Goal: Task Accomplishment & Management: Complete application form

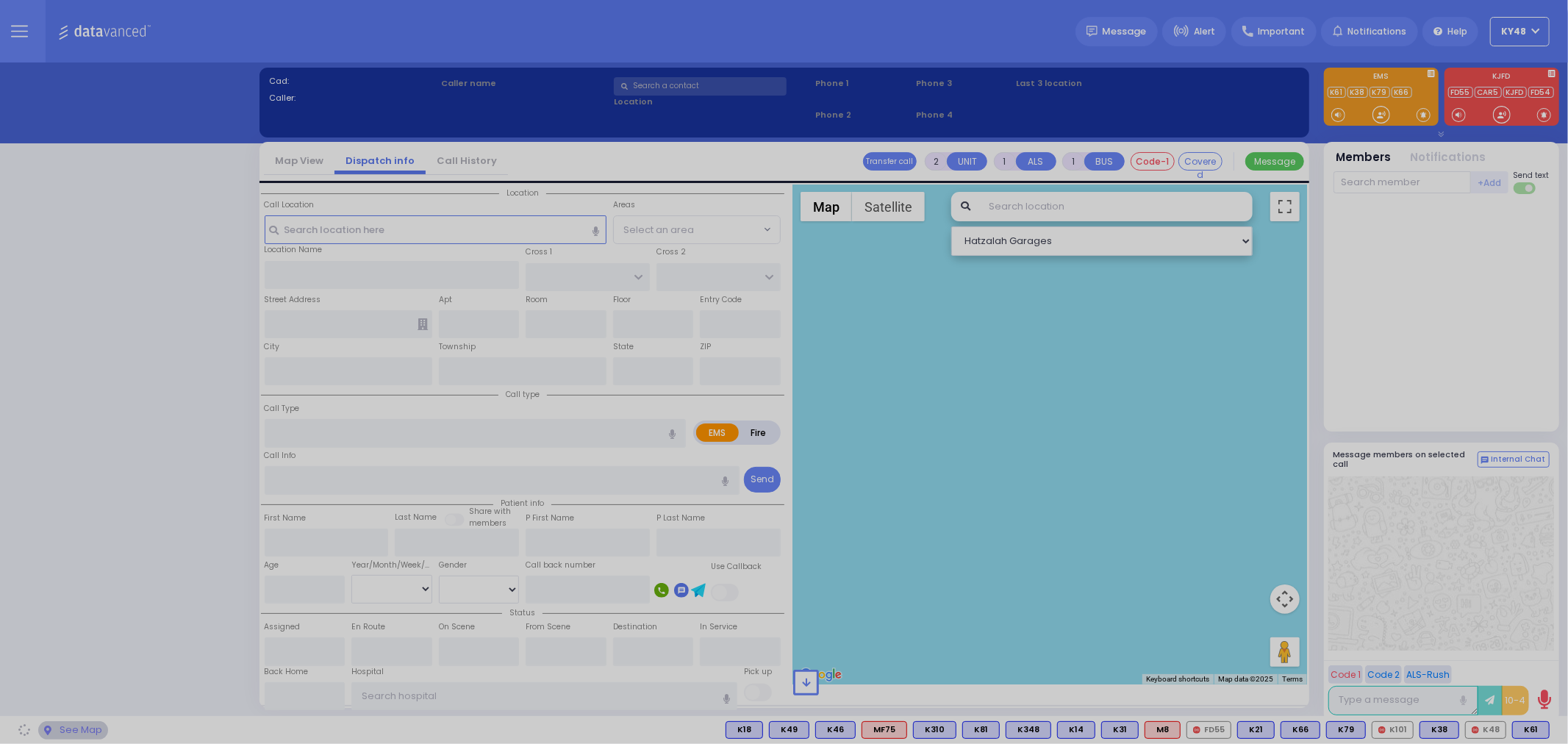
select select "13"
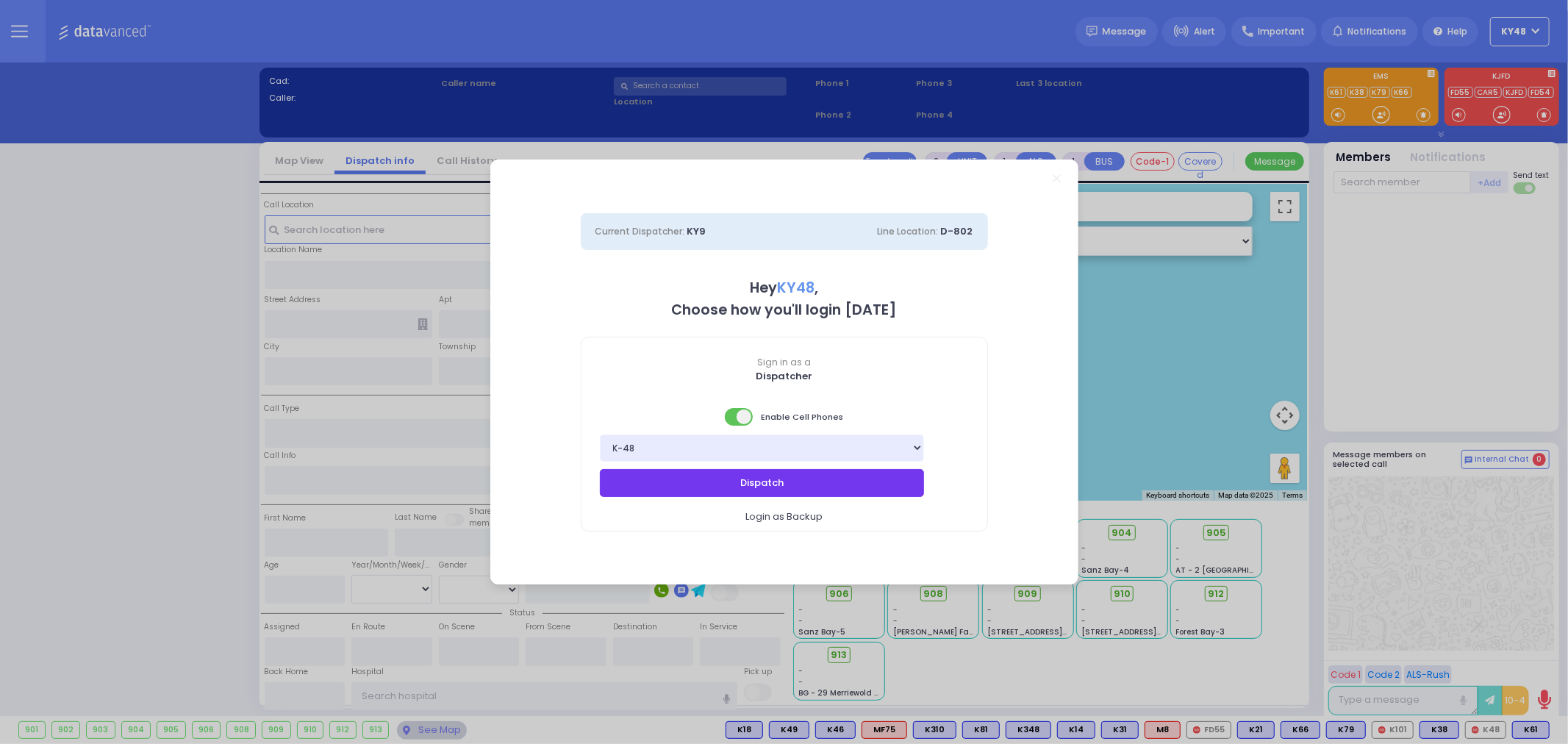
click at [708, 486] on button "Dispatch" at bounding box center [763, 482] width 325 height 28
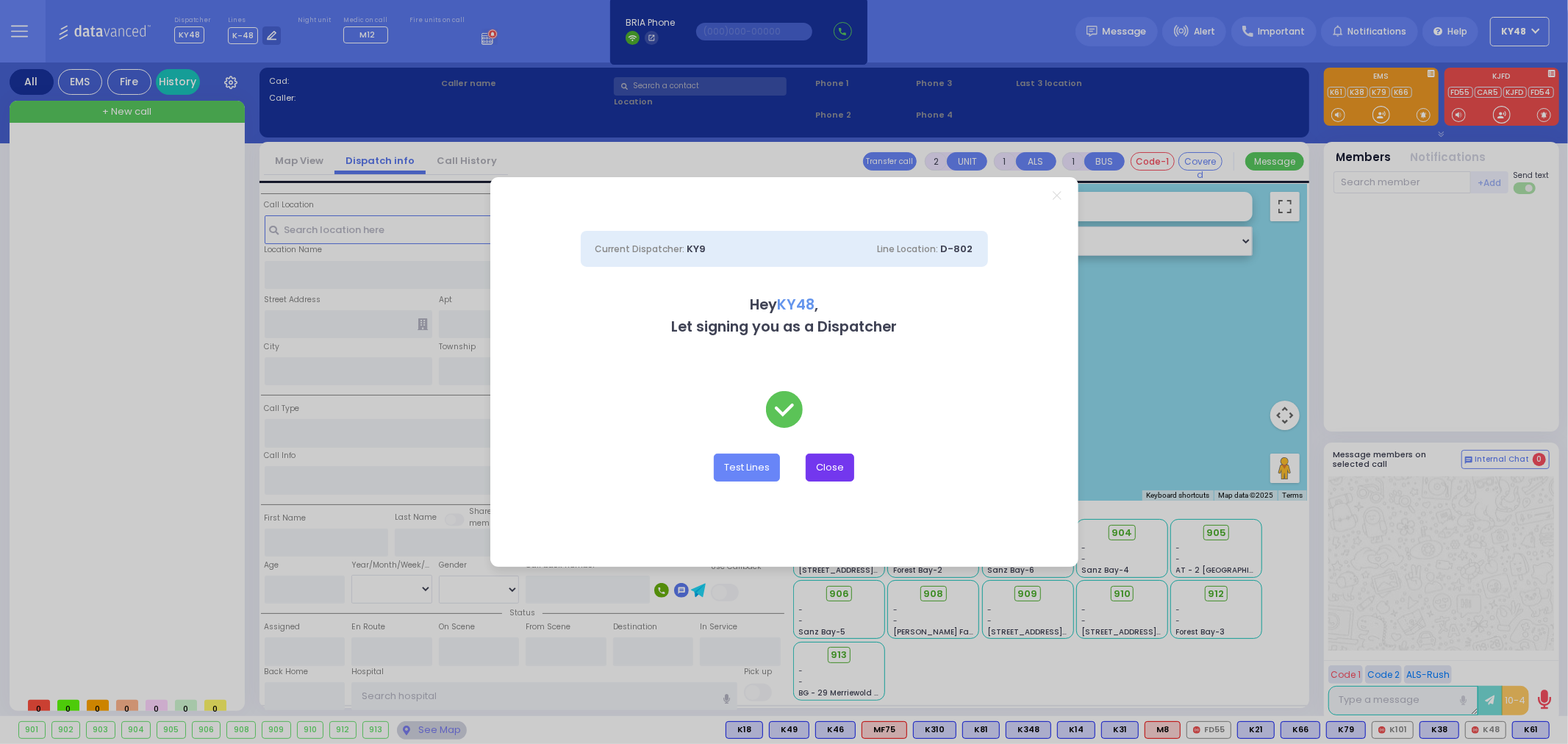
click at [831, 466] on button "Close" at bounding box center [829, 467] width 49 height 28
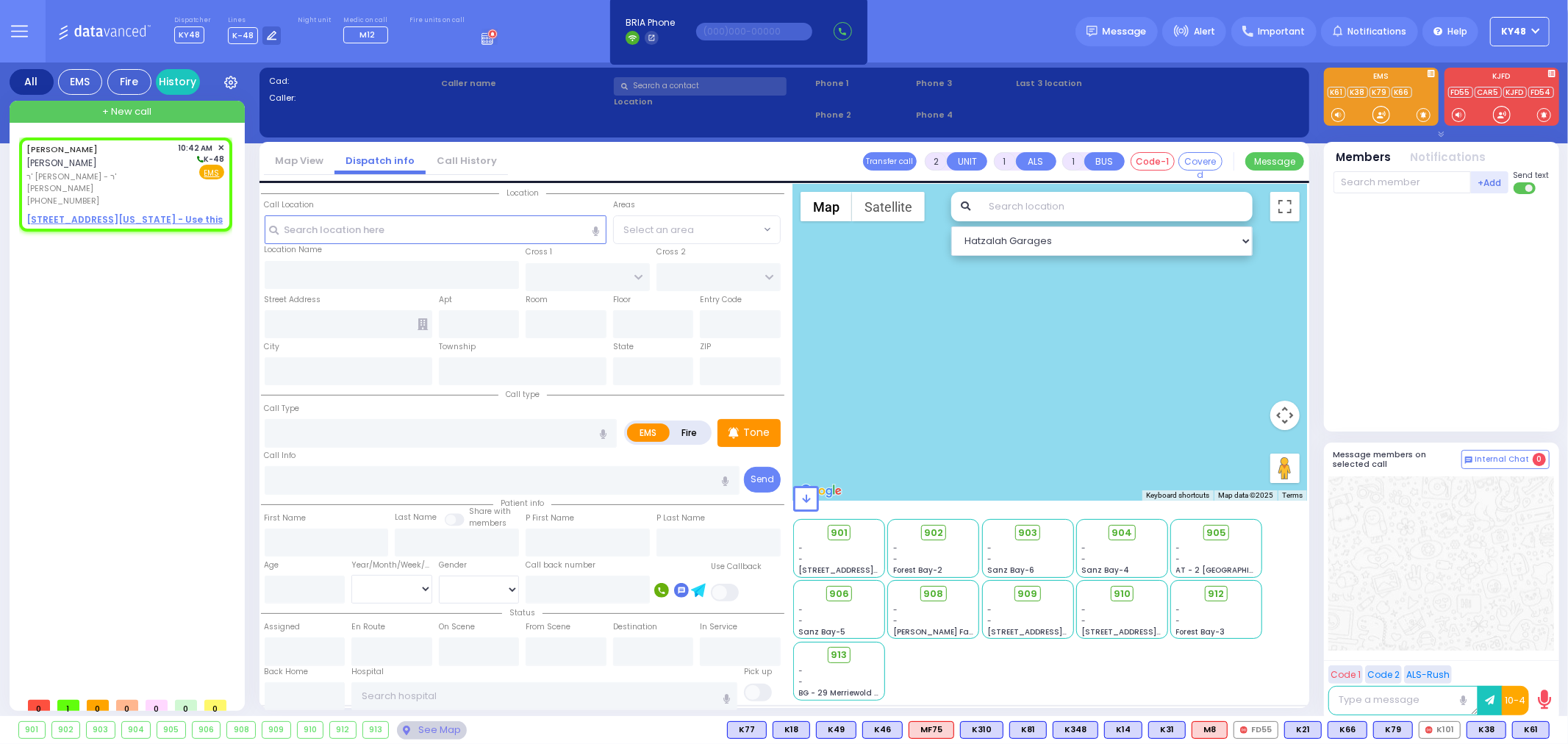
select select
radio input "true"
type input "MOSHE JOSHUA"
type input "POSEN"
select select
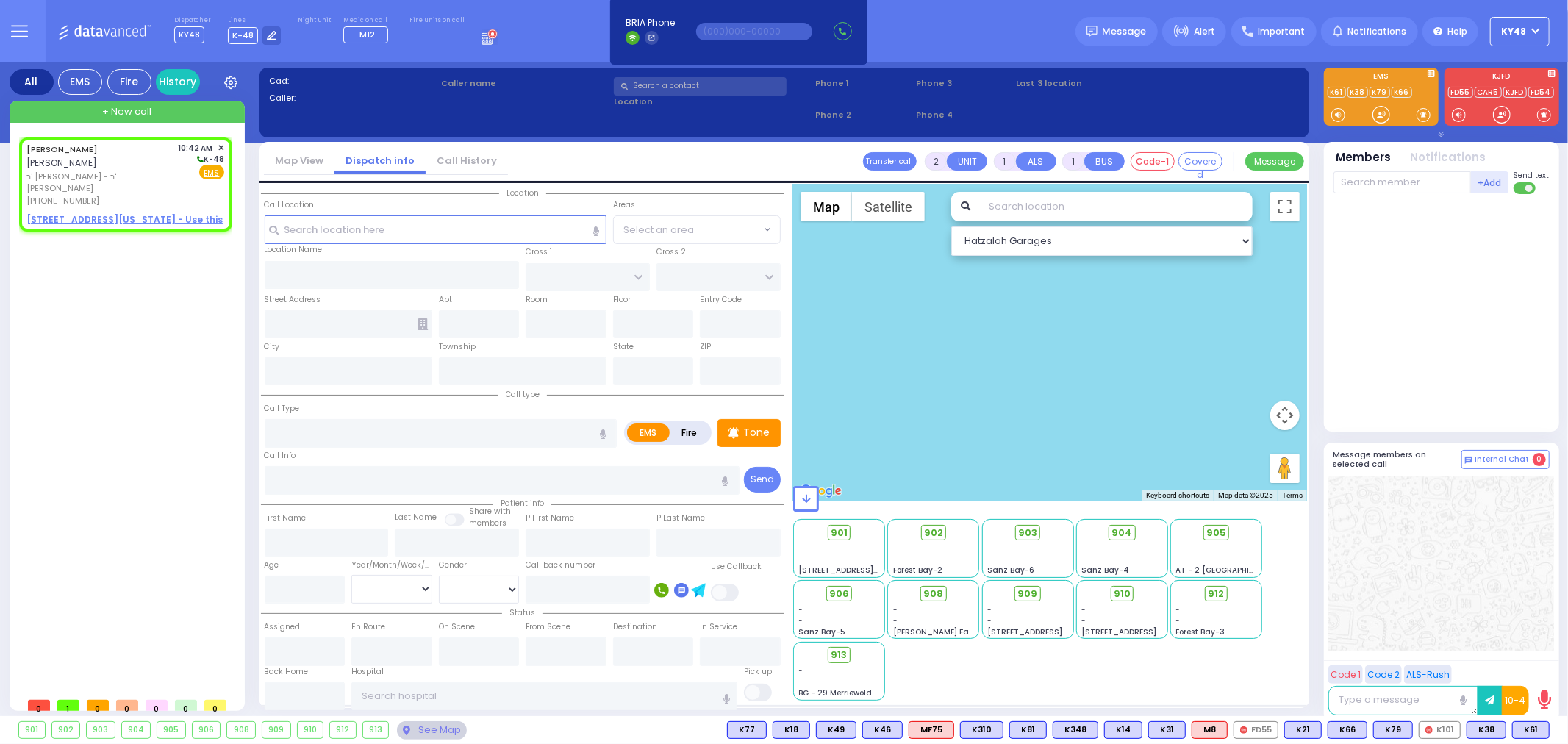
type input "10:42"
select select "Hatzalah Garages"
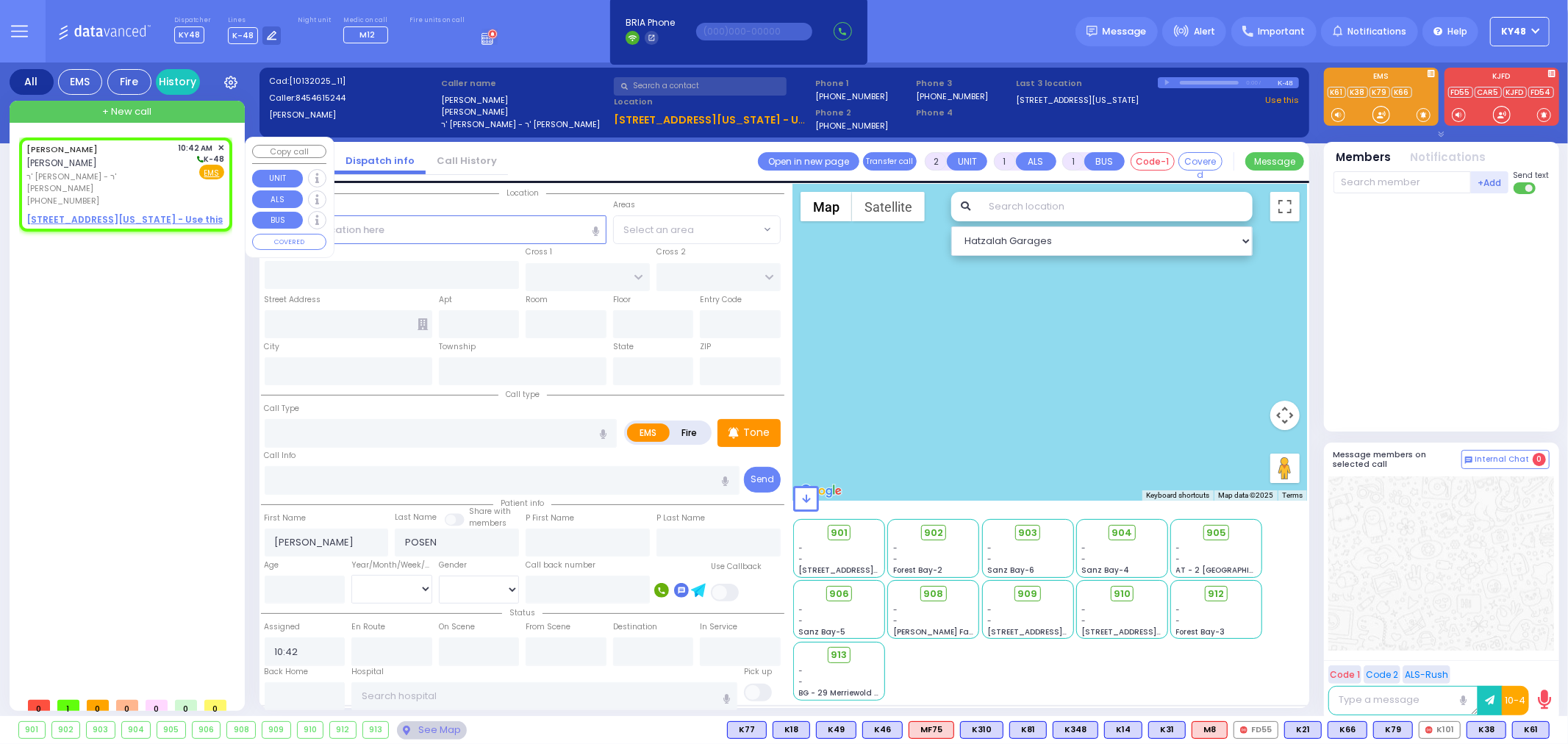
click at [144, 156] on div "MOSHE JOSHUA POSEN משה יושע פאזען" at bounding box center [99, 156] width 147 height 29
select select
radio input "true"
select select
select select "Hatzalah Garages"
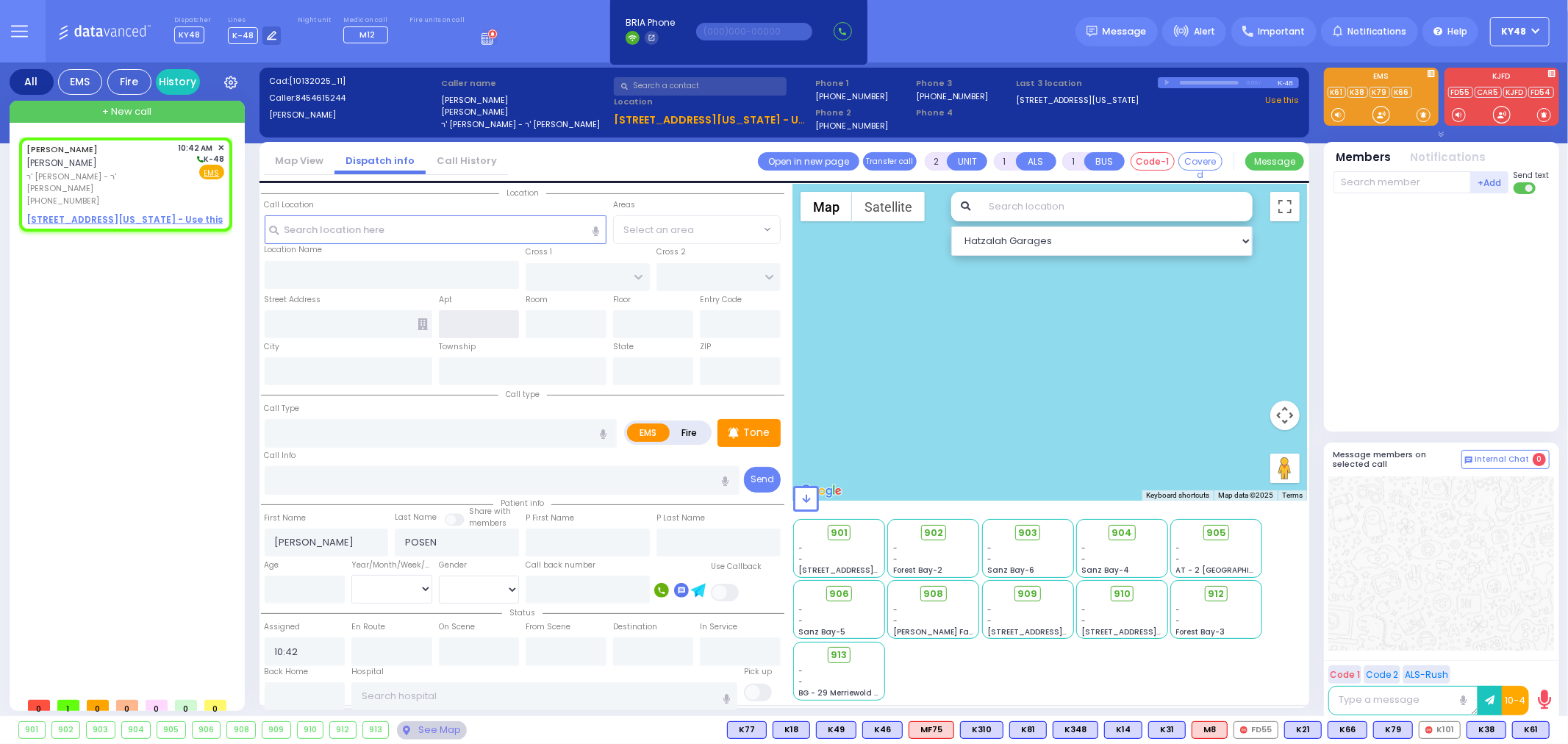
click at [454, 326] on input "text" at bounding box center [479, 324] width 81 height 28
click at [296, 232] on input "text" at bounding box center [435, 229] width 341 height 28
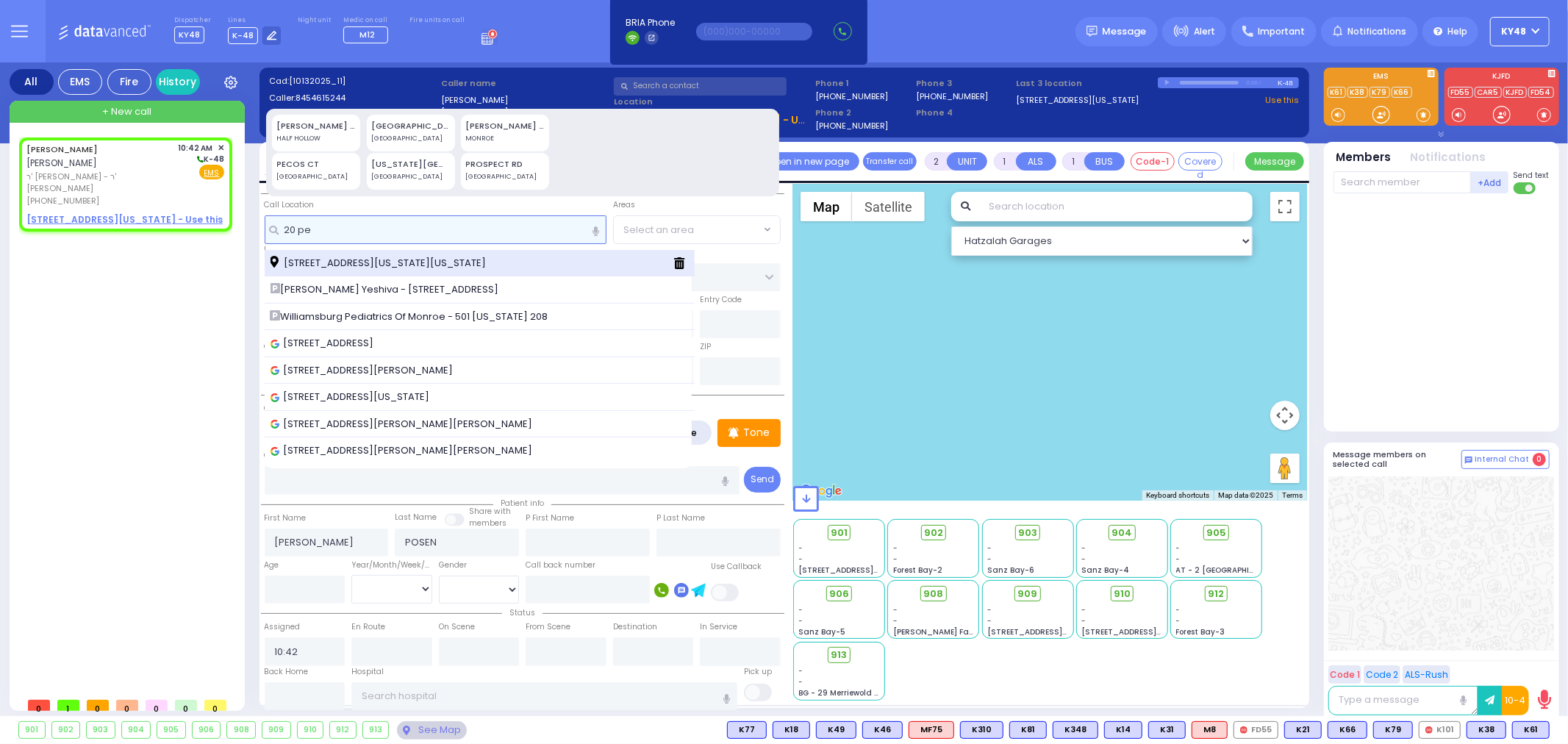
type input "20 pe"
click at [346, 267] on span "20 Pennsylvania Avenue Monroe New York 10950" at bounding box center [380, 263] width 220 height 14
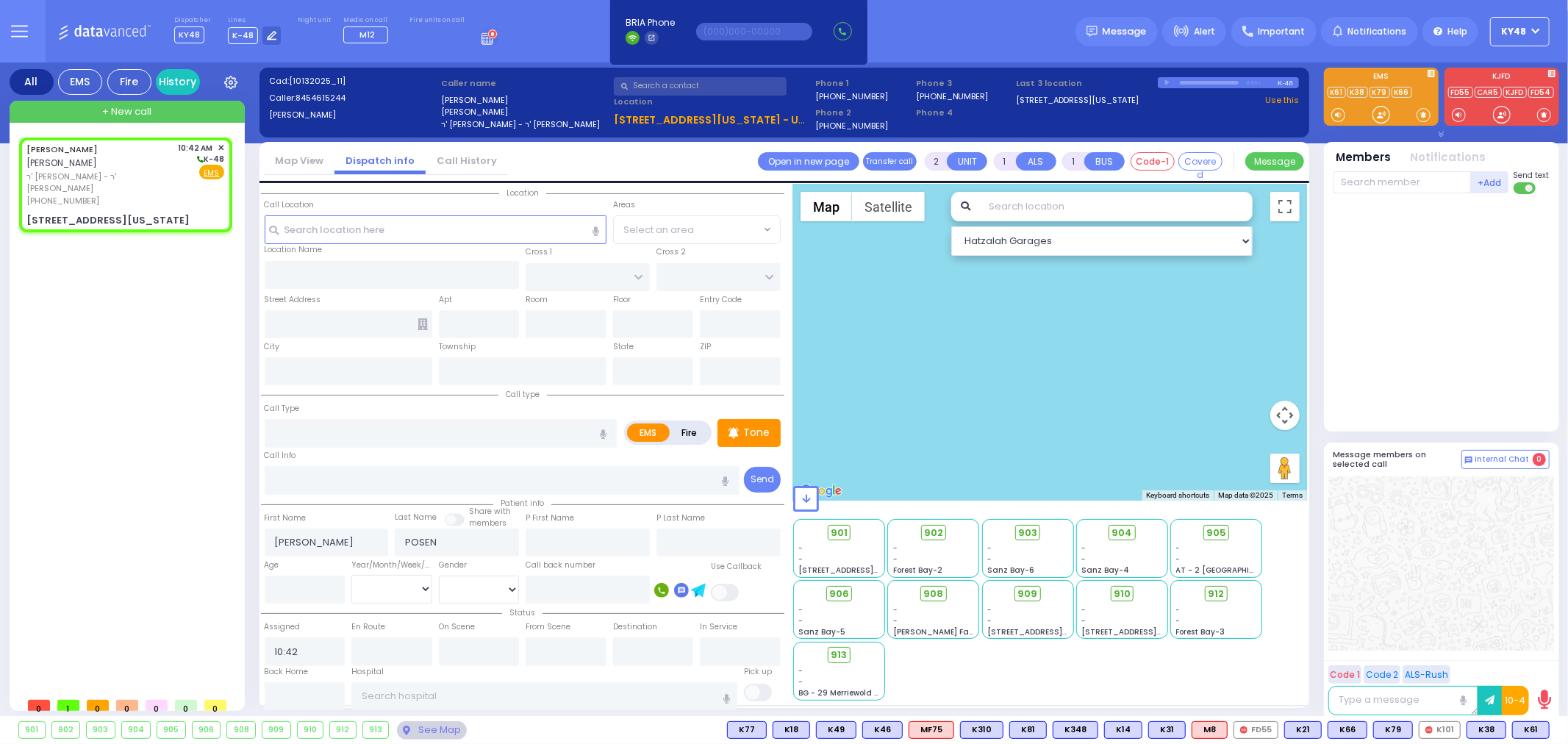
select select
radio input "true"
select select
select select "Hatzalah Garages"
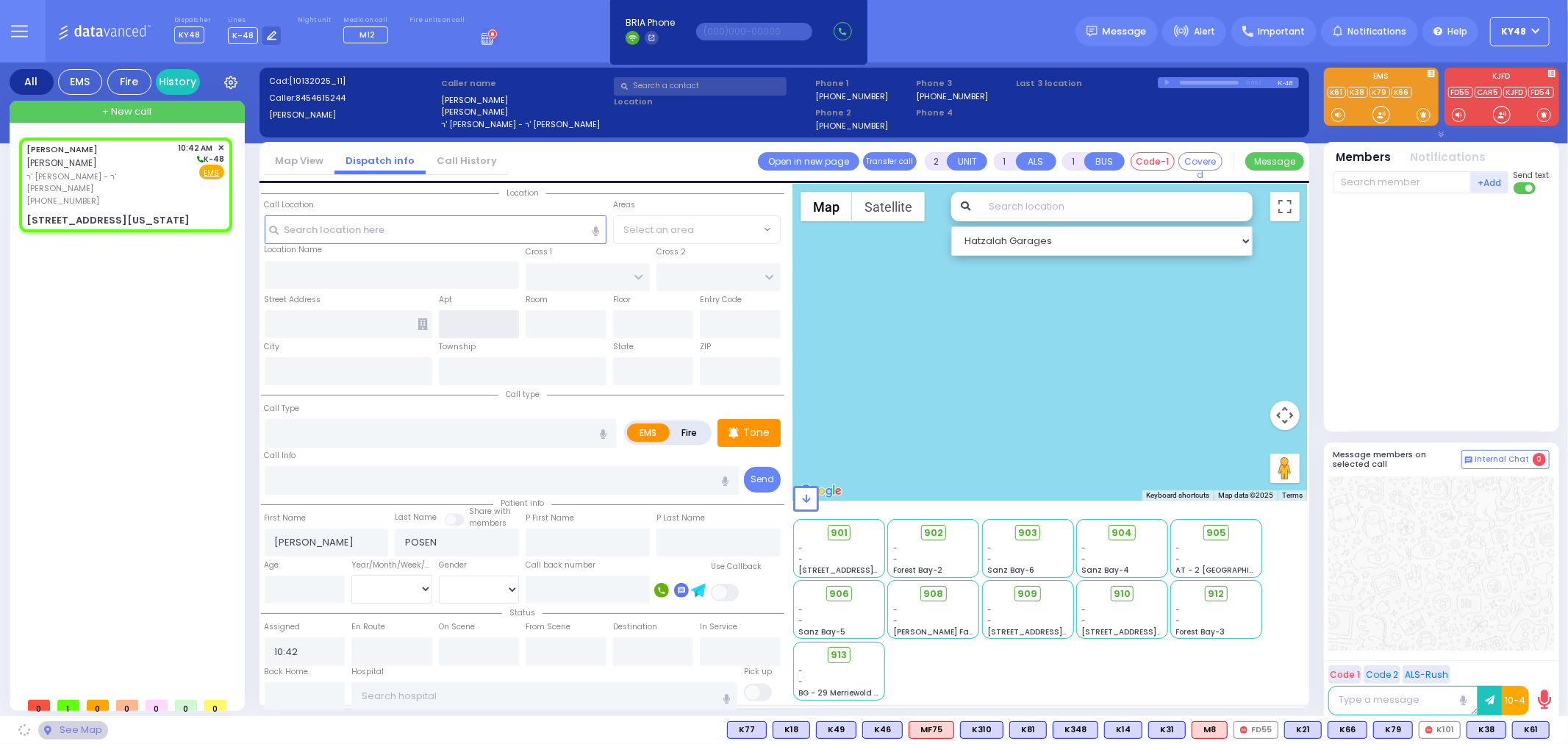
type input "MERRIEWOLD LN SOUTH"
type input "[STREET_ADDRESS][US_STATE]"
type input "Monroe"
type input "[US_STATE]"
type input "10950"
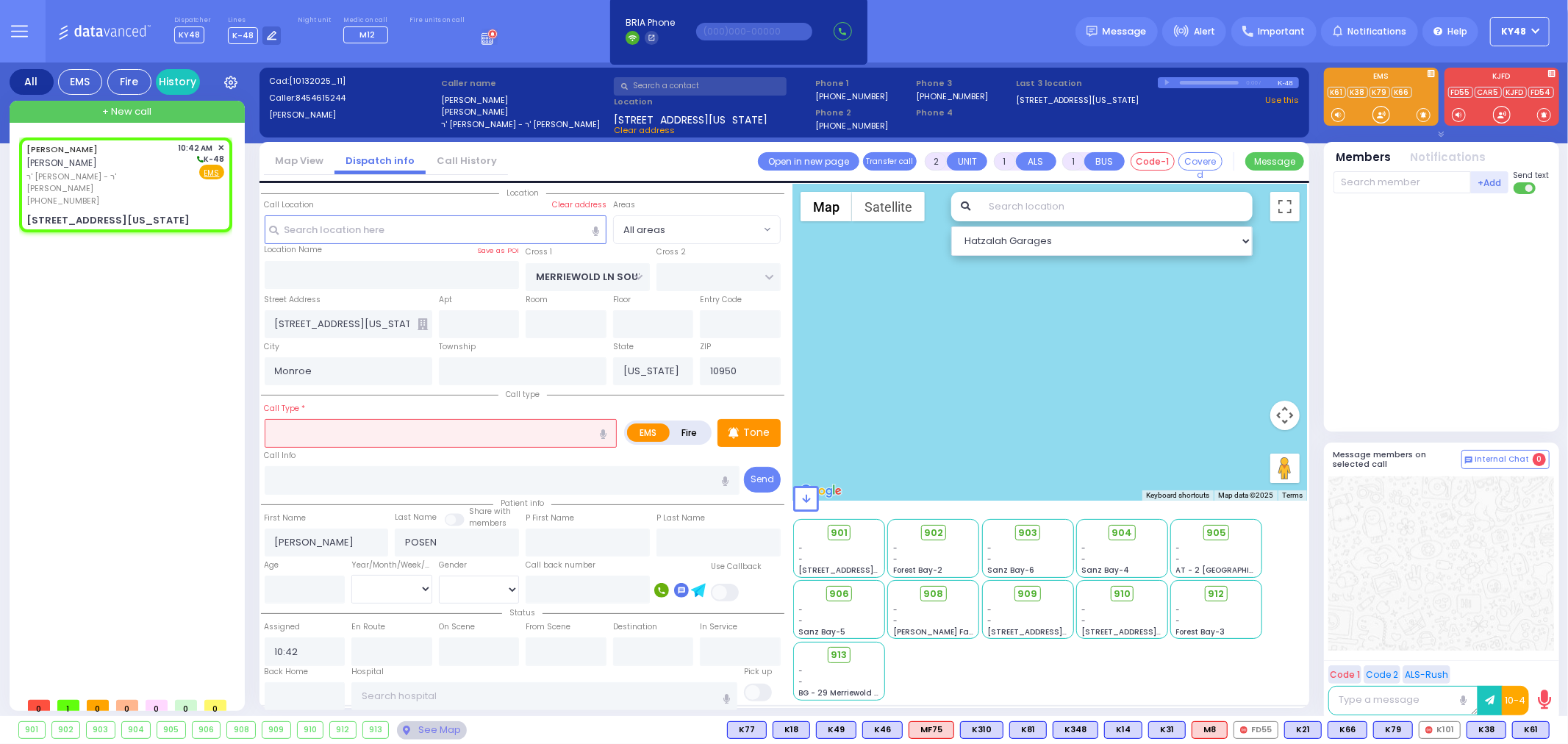
click at [331, 428] on input "text" at bounding box center [440, 432] width 353 height 28
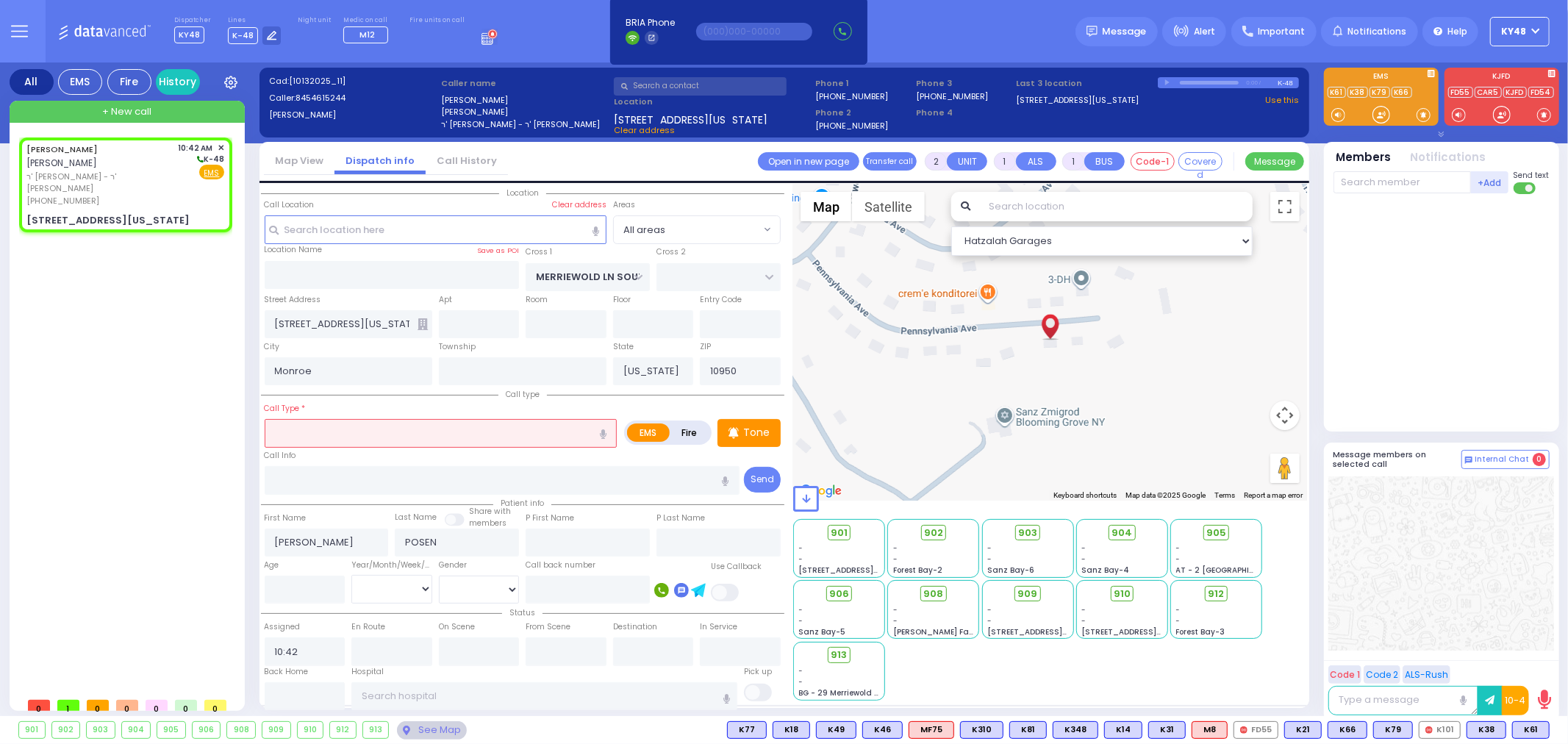
select select
radio input "true"
select select
select select "Hatzalah Garages"
type input "ab"
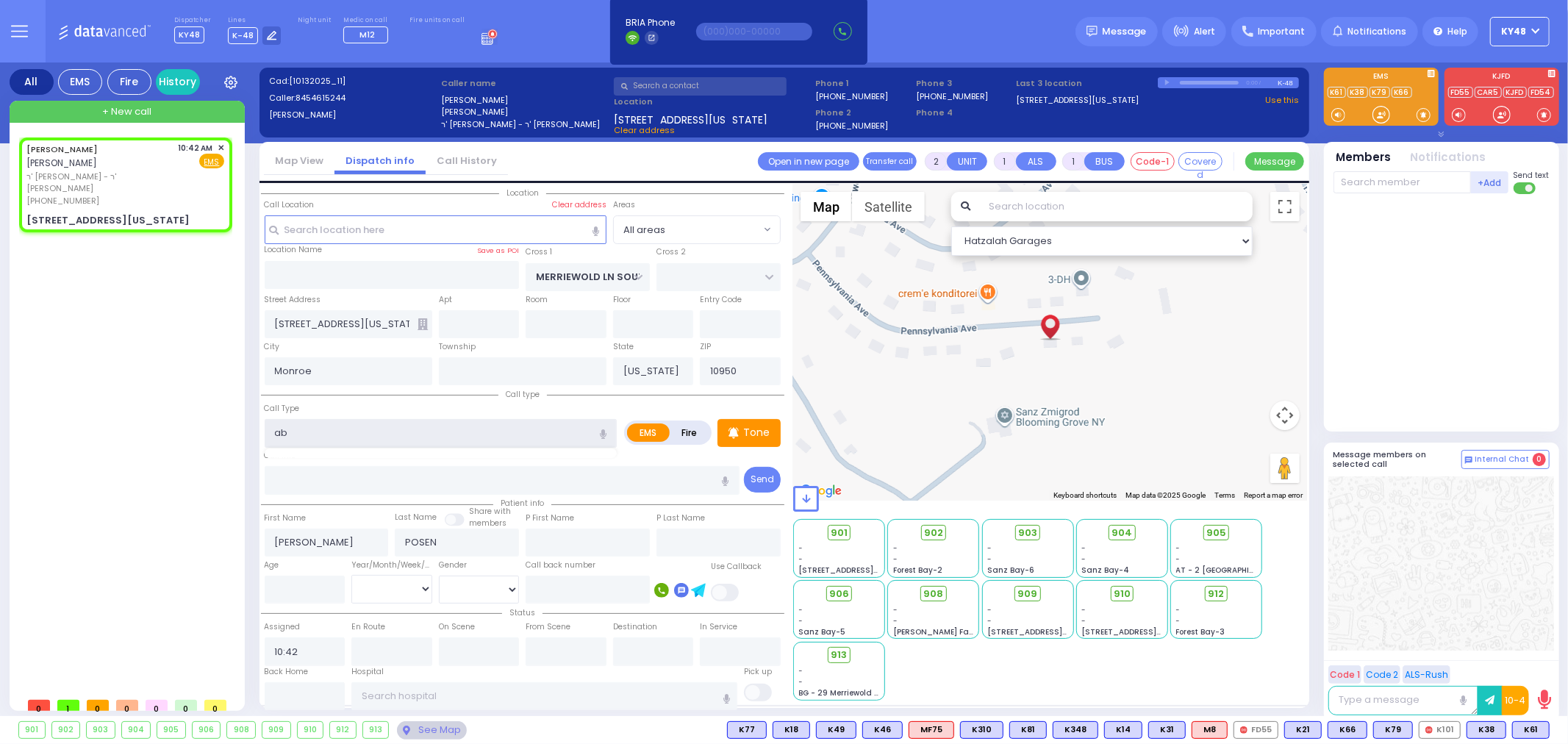
select select
radio input "true"
select select
select select "Hatzalah Garages"
click at [345, 457] on span "Abdominal Pain" at bounding box center [310, 461] width 81 height 14
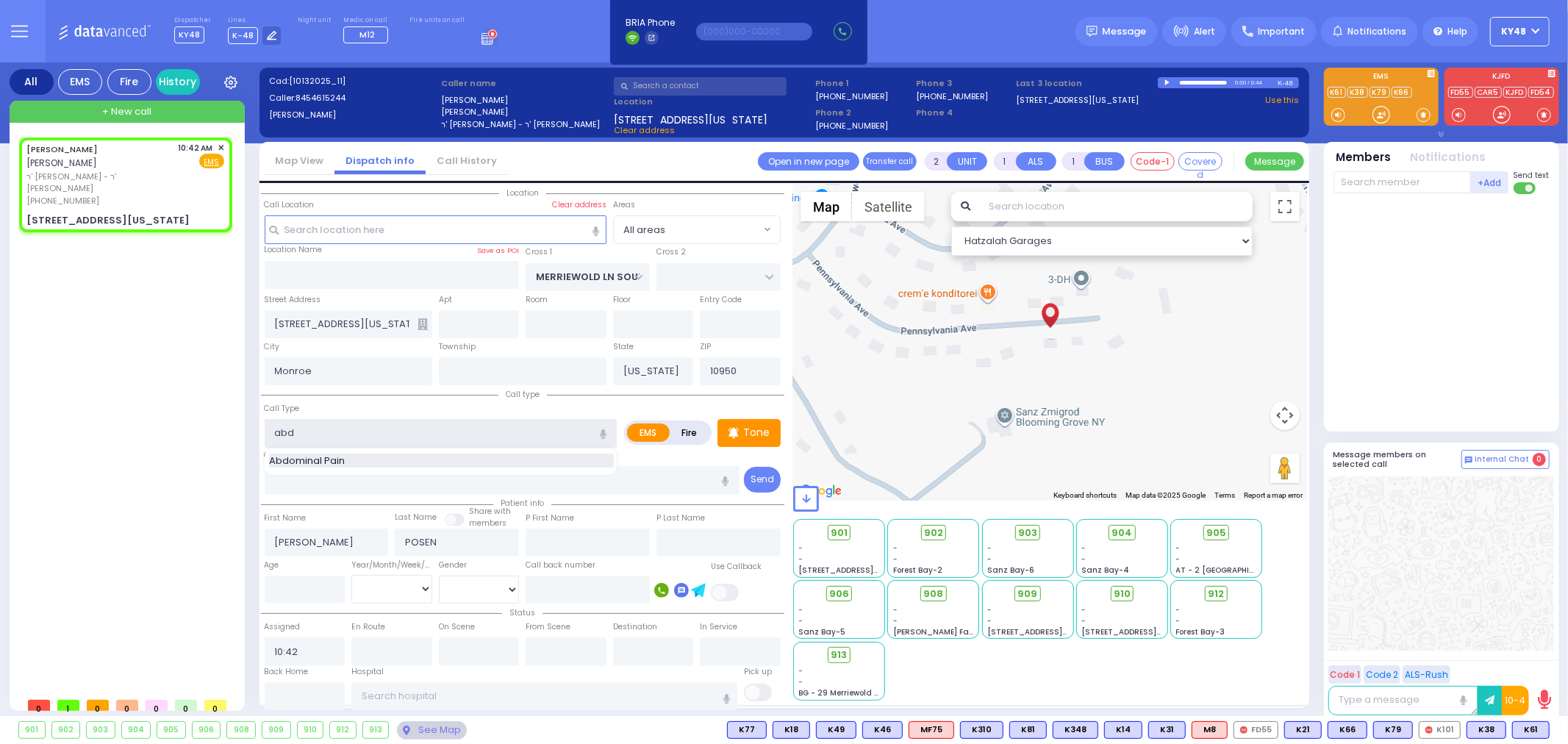
type input "Abdominal Pain"
type input "1"
type input "0"
select select
radio input "true"
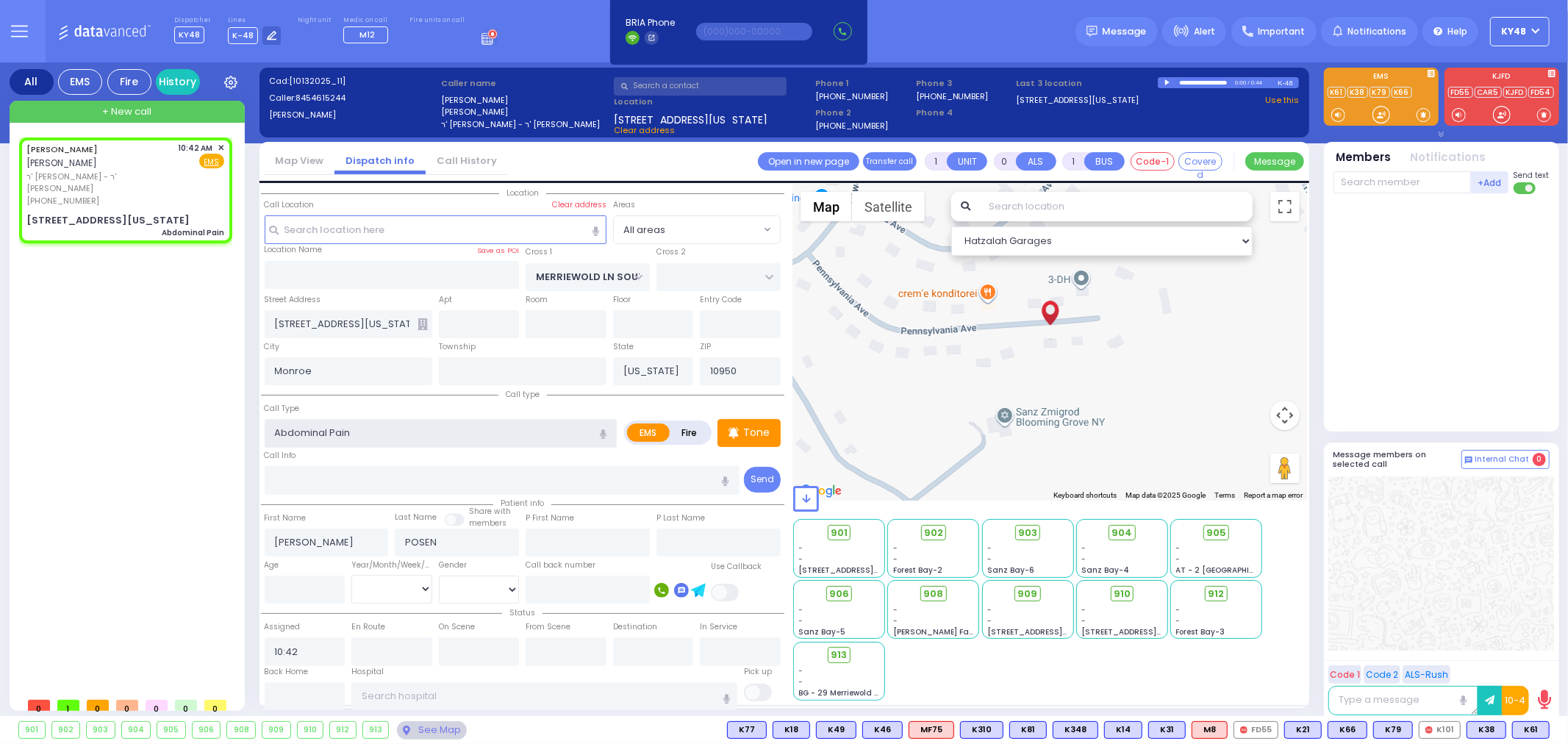
select select
select select "Hatzalah Garages"
select select
radio input "true"
select select
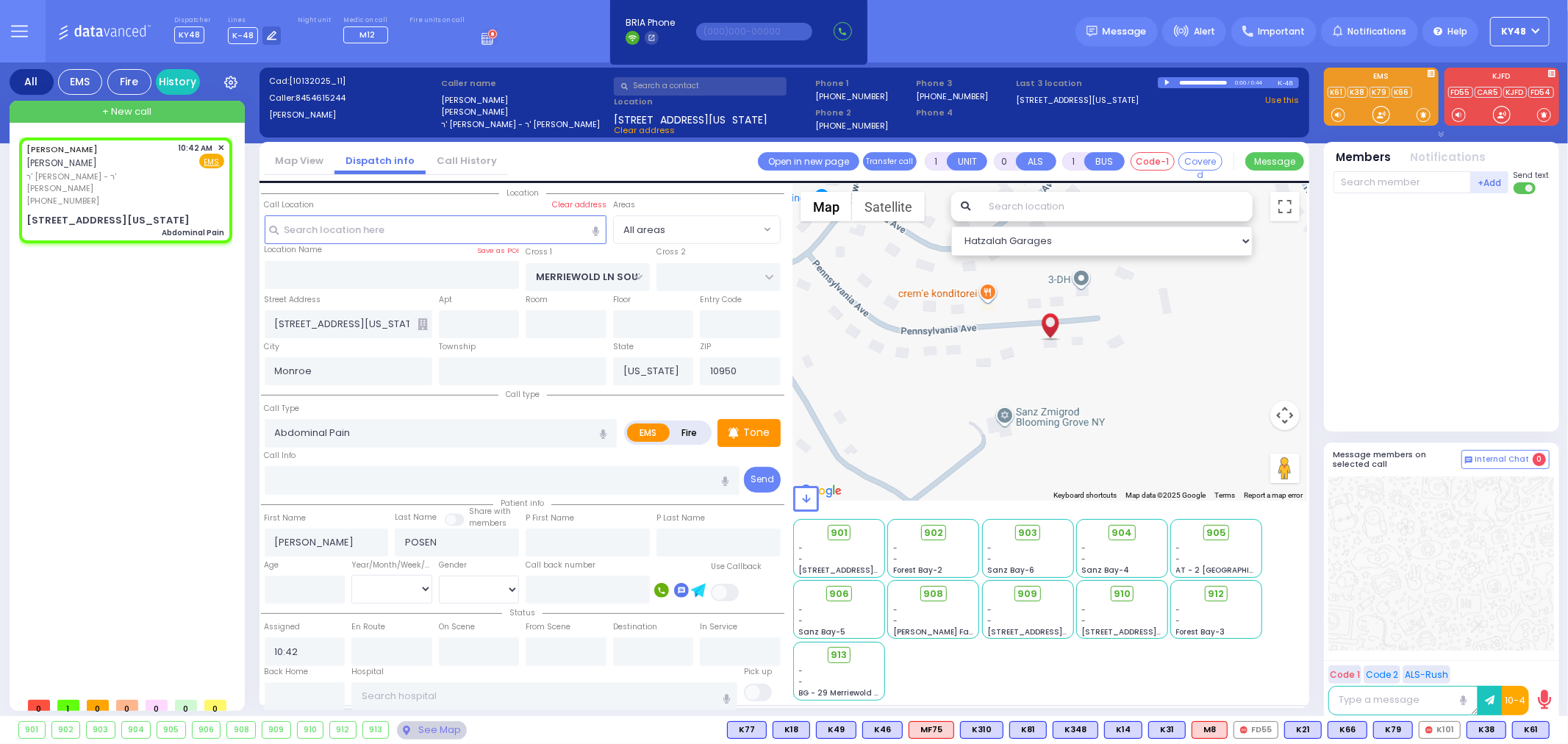
select select "Hatzalah Garages"
click at [754, 425] on p "Tone" at bounding box center [756, 432] width 26 height 15
select select
radio input "true"
select select
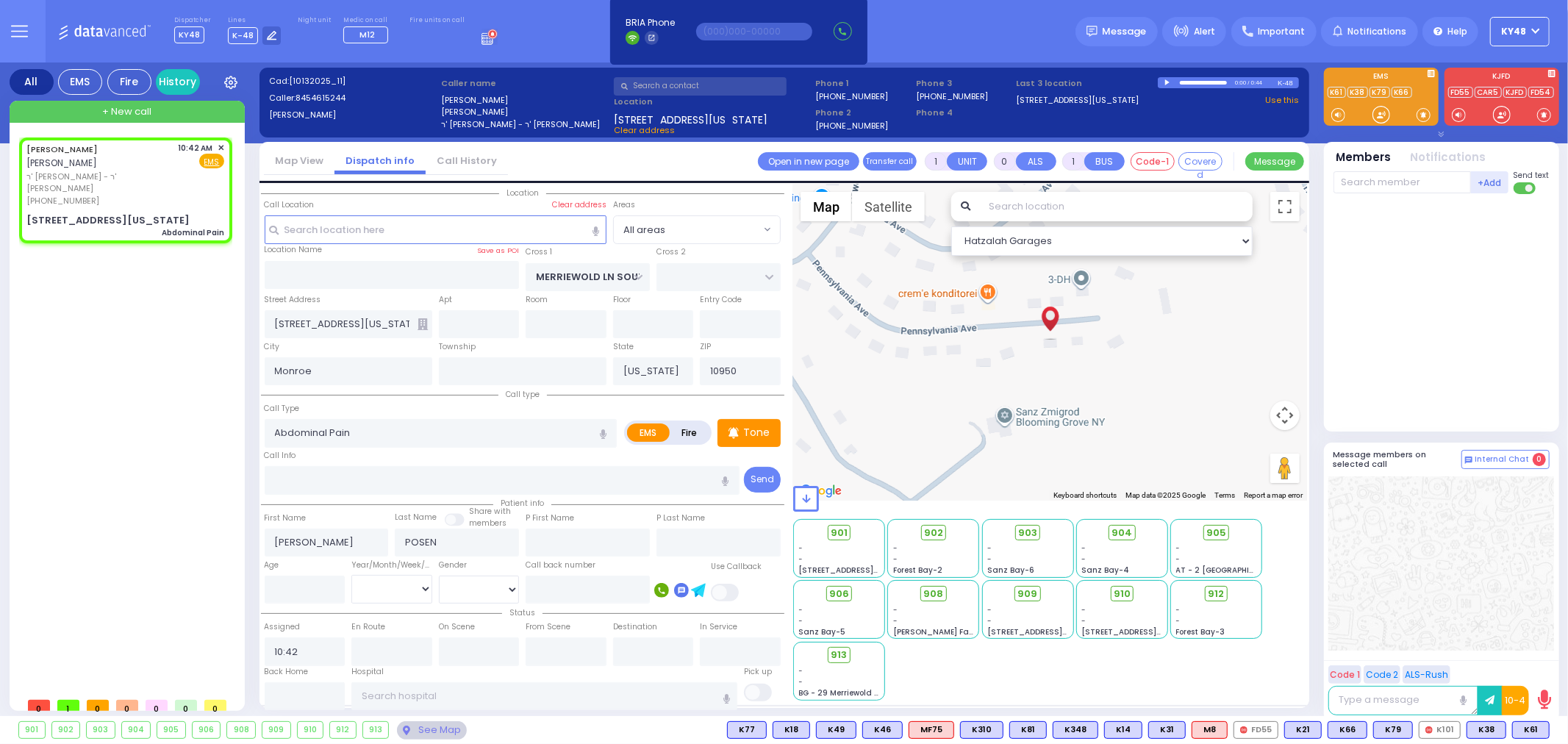
select select "Hatzalah Garages"
click at [1380, 119] on div at bounding box center [1381, 115] width 14 height 14
click at [1378, 116] on div at bounding box center [1381, 115] width 14 height 14
click at [1531, 734] on span "K53" at bounding box center [1530, 730] width 38 height 16
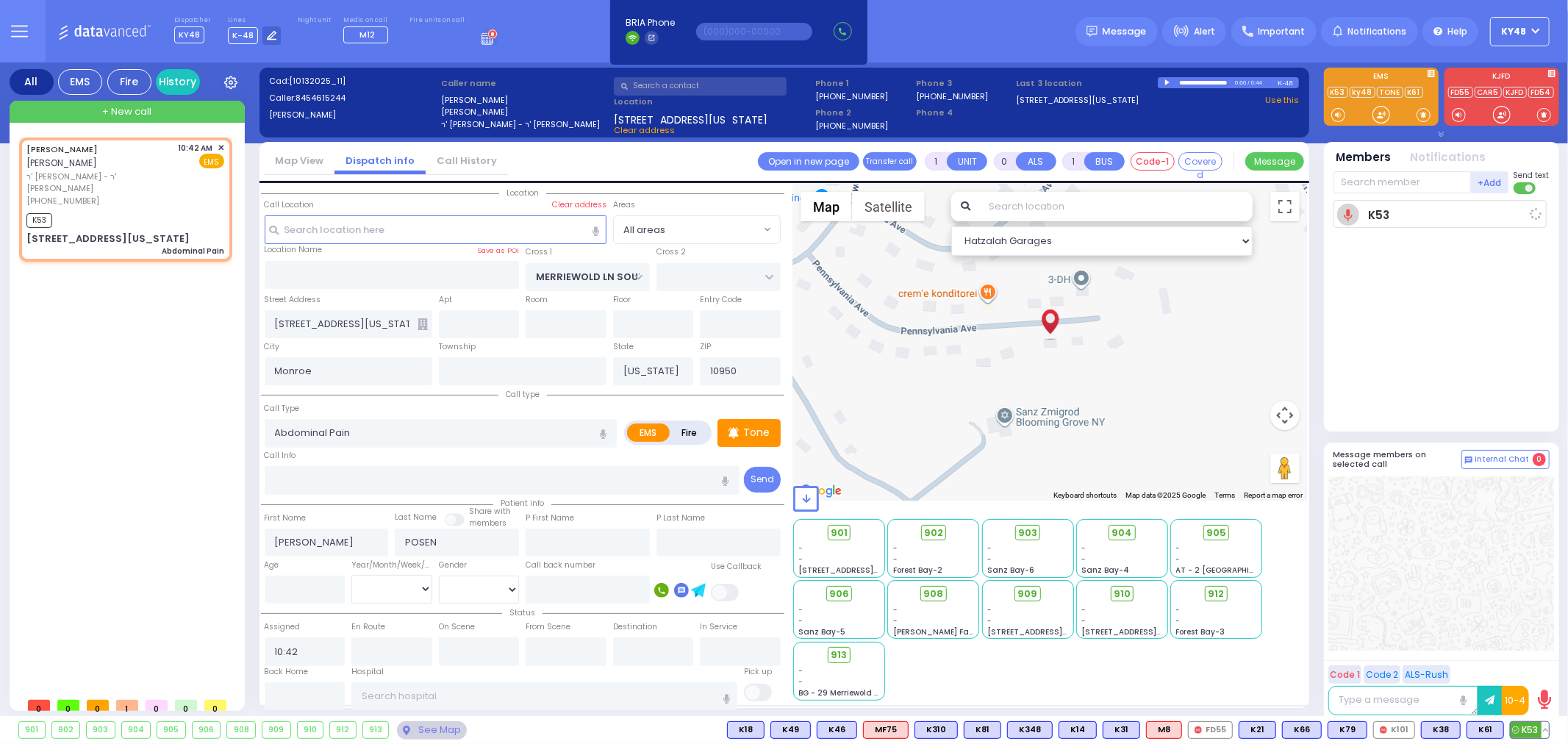
select select
radio input "true"
select select
type input "10:44"
select select "Hatzalah Garages"
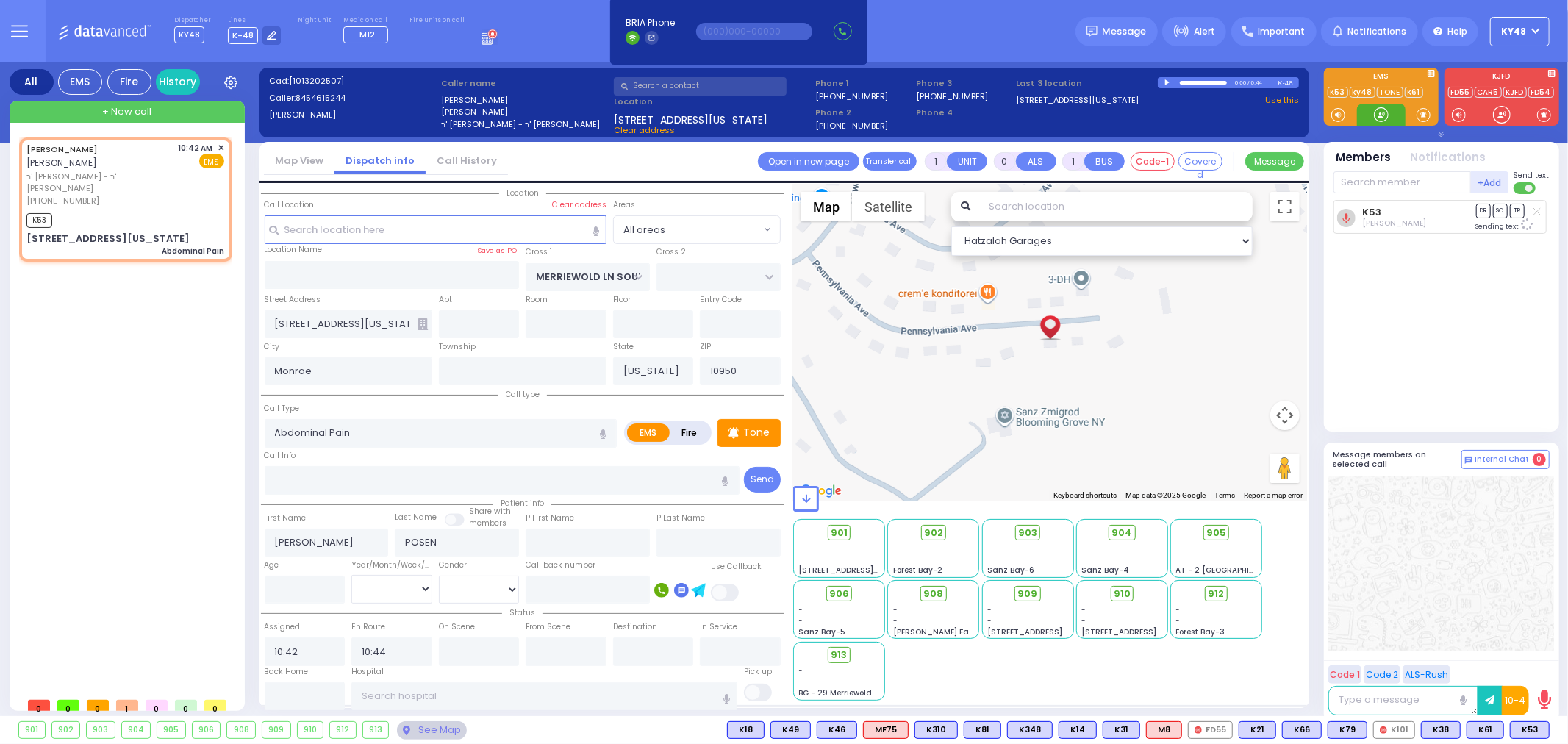
click at [1379, 114] on div at bounding box center [1381, 115] width 14 height 14
click at [1379, 118] on div at bounding box center [1381, 115] width 14 height 14
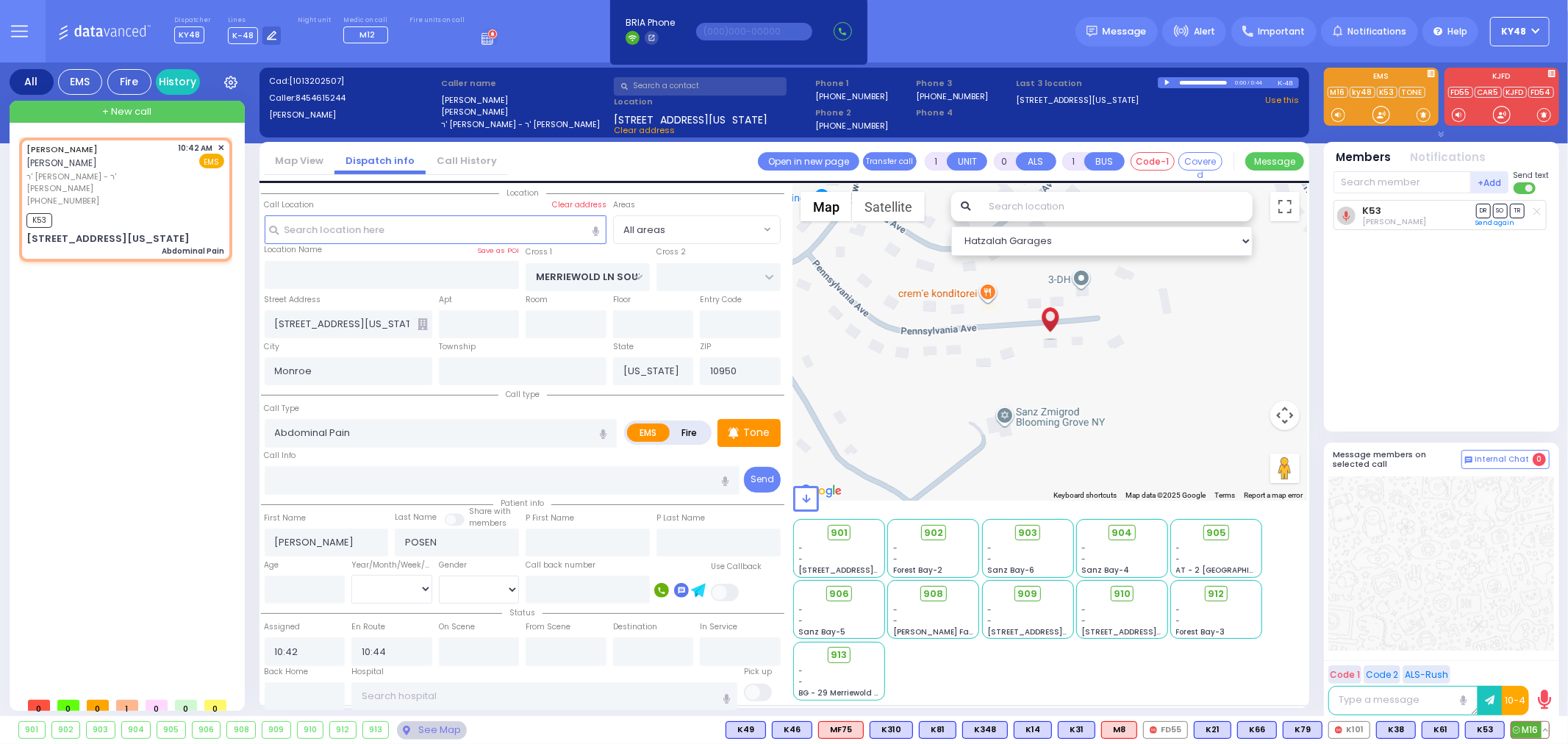
click at [1527, 728] on span "M16" at bounding box center [1530, 730] width 37 height 16
select select
radio input "true"
select select
select select "Hatzalah Garages"
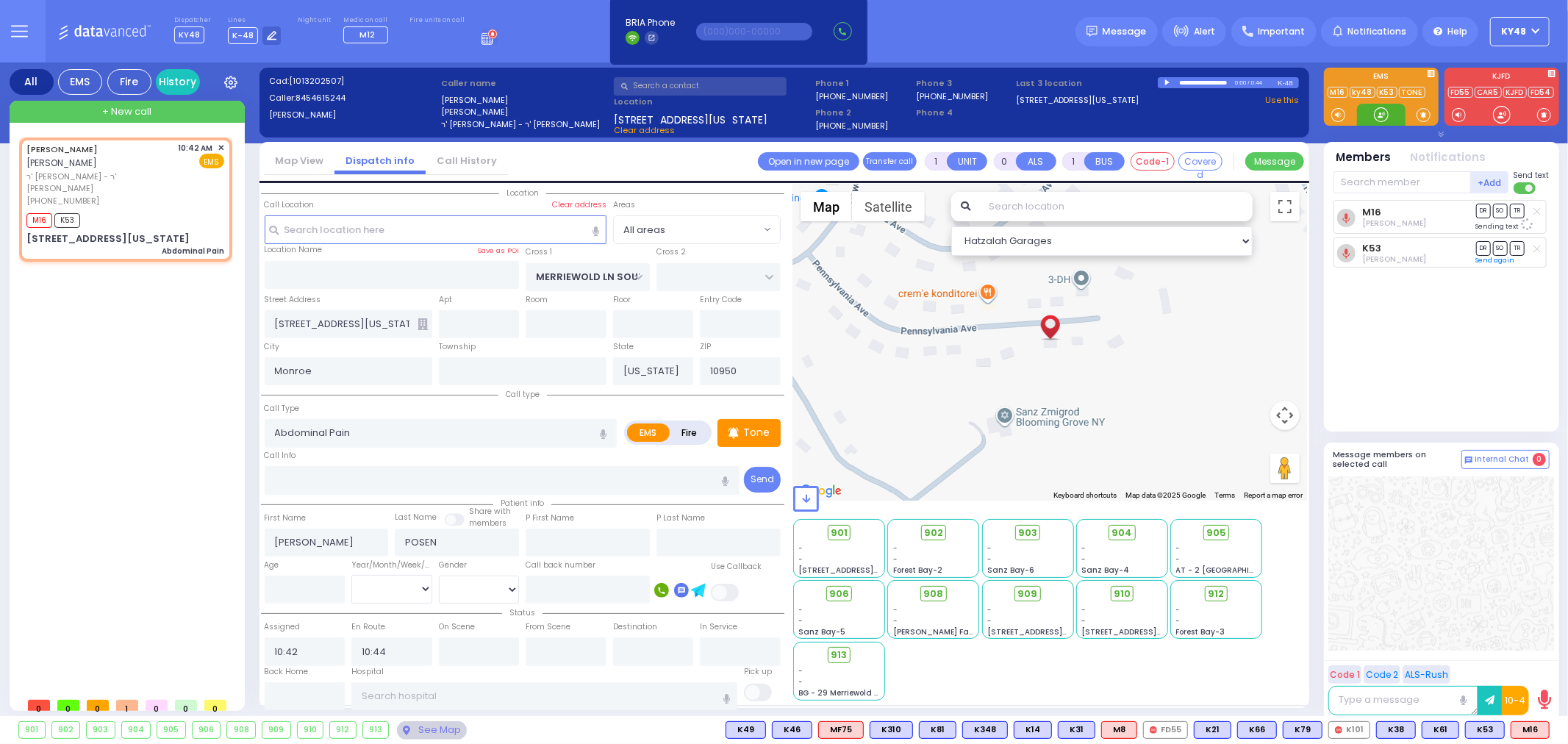
click at [1380, 116] on div at bounding box center [1381, 115] width 14 height 14
click at [1378, 115] on div at bounding box center [1381, 115] width 14 height 14
click at [1382, 122] on div at bounding box center [1381, 115] width 14 height 14
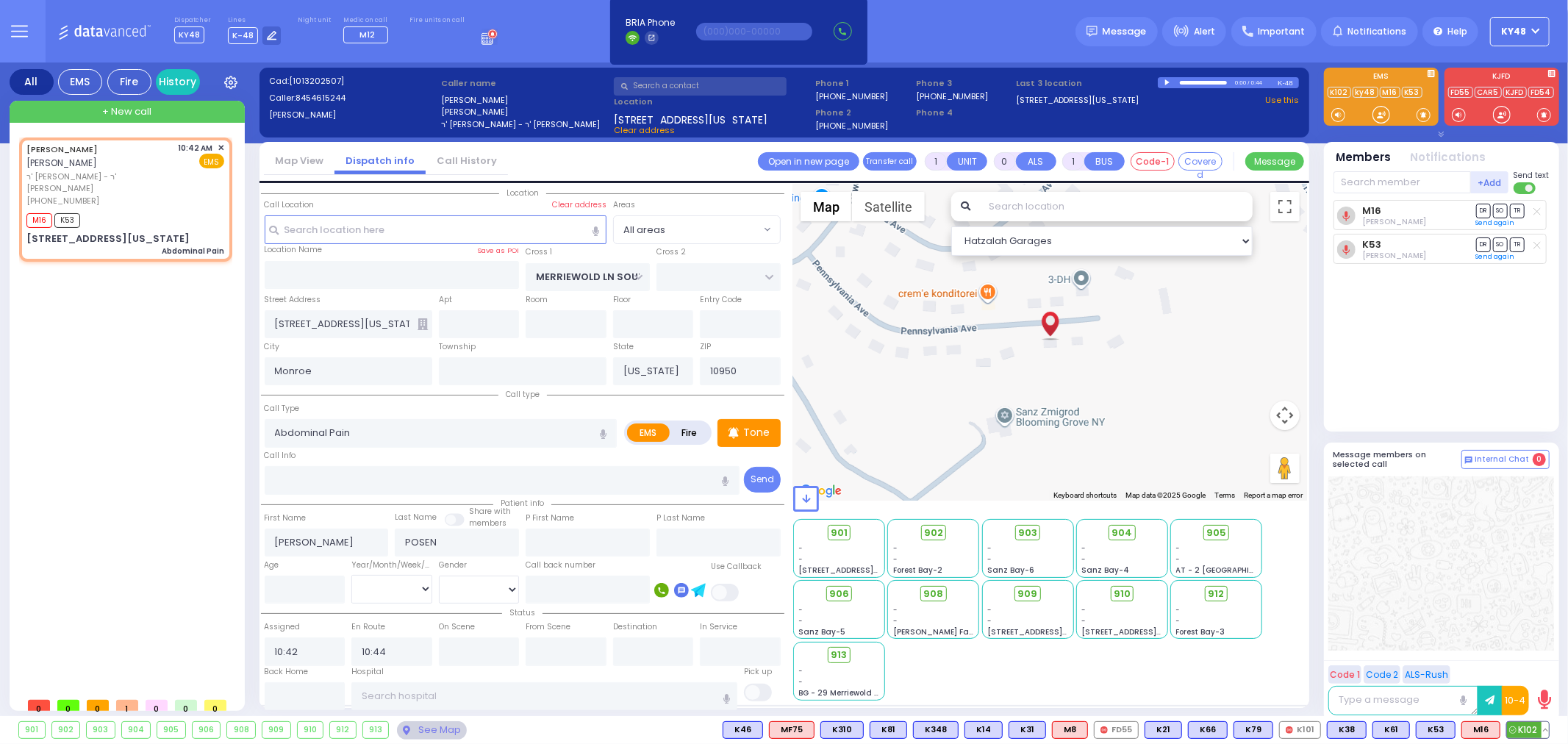
click at [1530, 723] on span "K102" at bounding box center [1527, 730] width 42 height 16
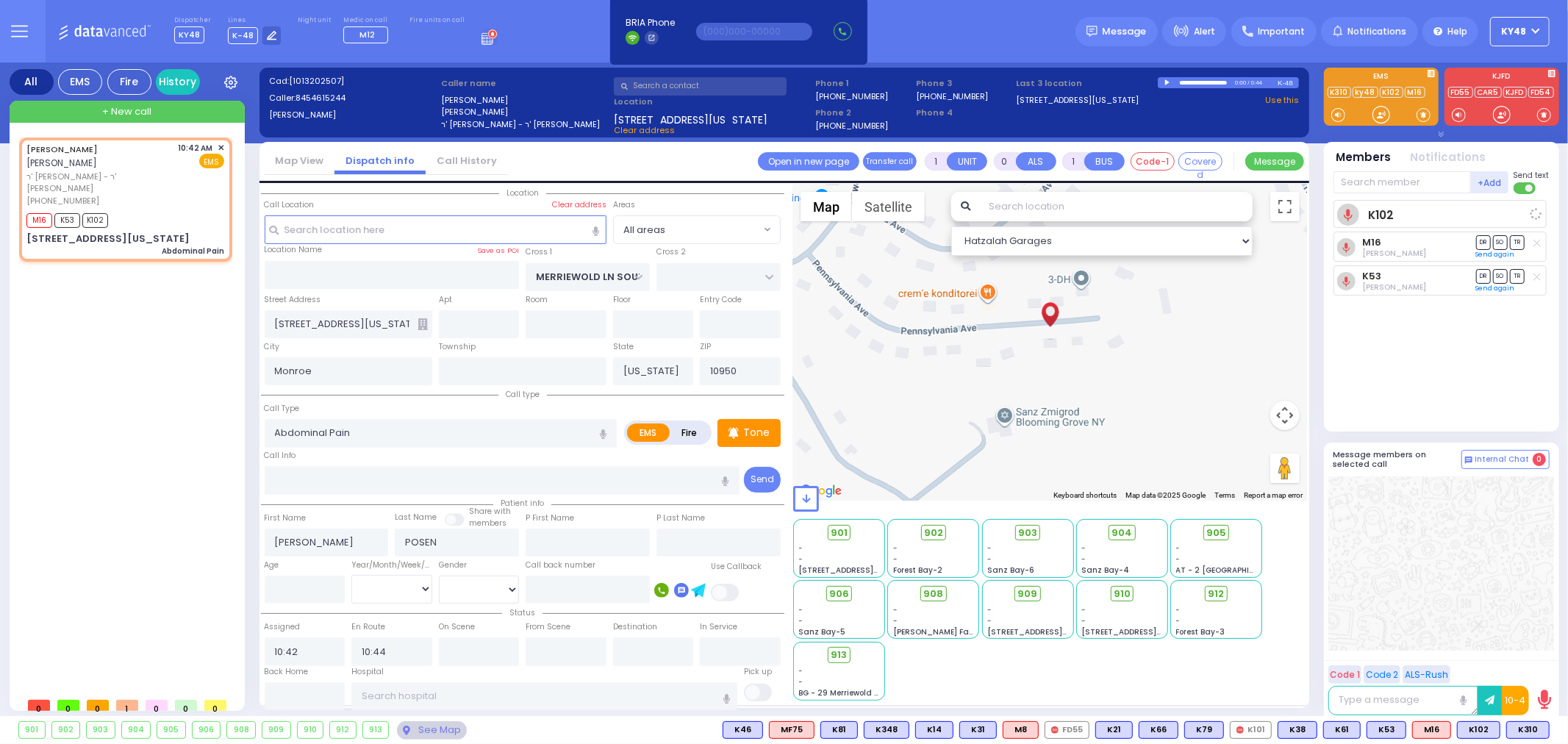
select select
radio input "true"
select select
select select "Hatzalah Garages"
click at [1375, 104] on div at bounding box center [1381, 115] width 49 height 22
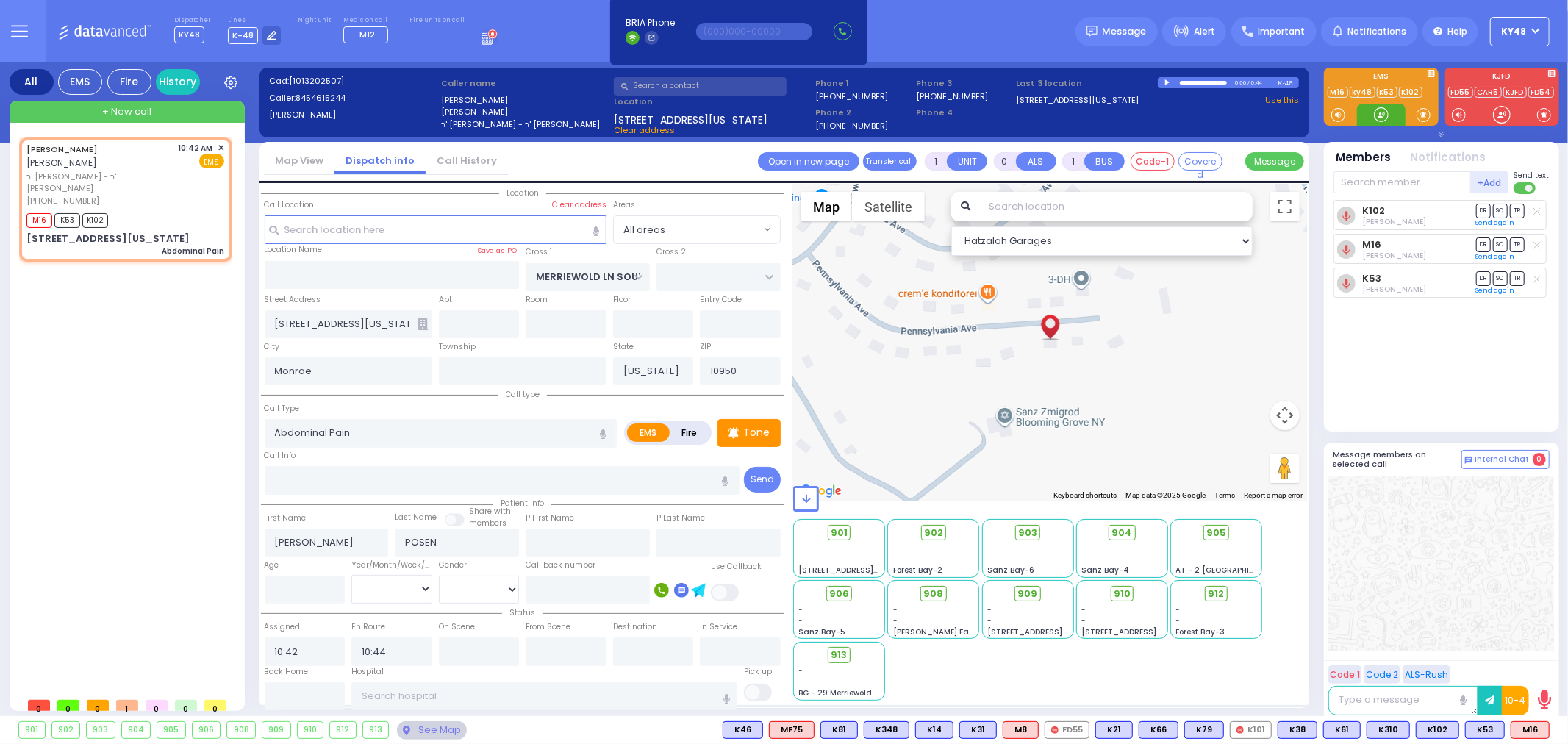
click at [1388, 119] on div at bounding box center [1381, 115] width 14 height 14
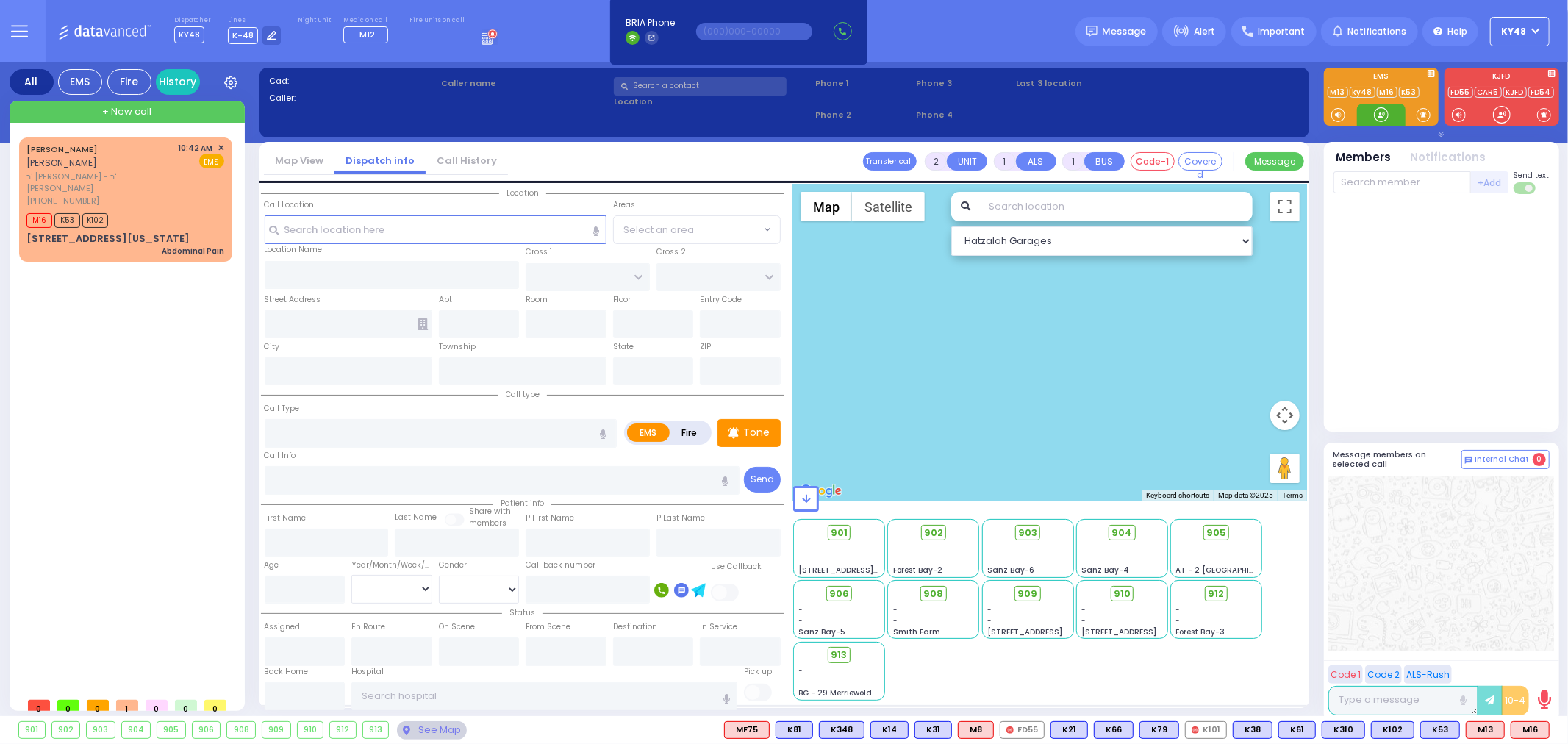
click at [1386, 115] on div at bounding box center [1381, 115] width 14 height 14
click at [1378, 120] on div at bounding box center [1381, 115] width 14 height 14
click at [1381, 115] on div at bounding box center [1381, 115] width 14 height 14
click at [1376, 115] on div at bounding box center [1381, 115] width 14 height 14
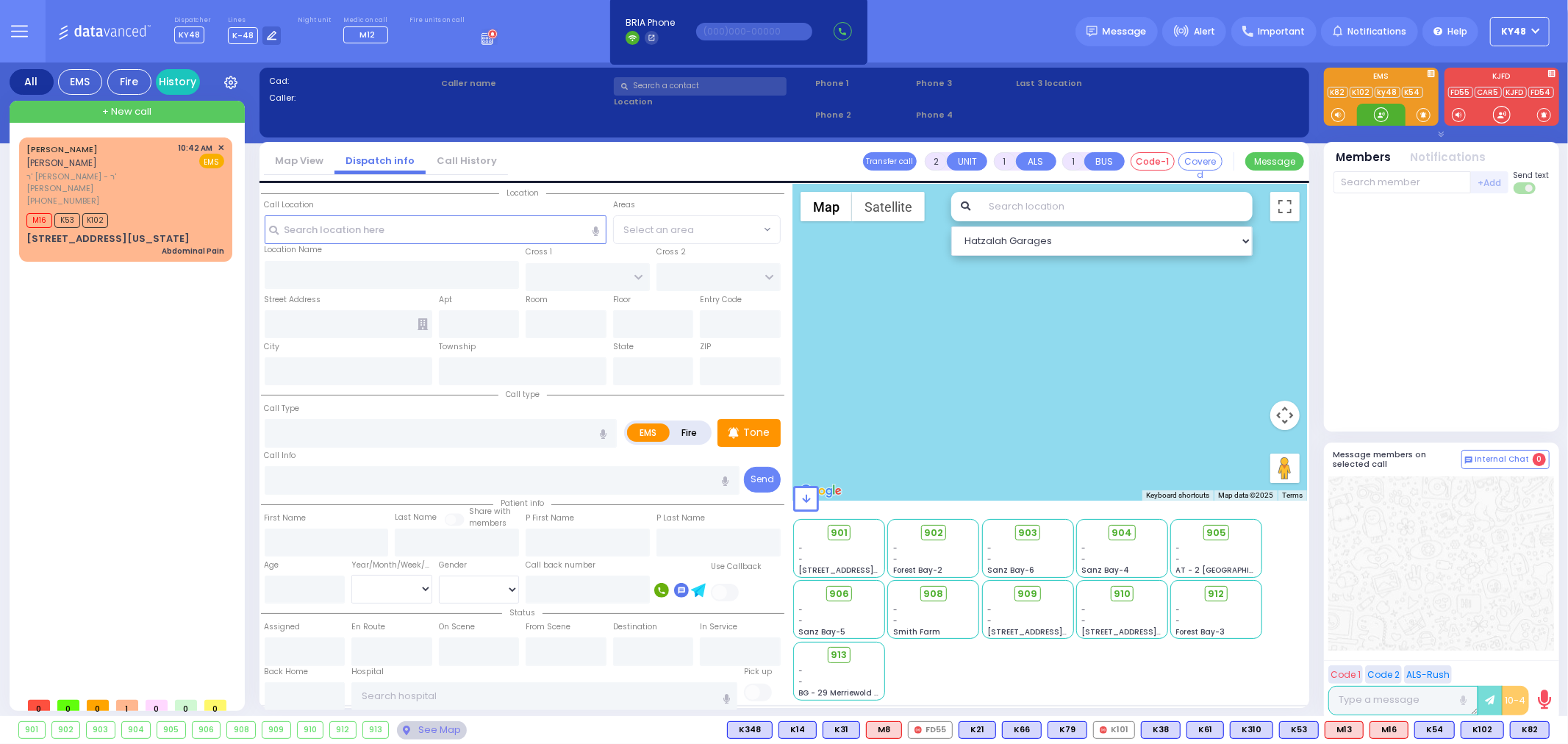
click at [1386, 120] on div at bounding box center [1381, 115] width 14 height 14
select select
radio input "true"
type input "[PERSON_NAME]"
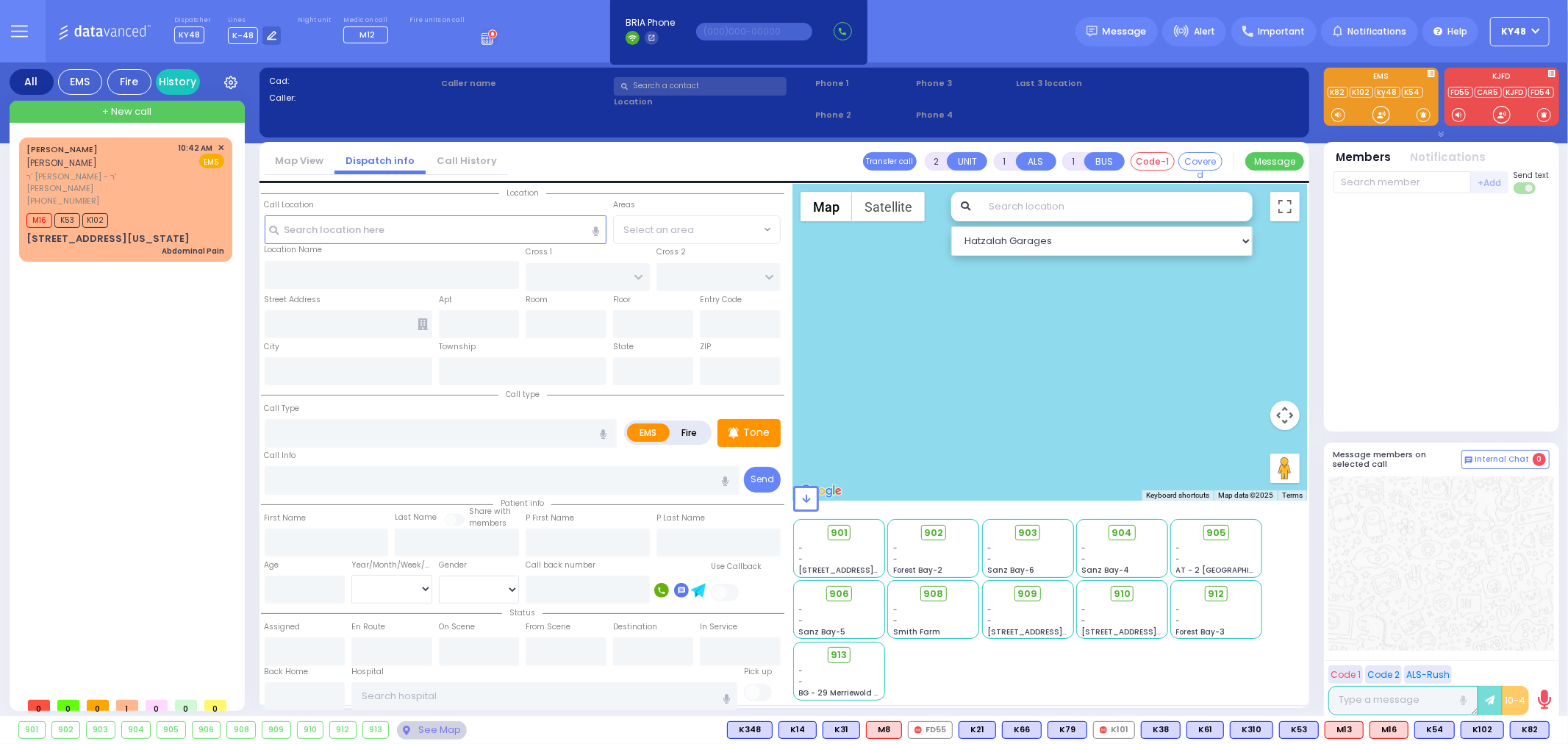
select select
type input "11:09"
select select
radio input "true"
select select
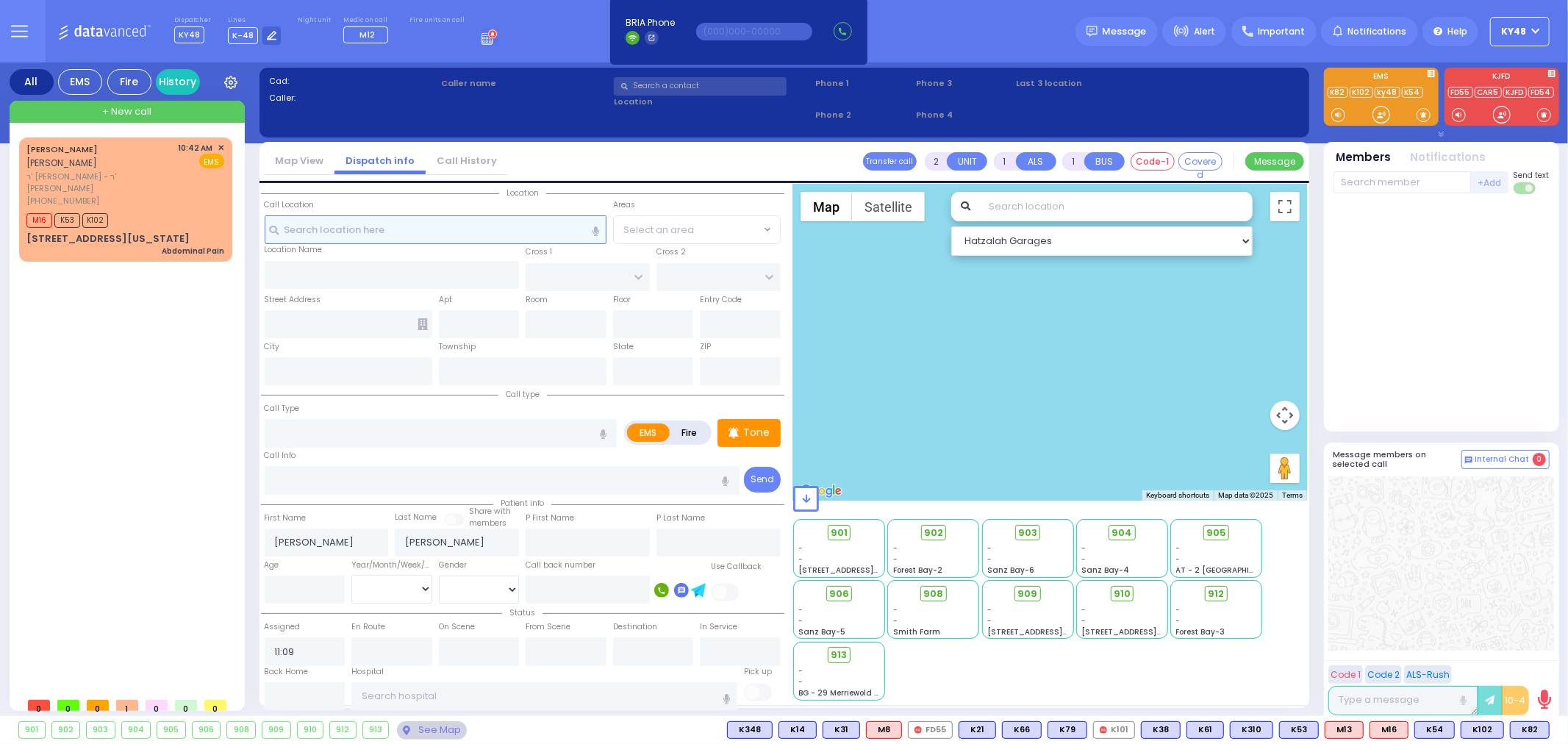
select select "Hatzalah Garages"
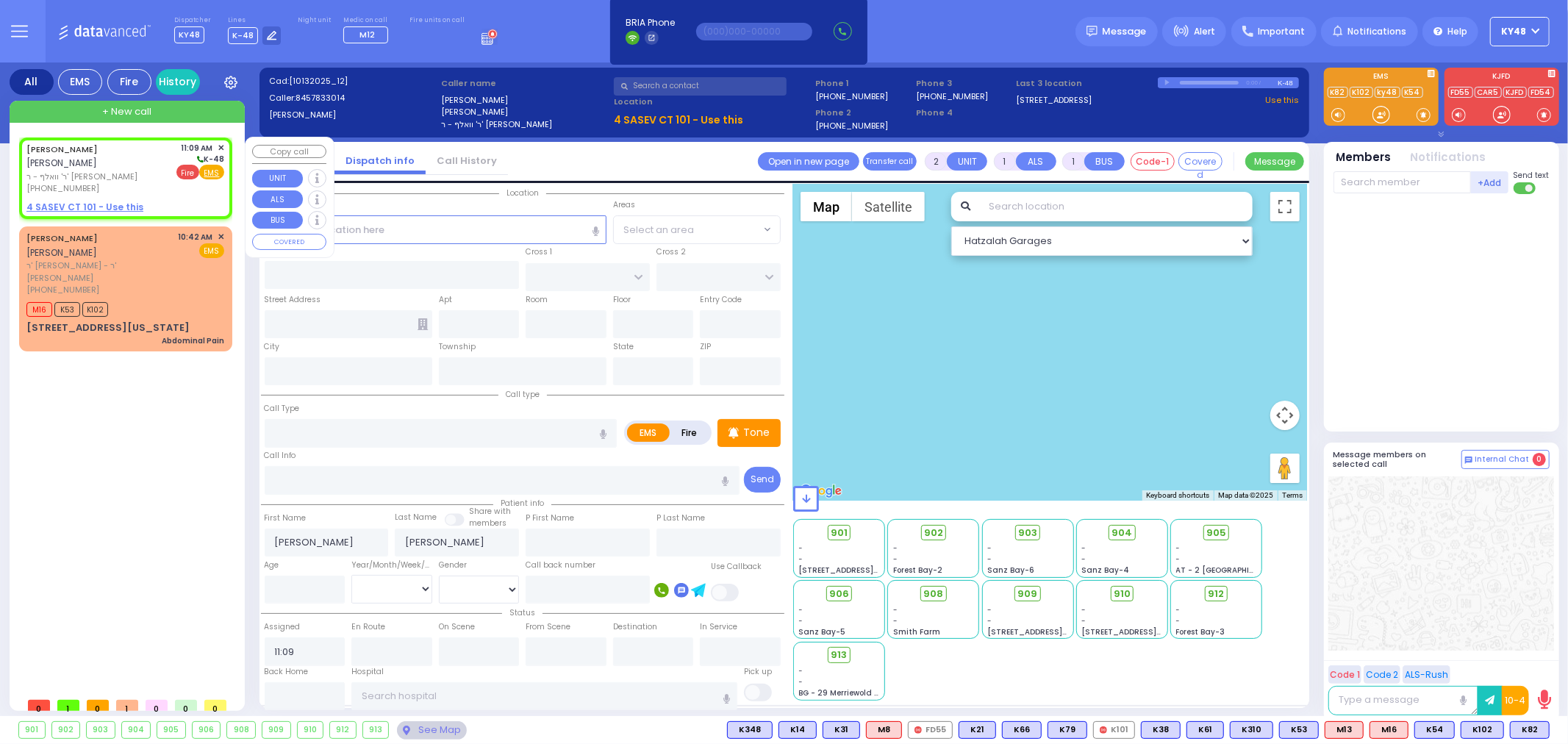
click at [187, 172] on span "Fire" at bounding box center [188, 172] width 23 height 14
select select
radio input "false"
radio input "true"
select select
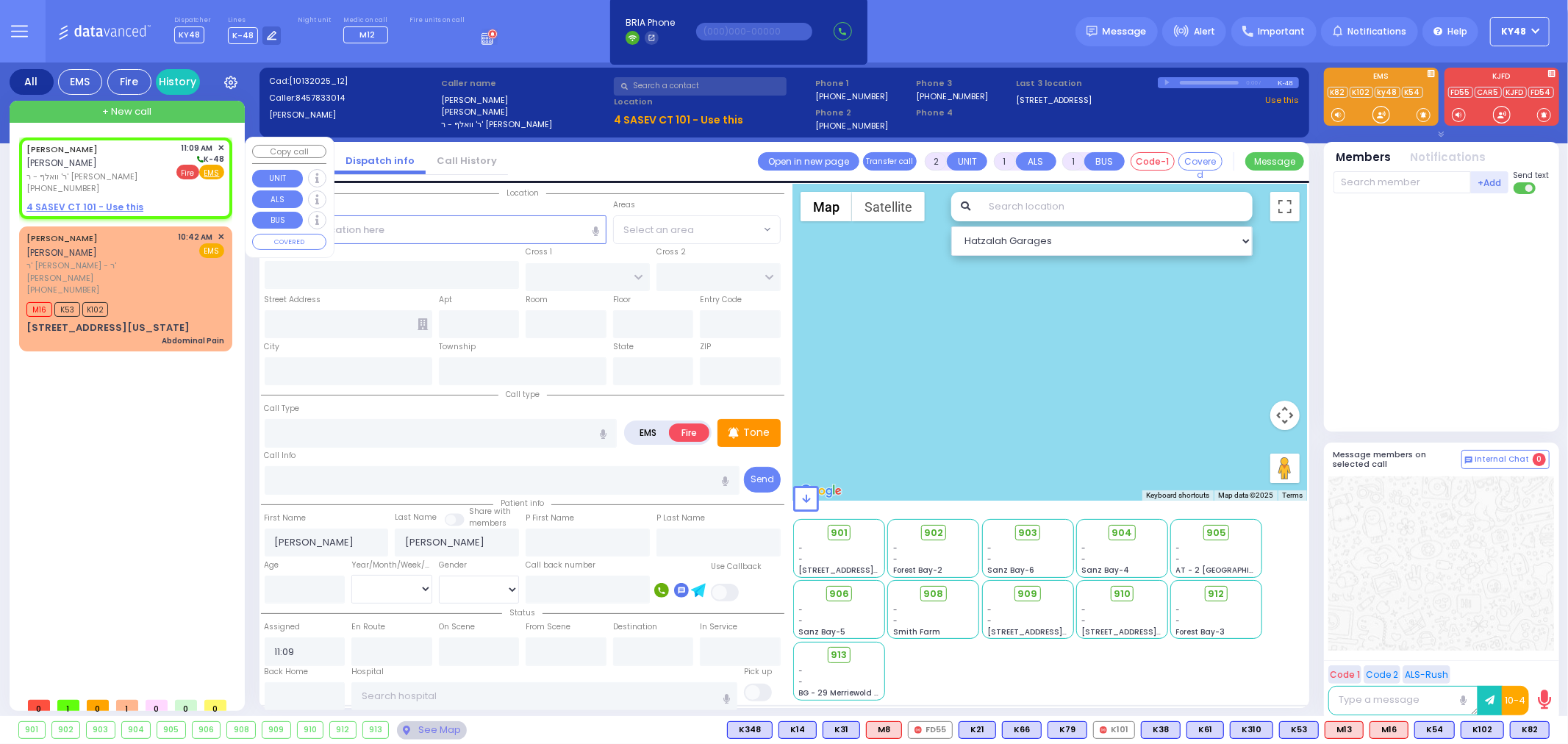
select select "Hatzalah Garages"
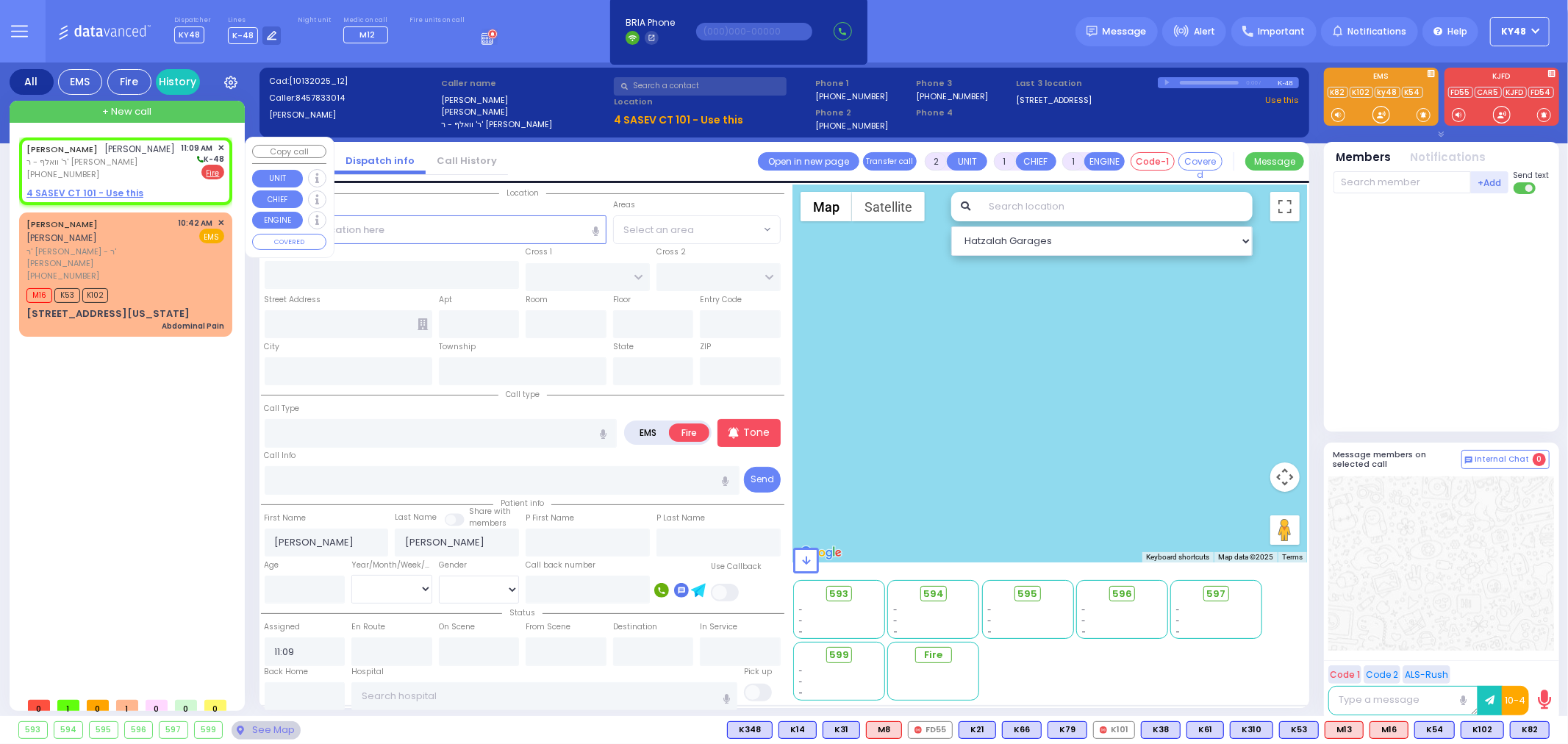
click at [103, 199] on u "4 SASEV CT 101 - Use this" at bounding box center [84, 193] width 117 height 13
select select
radio input "true"
select select
select select "Hatzalah Garages"
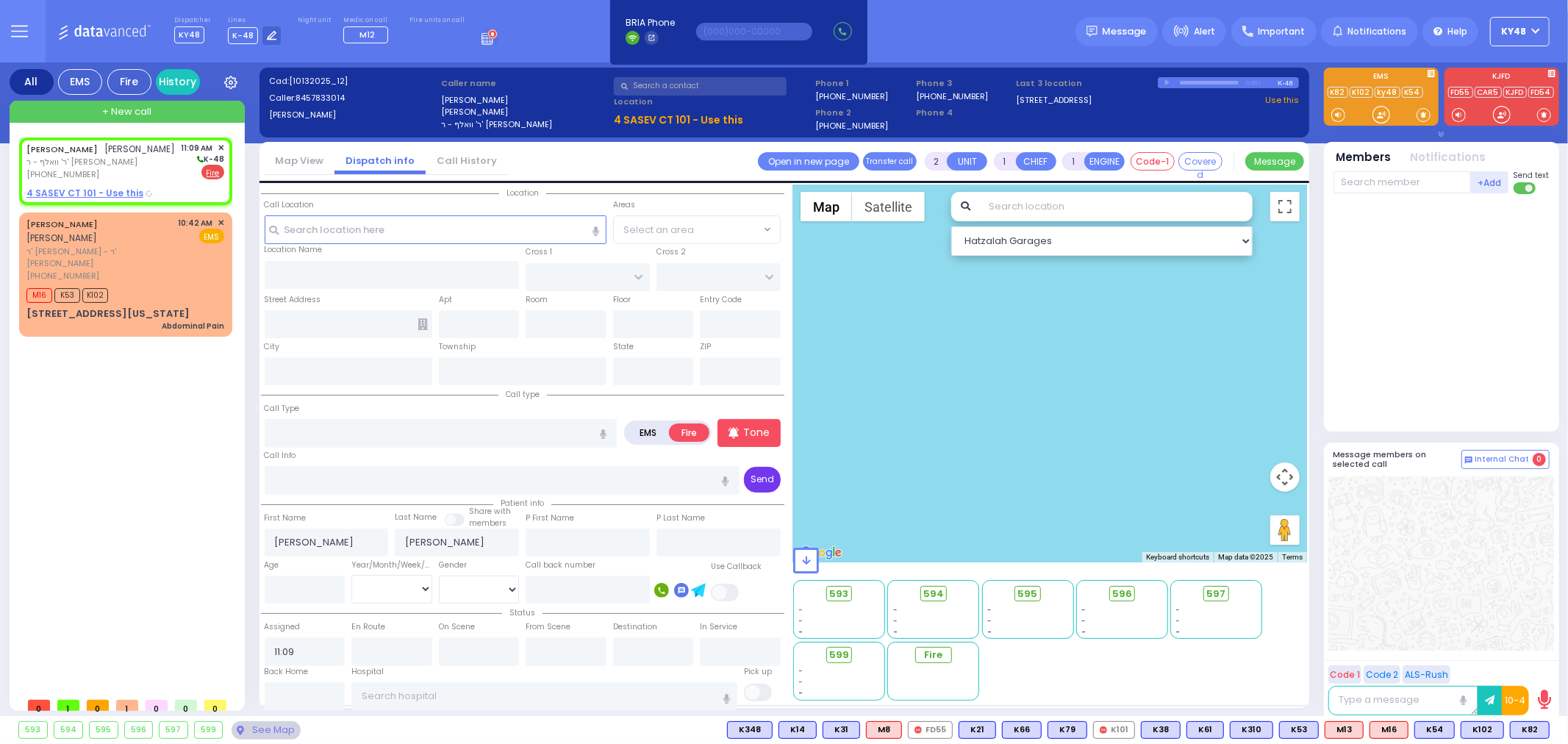
select select
radio input "true"
select select
select select "Hatzalah Garages"
type input "[GEOGRAPHIC_DATA]"
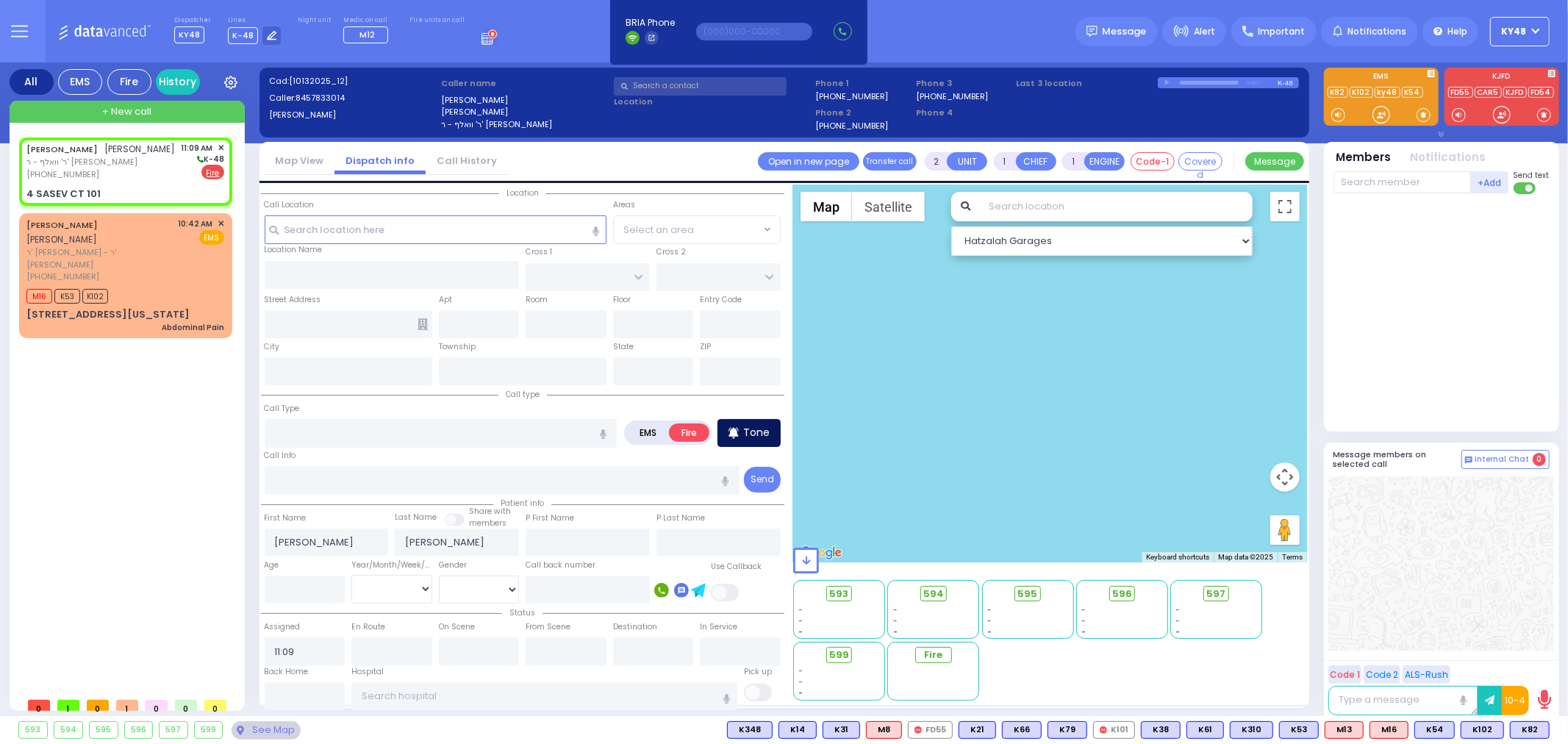
type input "4 SASEV CT"
type input "101"
type input "Monroe"
type input "[US_STATE]"
type input "10950"
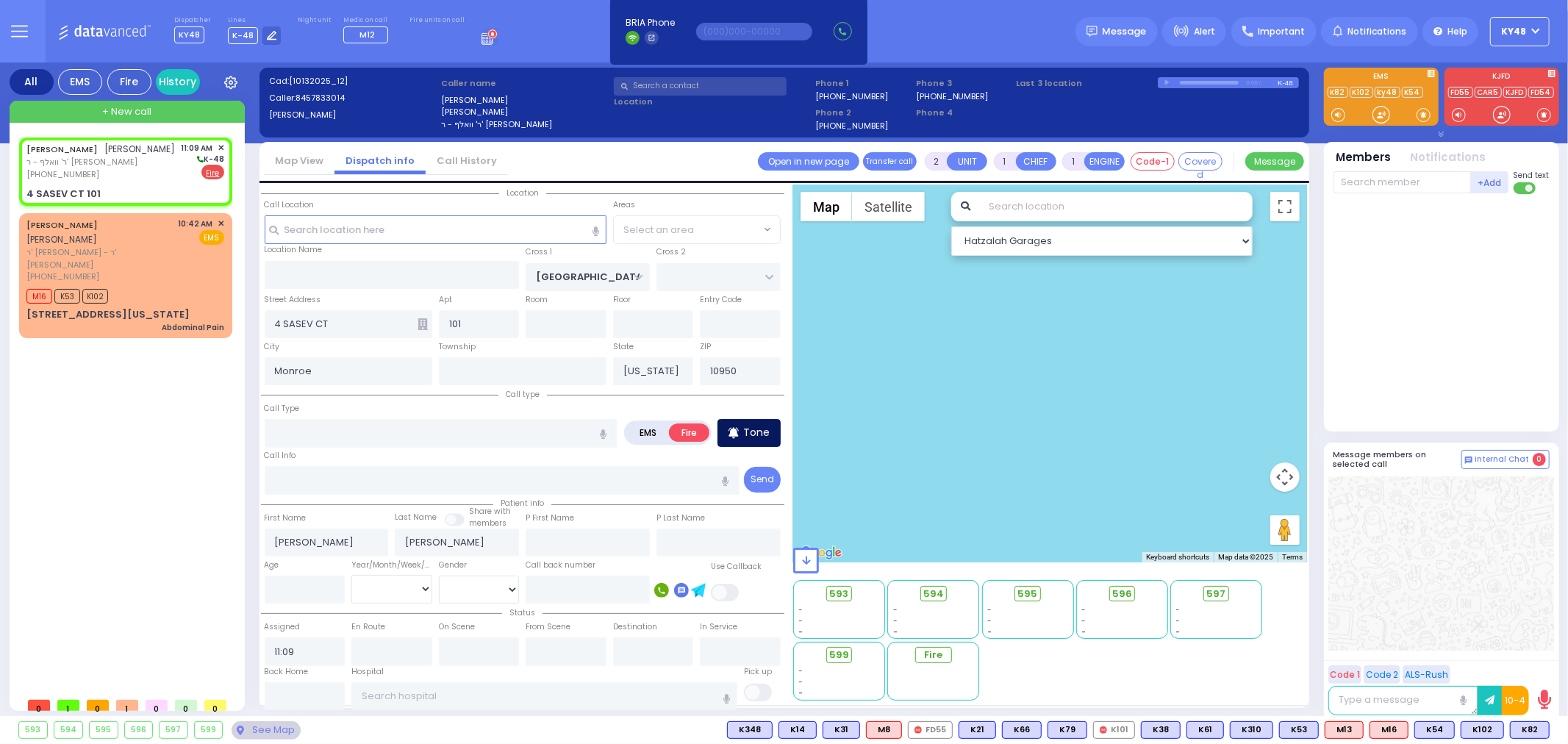
select select "[GEOGRAPHIC_DATA]"
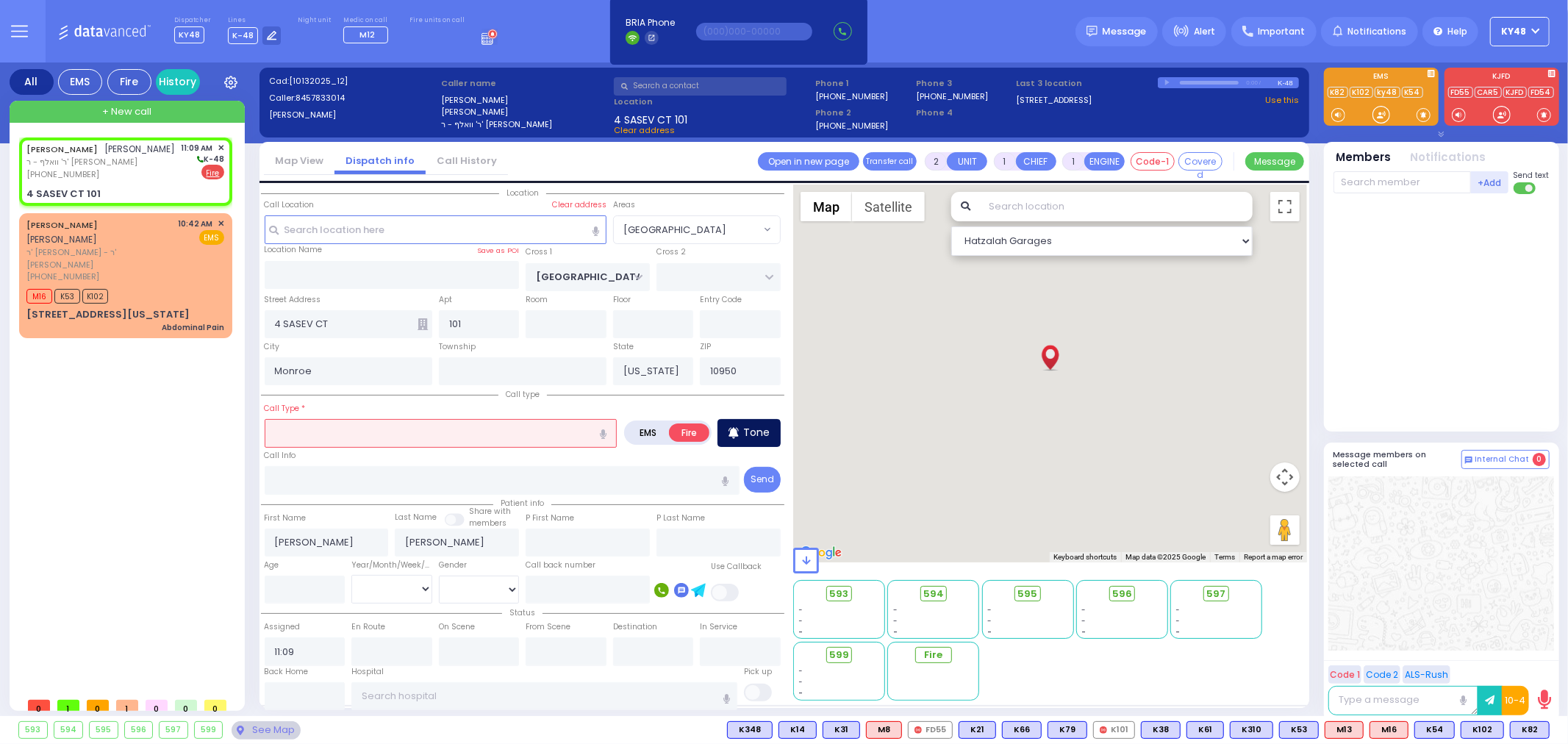
click at [750, 430] on p "Tone" at bounding box center [756, 432] width 26 height 15
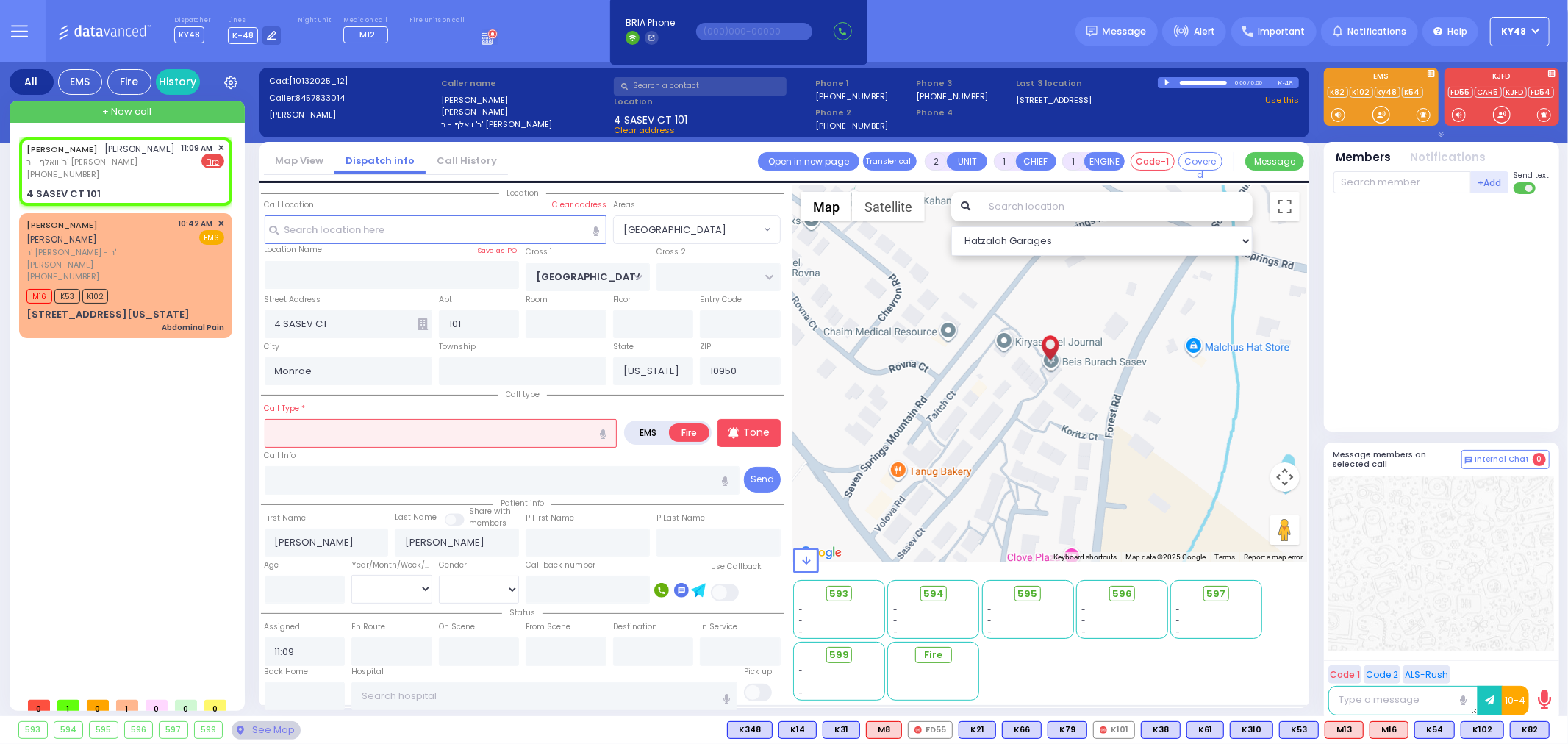
select select
radio input "true"
select select
select select "Hatzalah Garages"
select select "[GEOGRAPHIC_DATA]"
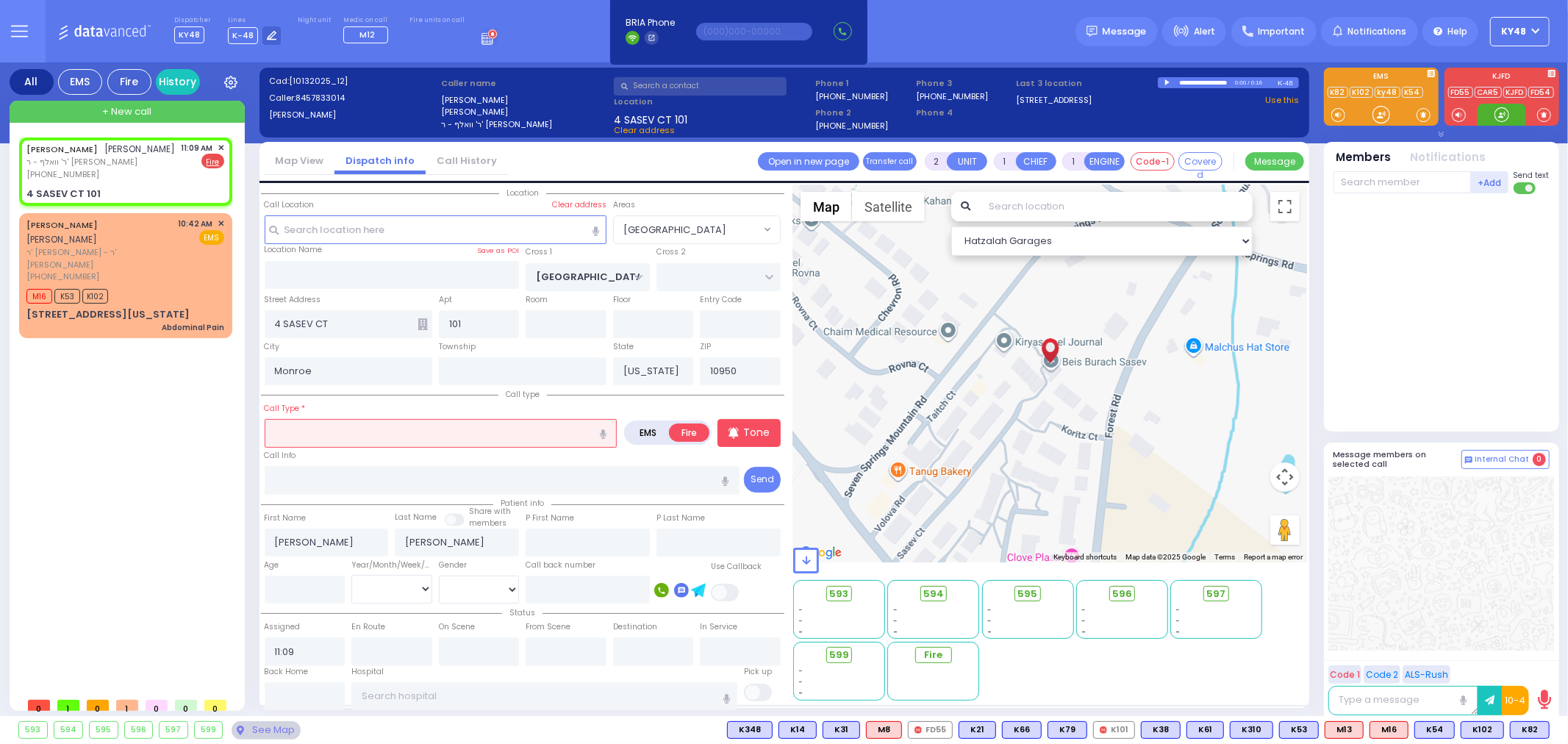
drag, startPoint x: 1496, startPoint y: 115, endPoint x: 1410, endPoint y: 177, distance: 106.0
click at [1496, 115] on div at bounding box center [1502, 115] width 14 height 14
click at [435, 434] on input "text" at bounding box center [440, 432] width 353 height 28
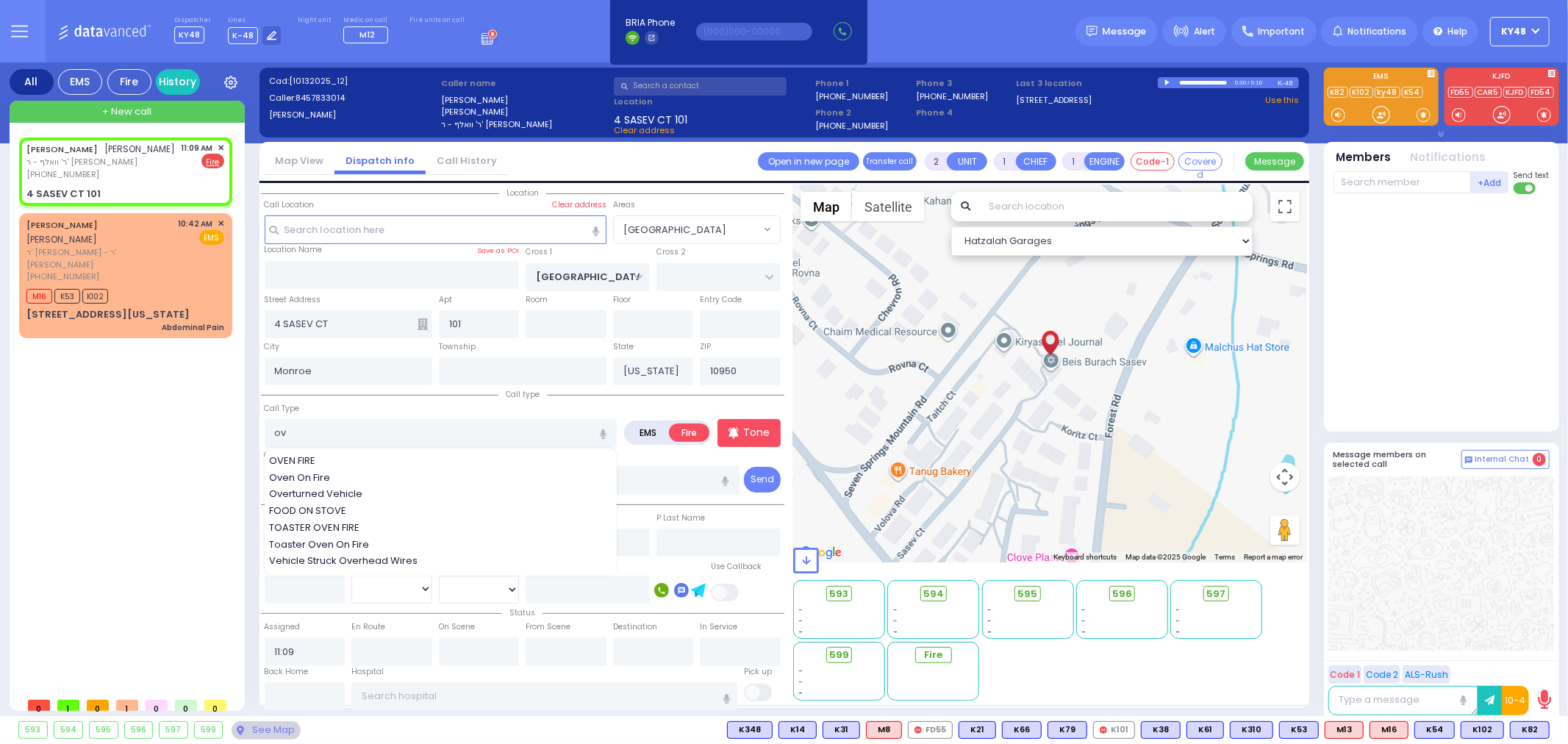
click at [399, 449] on div "OVEN FIRE Oven On Fire Overturned Vehicle FOOD ON STOVE TOASTER OVEN FIRE Toast…" at bounding box center [440, 511] width 353 height 127
click at [398, 454] on div "OVEN FIRE" at bounding box center [441, 461] width 345 height 14
type input "OVEN FIRE"
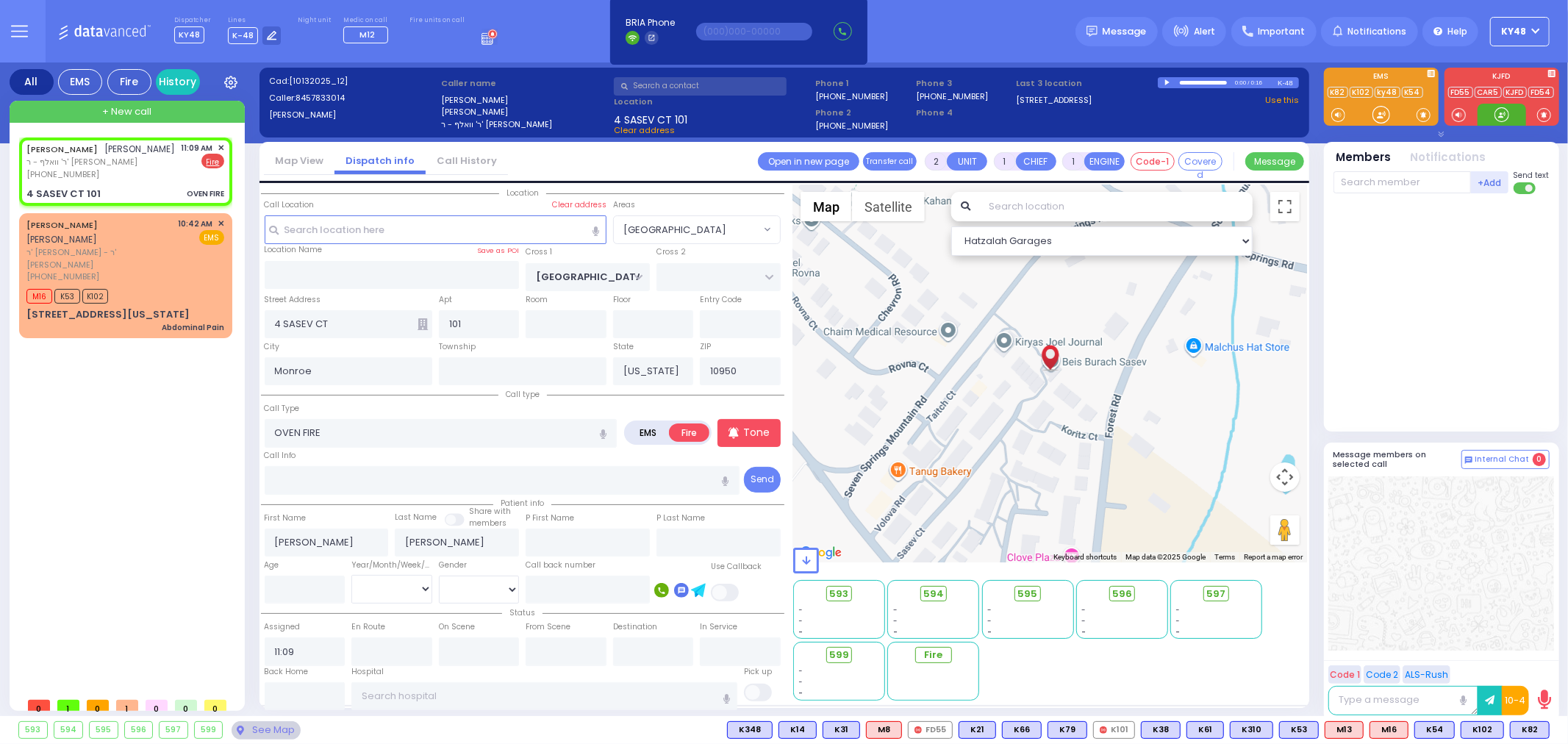
select select
radio input "true"
select select
select select "Hatzalah Garages"
select select
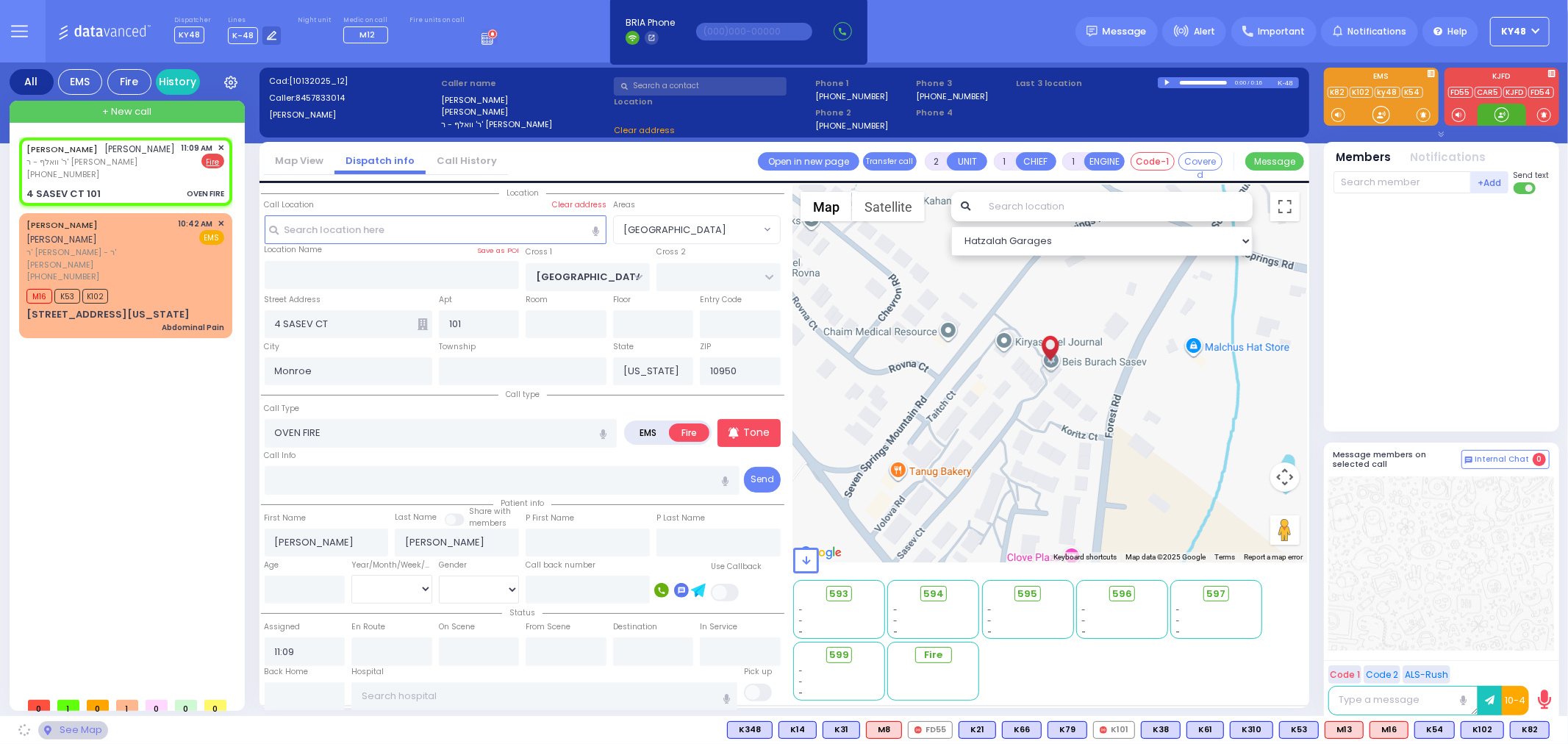
radio input "true"
select select
select select "Hatzalah Garages"
select select
radio input "true"
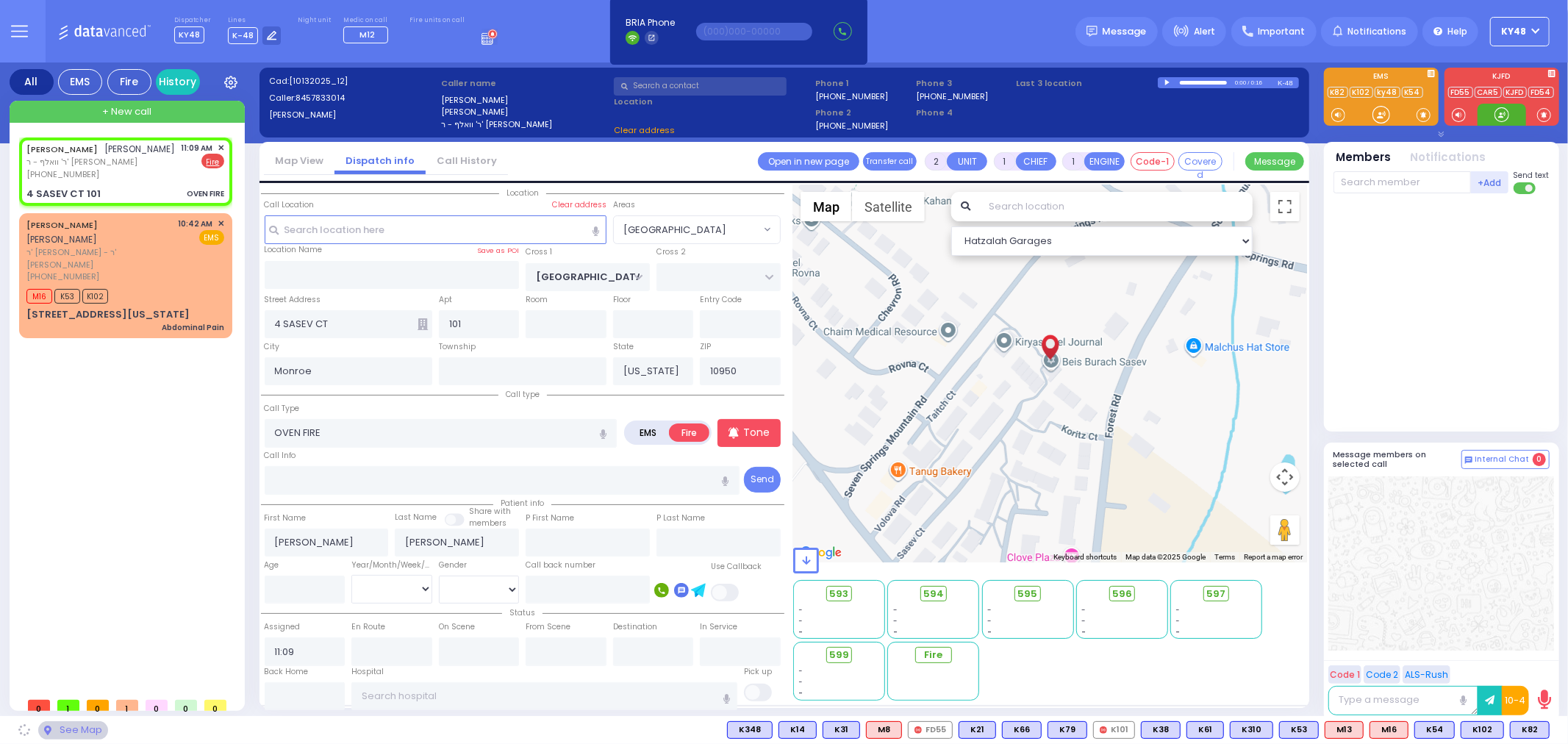
select select
select select "Hatzalah Garages"
select select "[GEOGRAPHIC_DATA]"
click at [1500, 120] on div at bounding box center [1502, 115] width 14 height 14
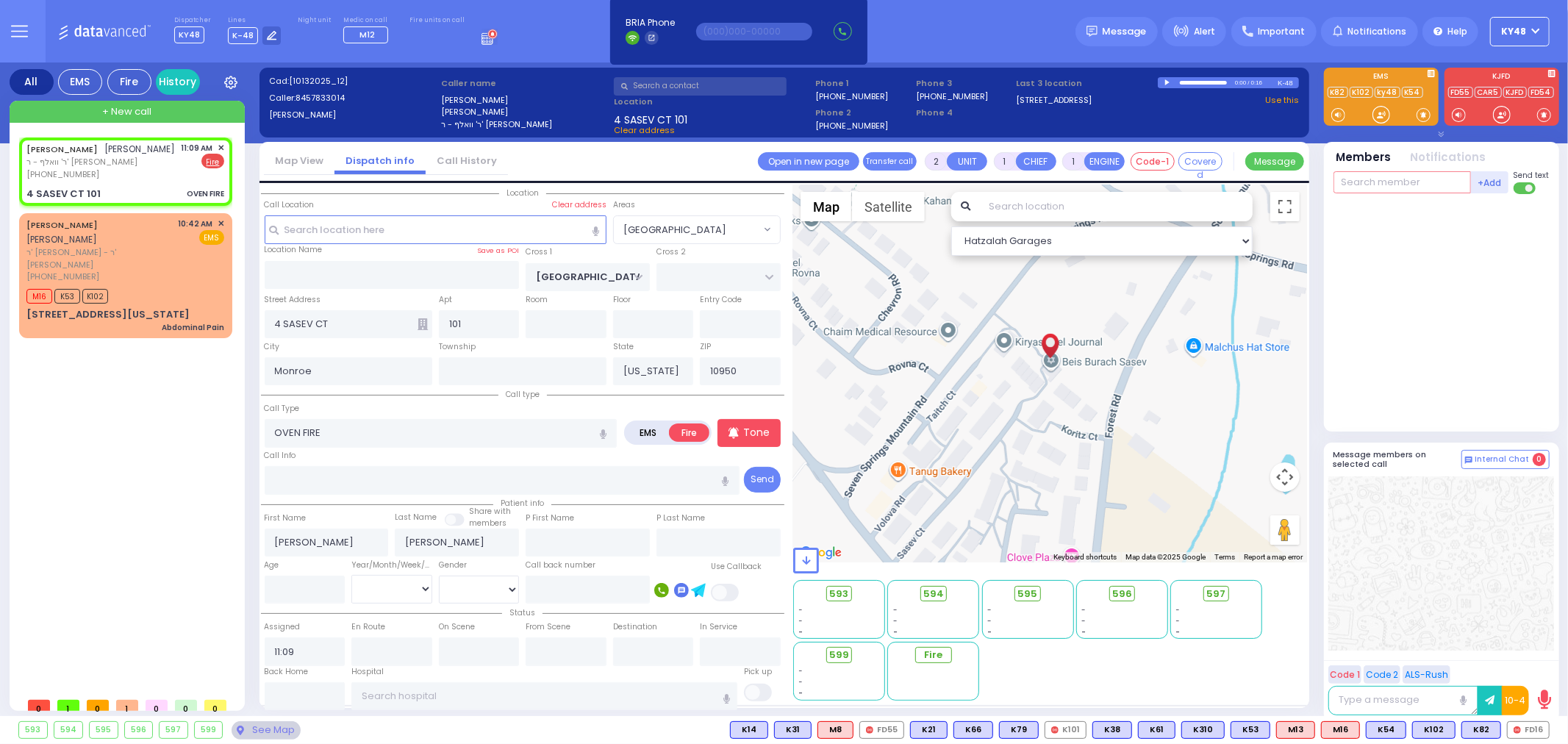
click at [1400, 185] on input "text" at bounding box center [1402, 182] width 138 height 22
type input "16"
click at [1406, 218] on div "FD16" at bounding box center [1383, 212] width 73 height 14
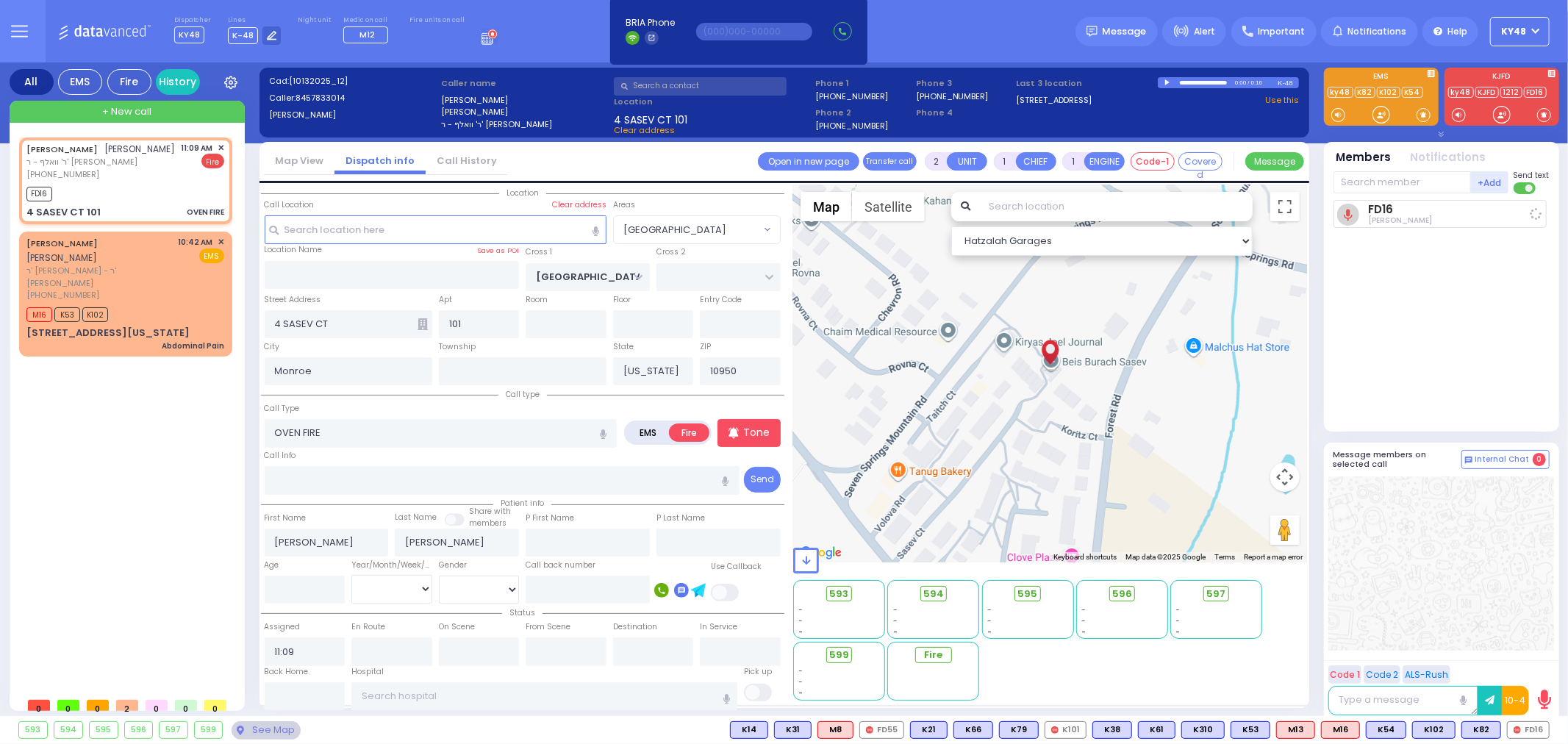
select select
radio input "true"
select select
type input "11:10"
select select "[GEOGRAPHIC_DATA]"
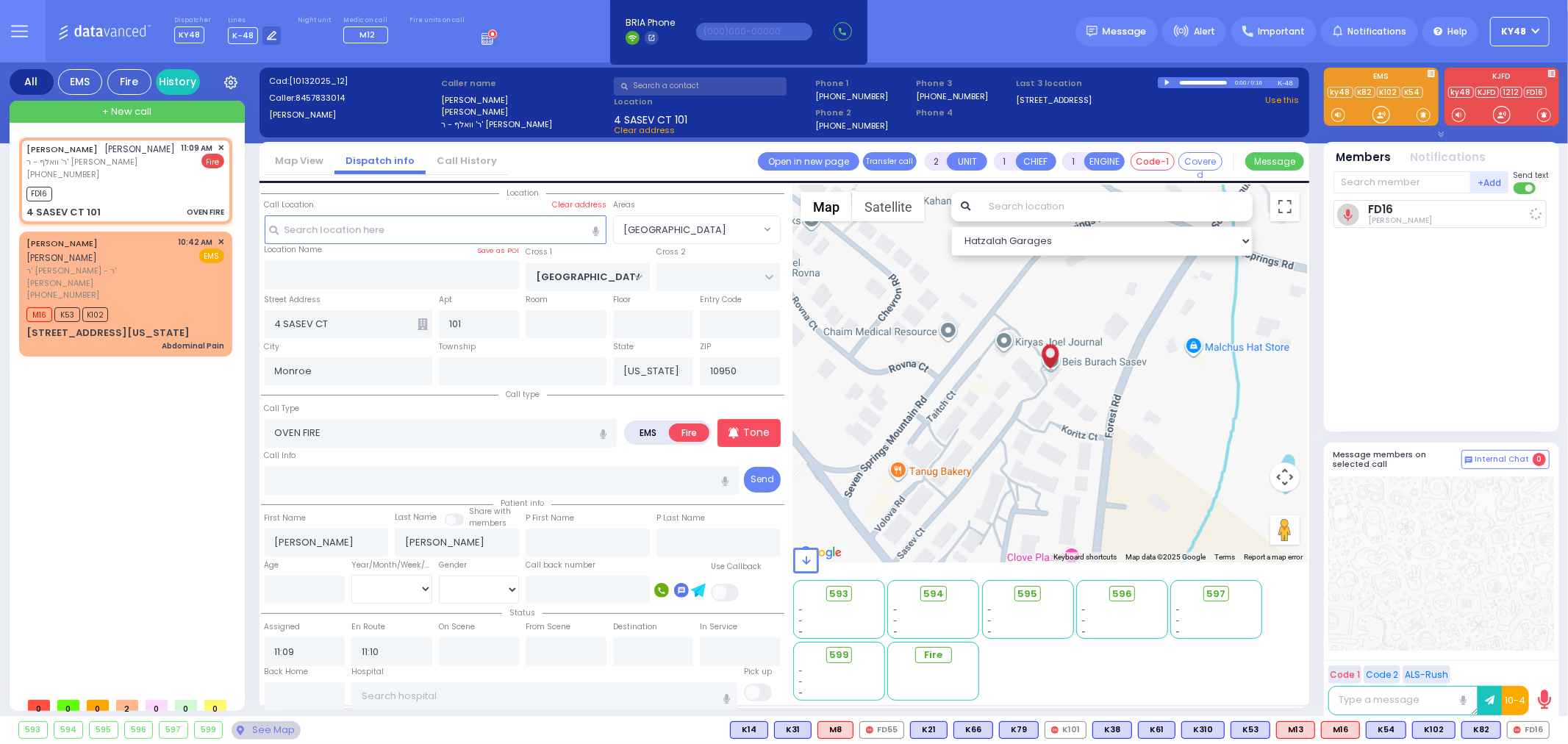
select select "Hatzalah Garages"
click at [1501, 115] on div at bounding box center [1502, 115] width 14 height 14
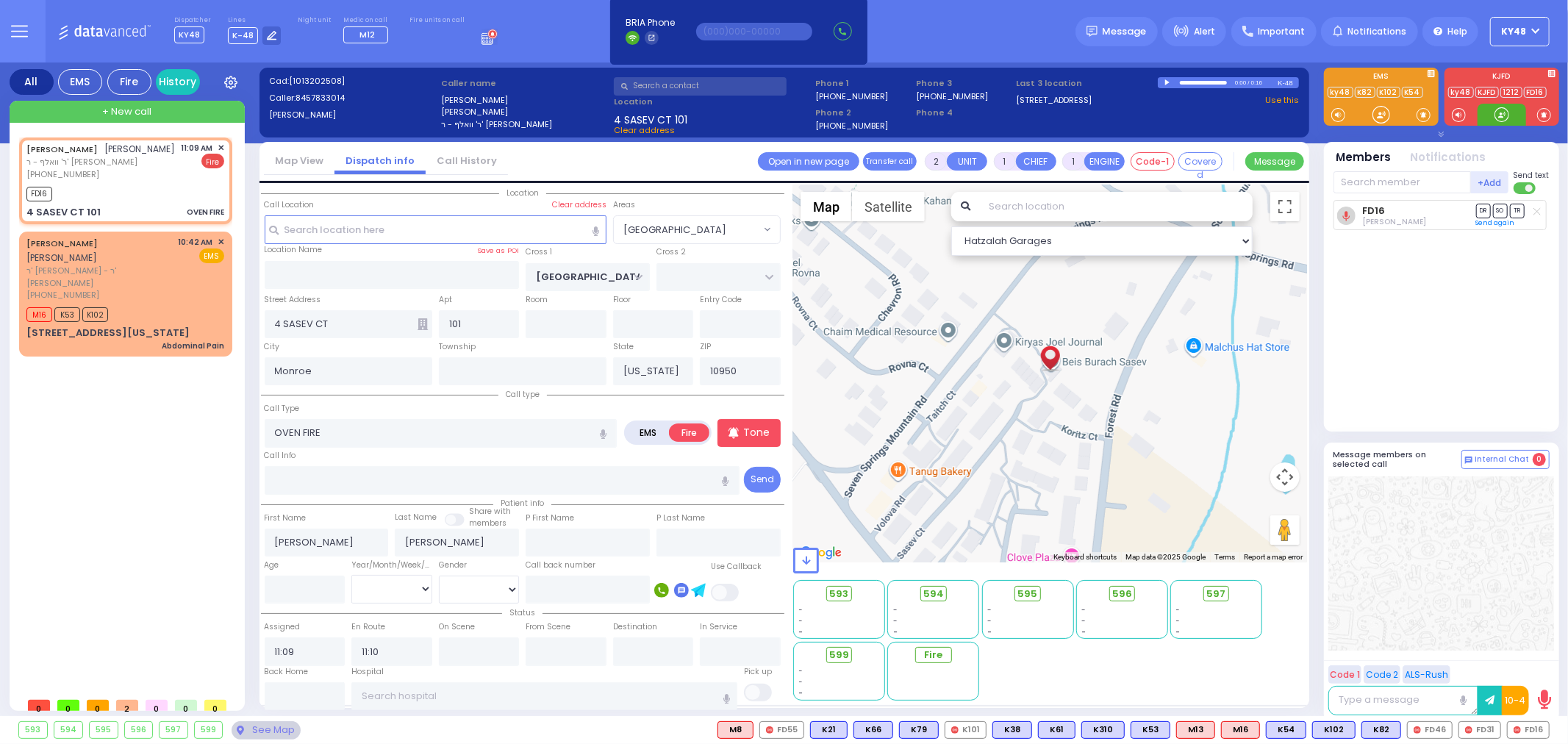
click at [1496, 116] on div at bounding box center [1502, 115] width 14 height 14
click at [1424, 187] on input "text" at bounding box center [1402, 182] width 138 height 22
type input "31"
click at [1413, 215] on div "FD31" at bounding box center [1383, 212] width 73 height 14
click at [1402, 184] on input "text" at bounding box center [1402, 182] width 138 height 22
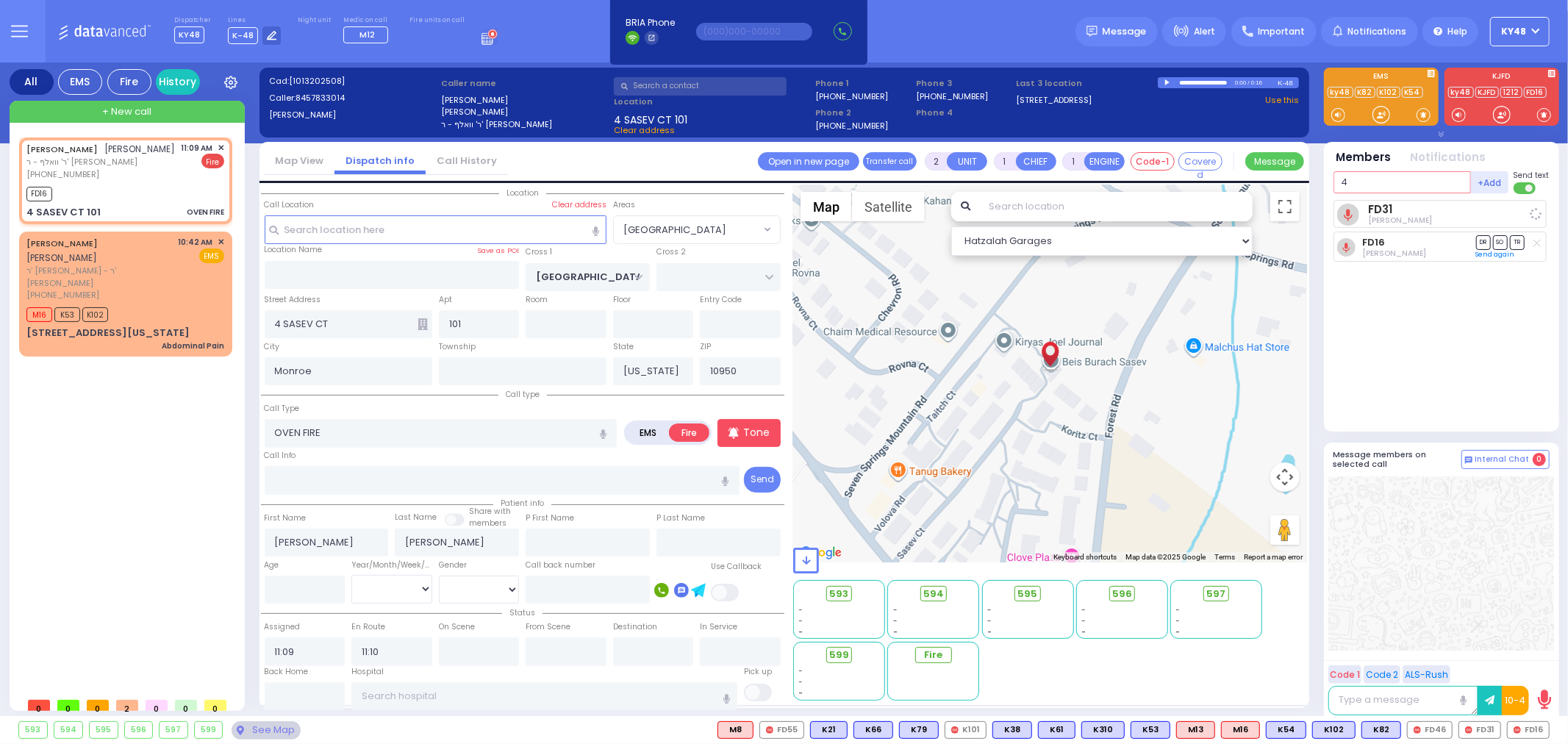
type input "46"
select select
radio input "true"
select select
select select "Hatzalah Garages"
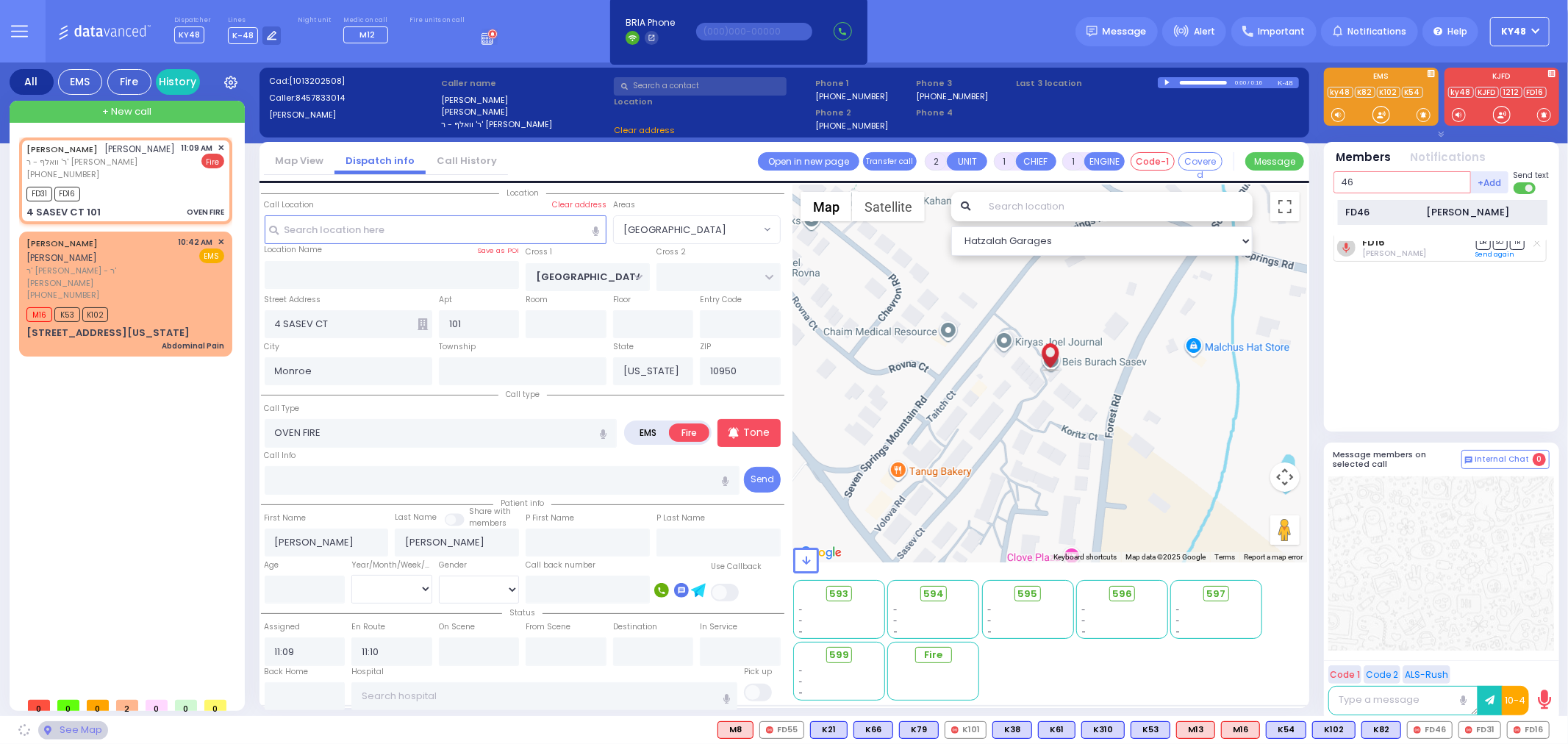
type input "46"
click at [1394, 210] on div "FD46" at bounding box center [1383, 212] width 73 height 14
select select "[GEOGRAPHIC_DATA]"
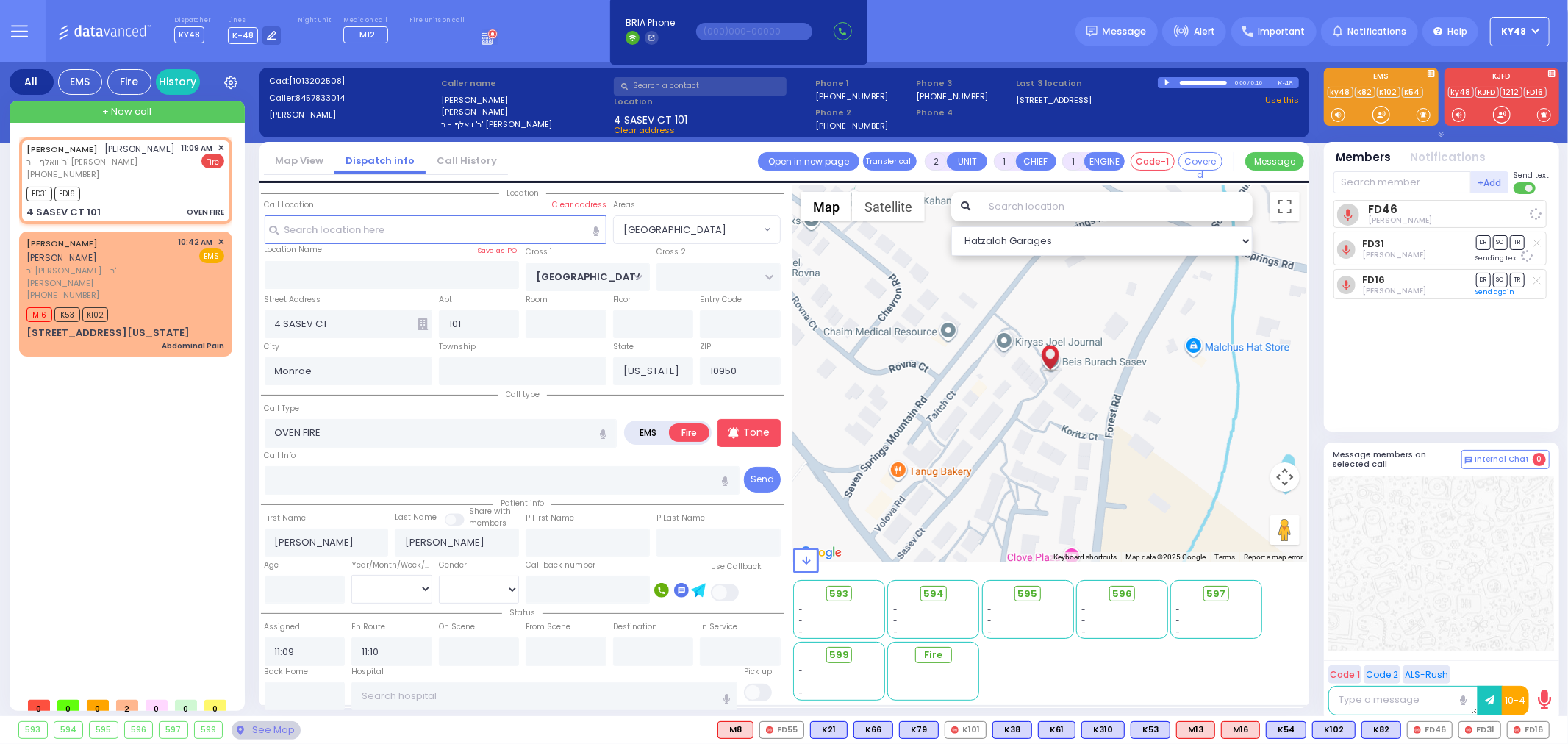
select select
radio input "true"
select select
select select "[GEOGRAPHIC_DATA]"
select select "Hatzalah Garages"
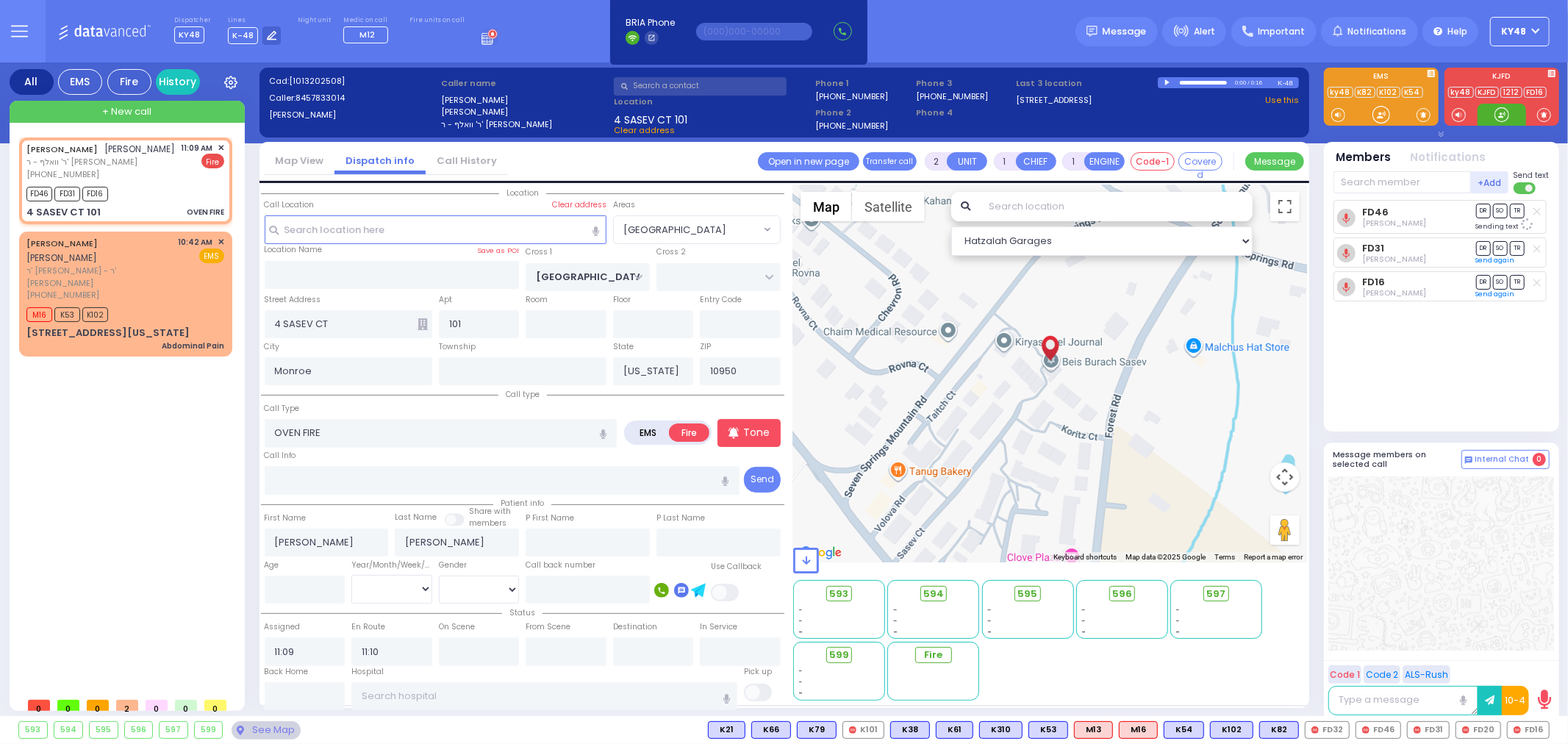
click at [1496, 116] on div at bounding box center [1502, 115] width 14 height 14
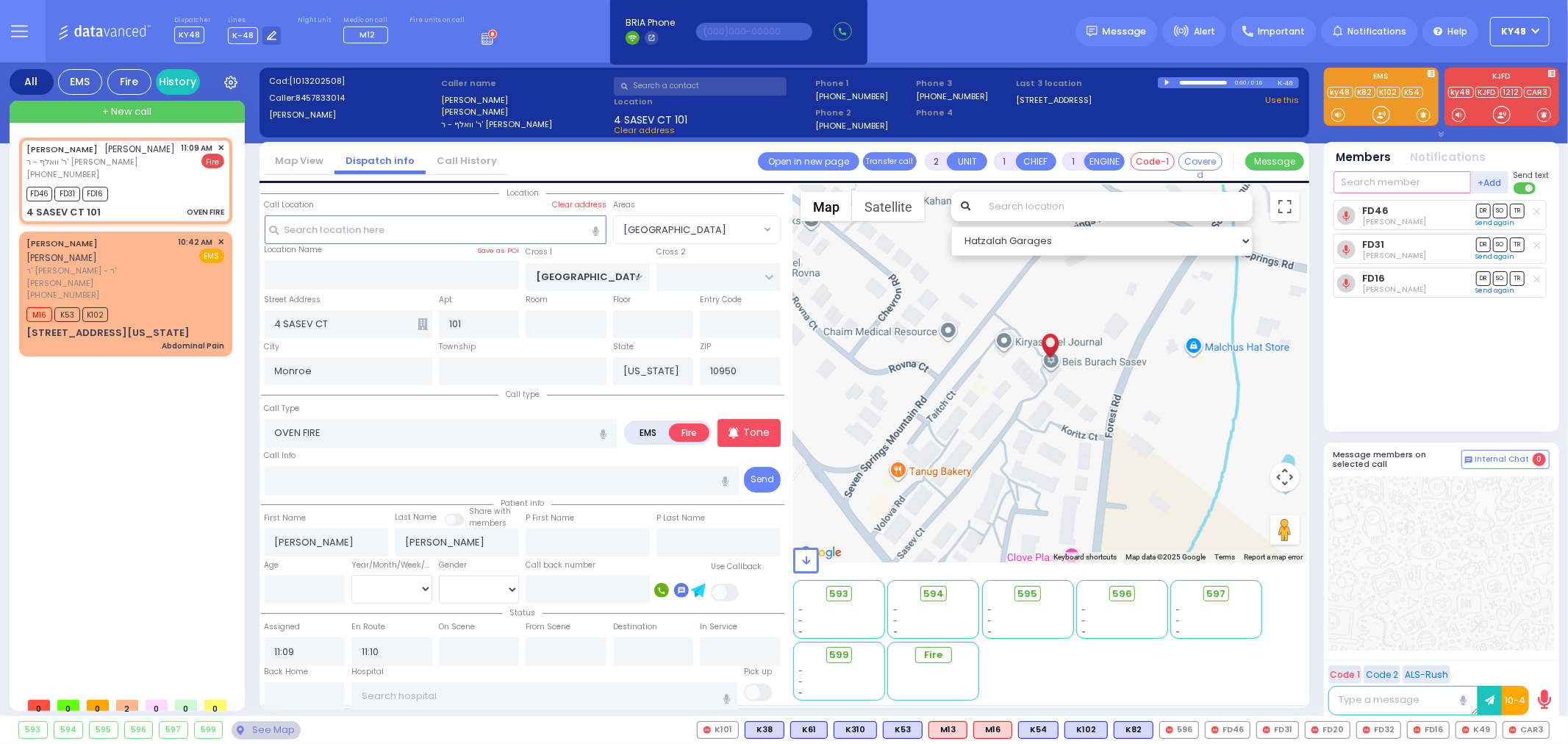
click at [1398, 184] on input "text" at bounding box center [1402, 182] width 138 height 22
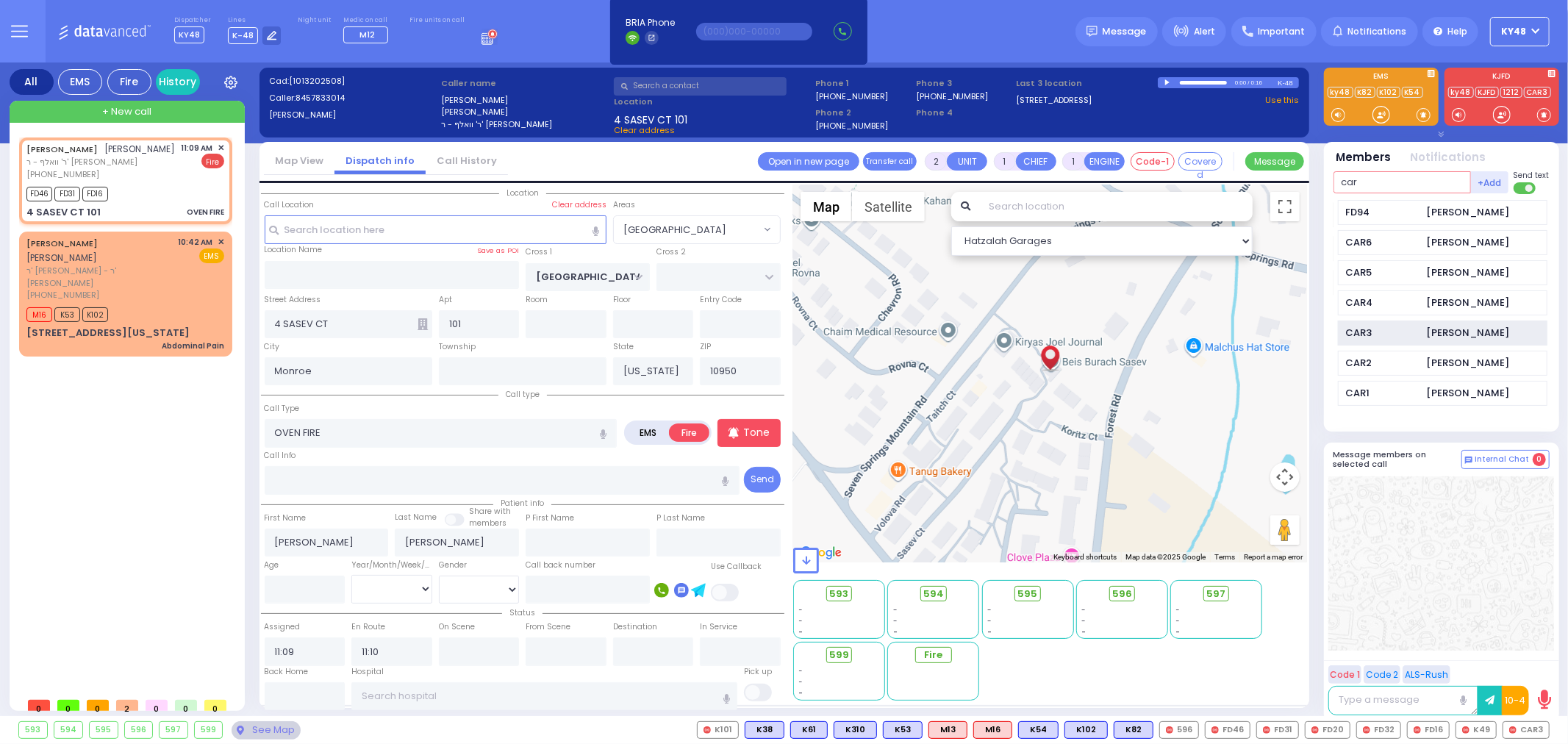
type input "car"
click at [1388, 337] on div "CAR3" at bounding box center [1383, 333] width 73 height 14
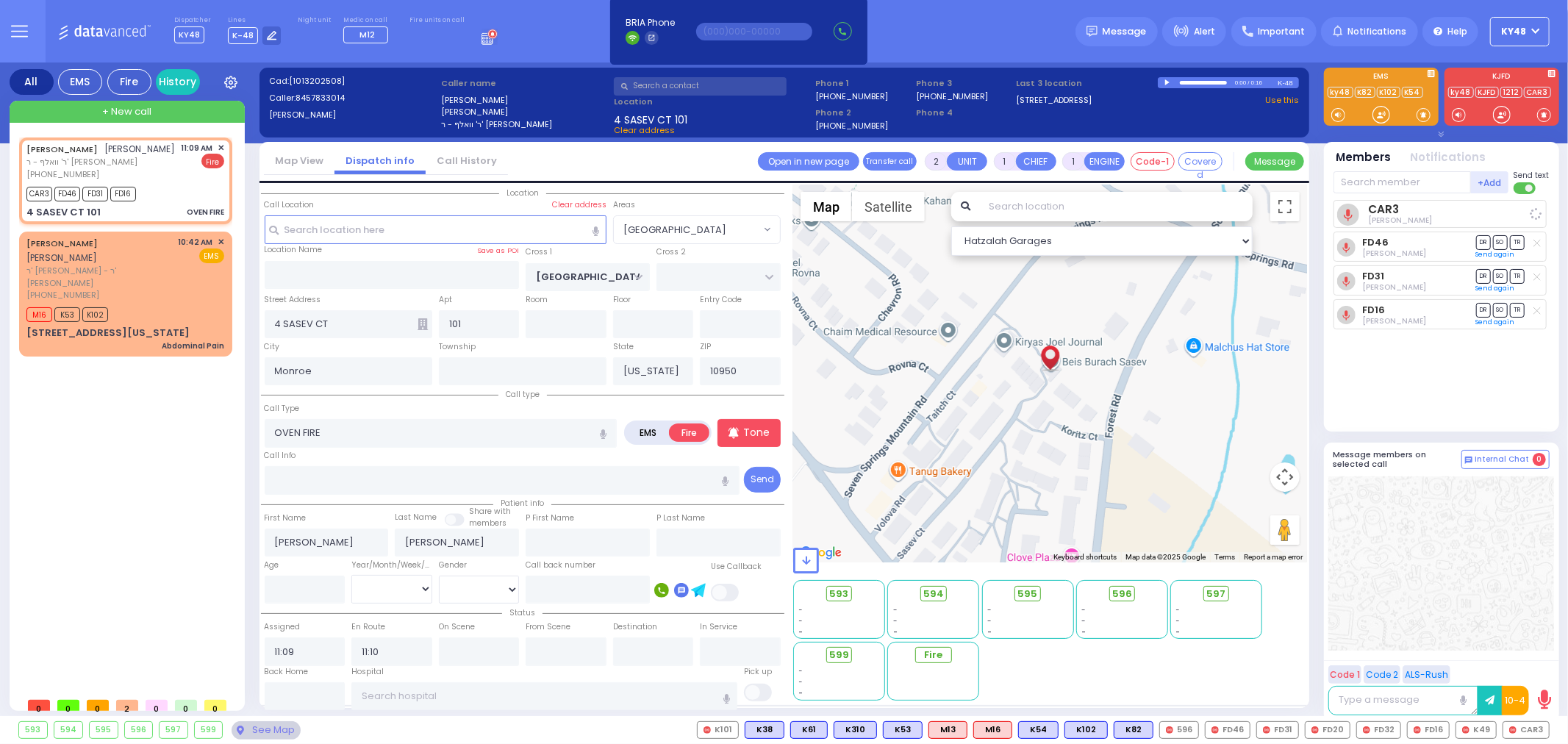
select select
radio input "true"
select select
select select "Hatzalah Garages"
select select "[GEOGRAPHIC_DATA]"
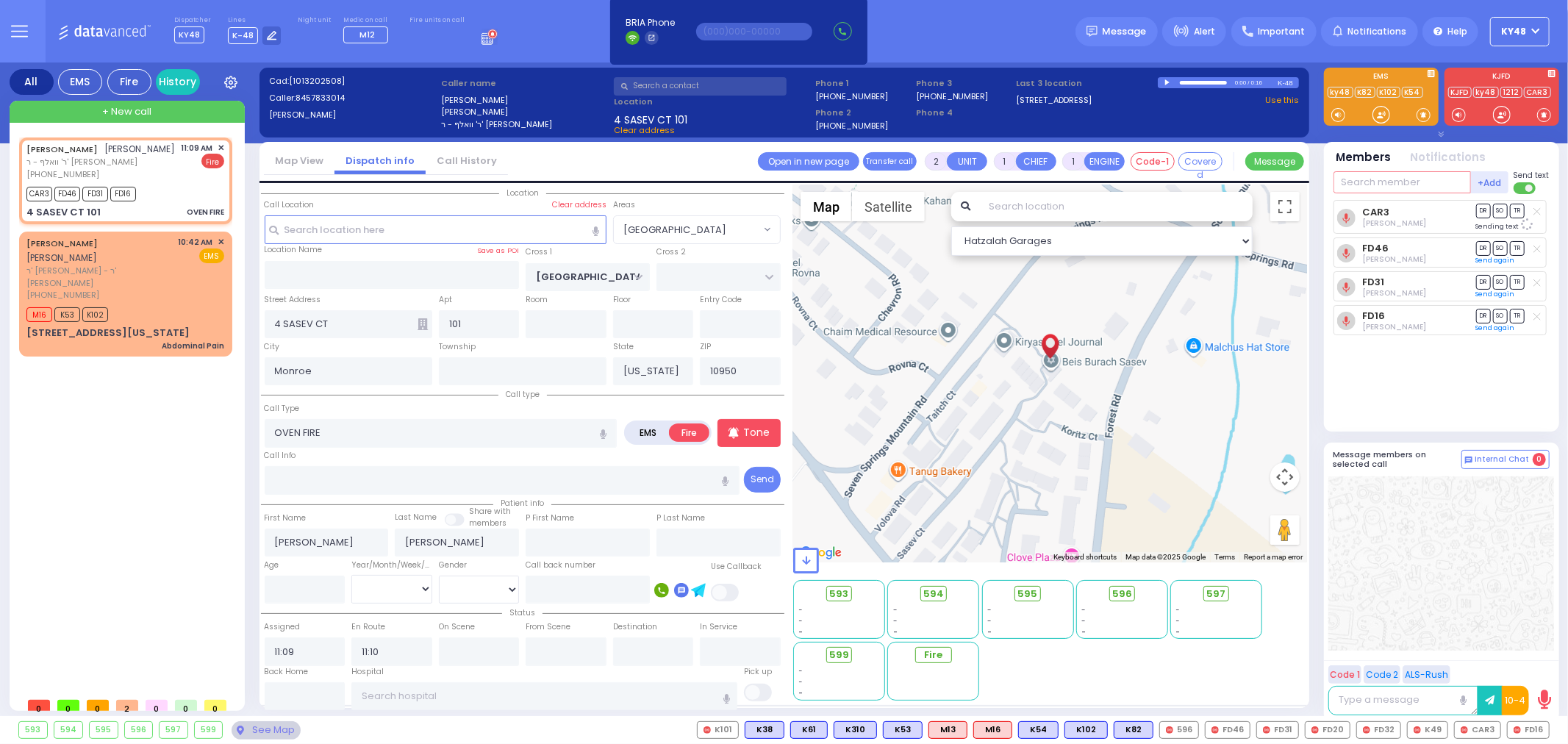
click at [1399, 179] on input "text" at bounding box center [1402, 182] width 138 height 22
type input "596"
click at [1392, 204] on div "596 Engine 596" at bounding box center [1442, 212] width 209 height 25
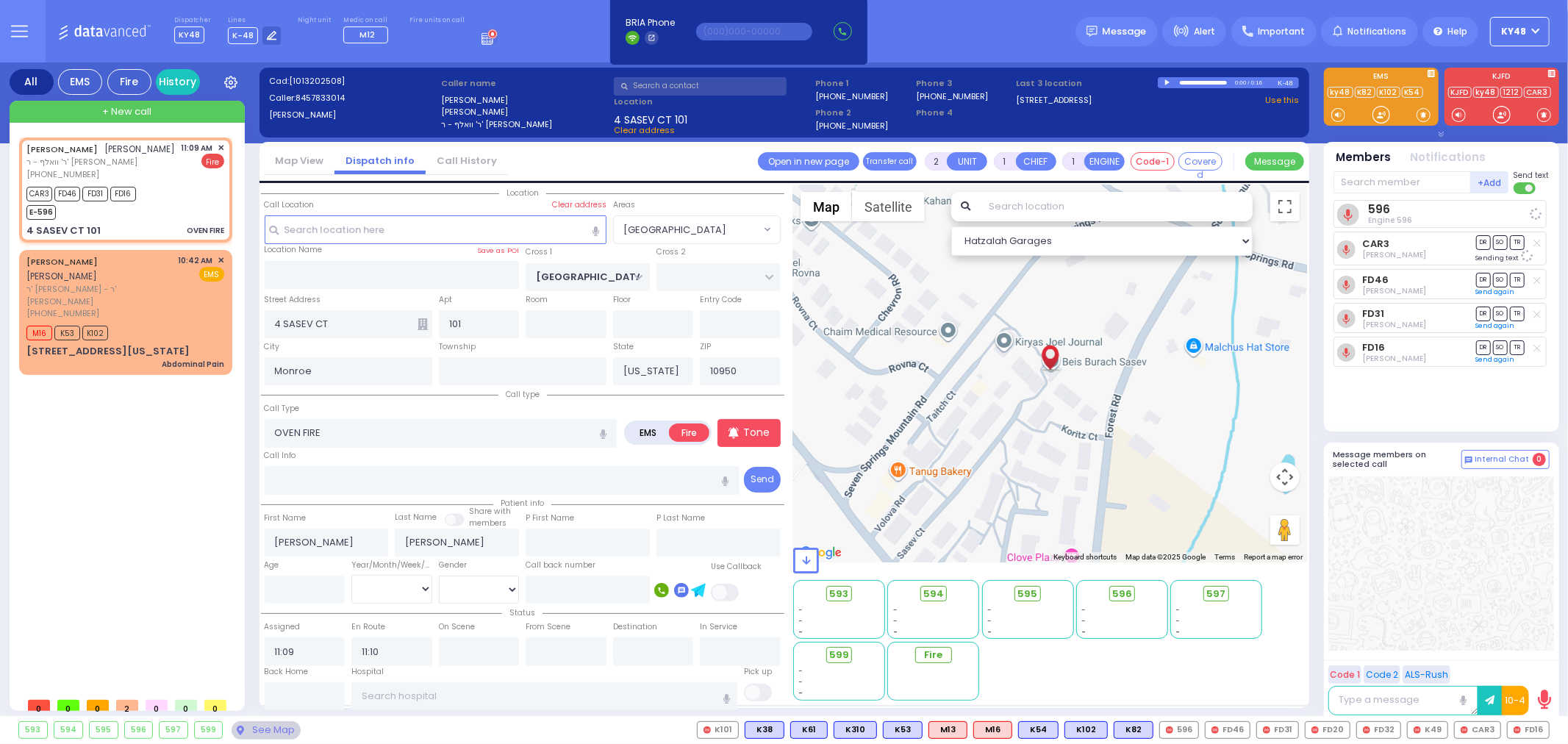
select select
radio input "true"
select select
select select "Hatzalah Garages"
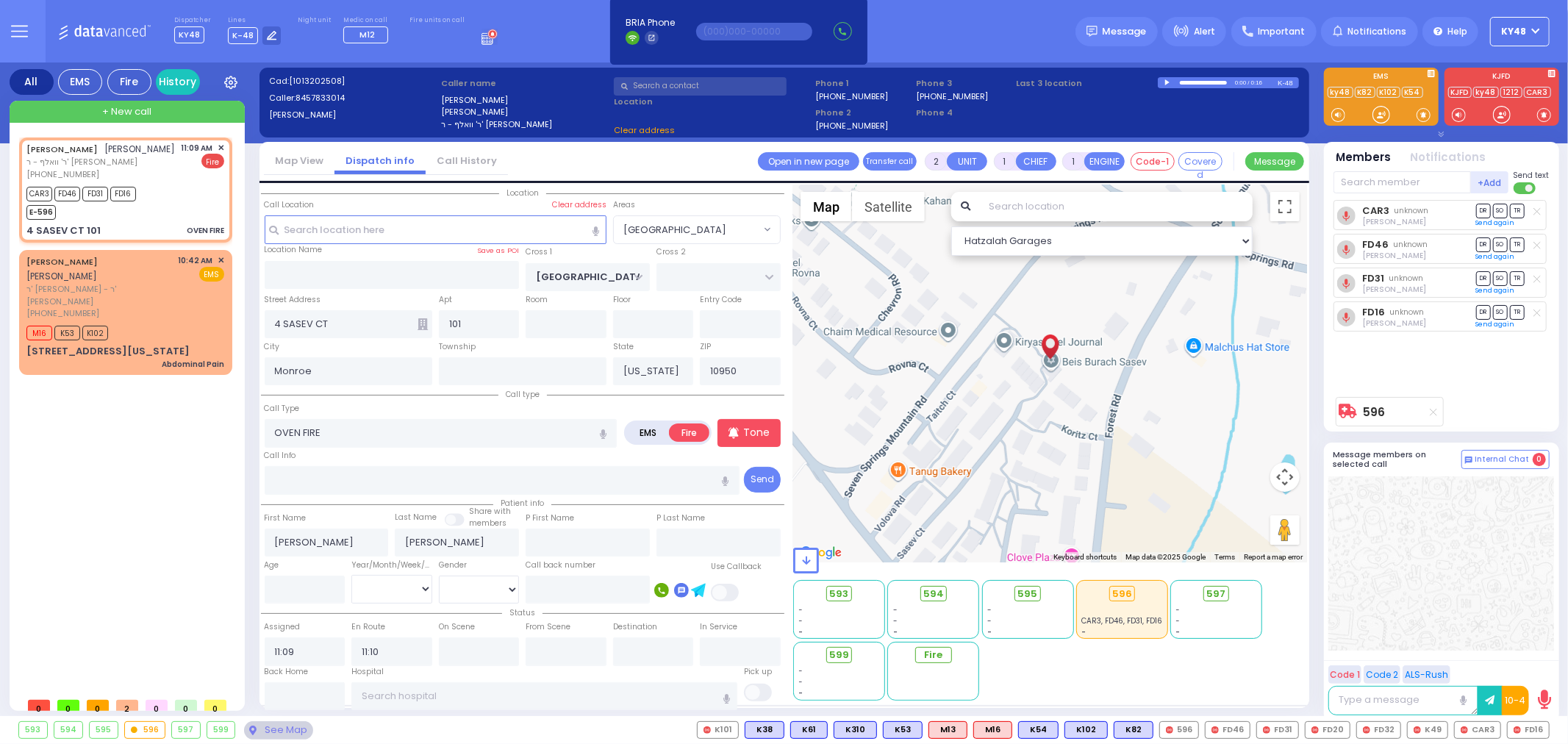
select select "[GEOGRAPHIC_DATA]"
click at [1390, 185] on input "text" at bounding box center [1402, 182] width 138 height 22
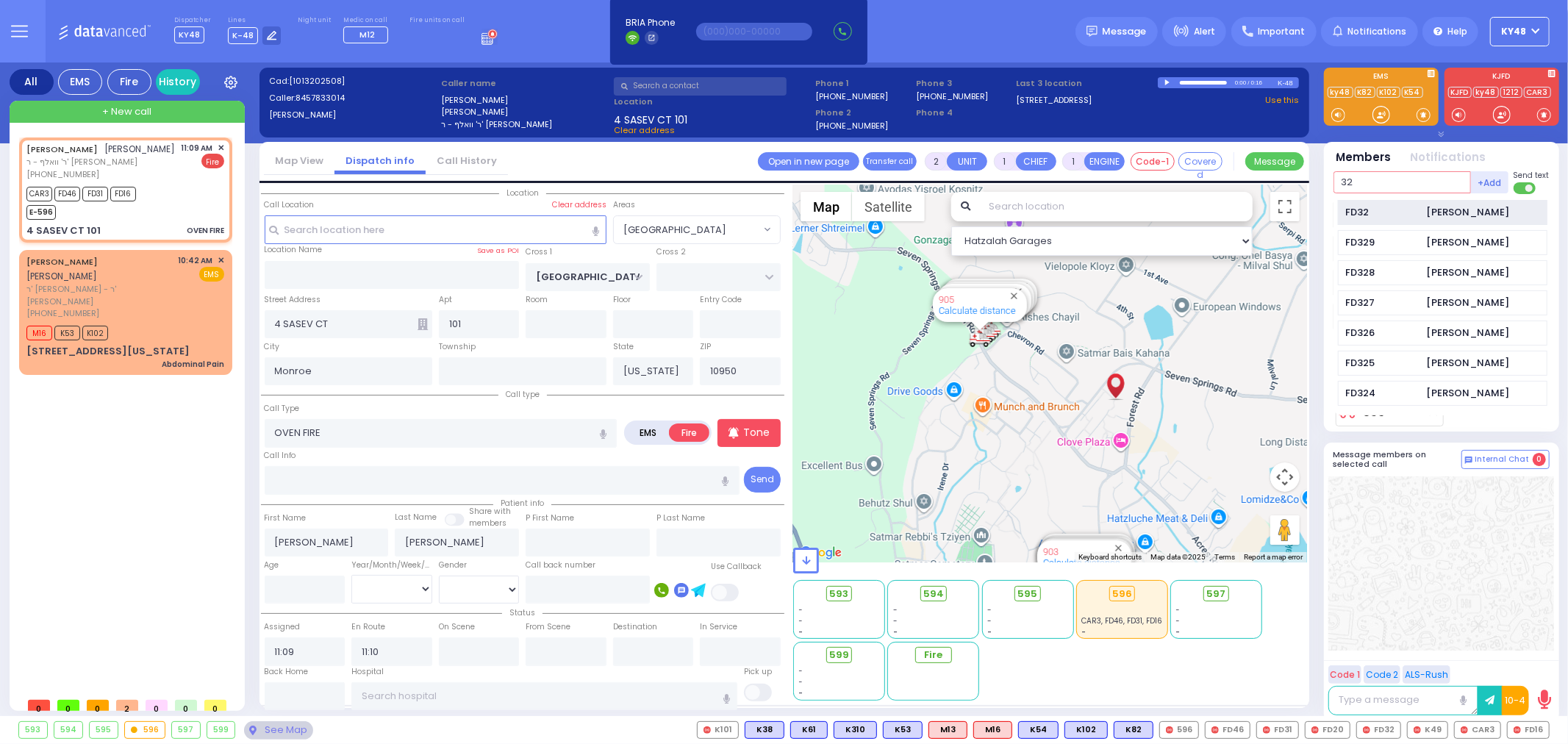
type input "32"
click at [1390, 210] on div "FD32" at bounding box center [1383, 212] width 73 height 14
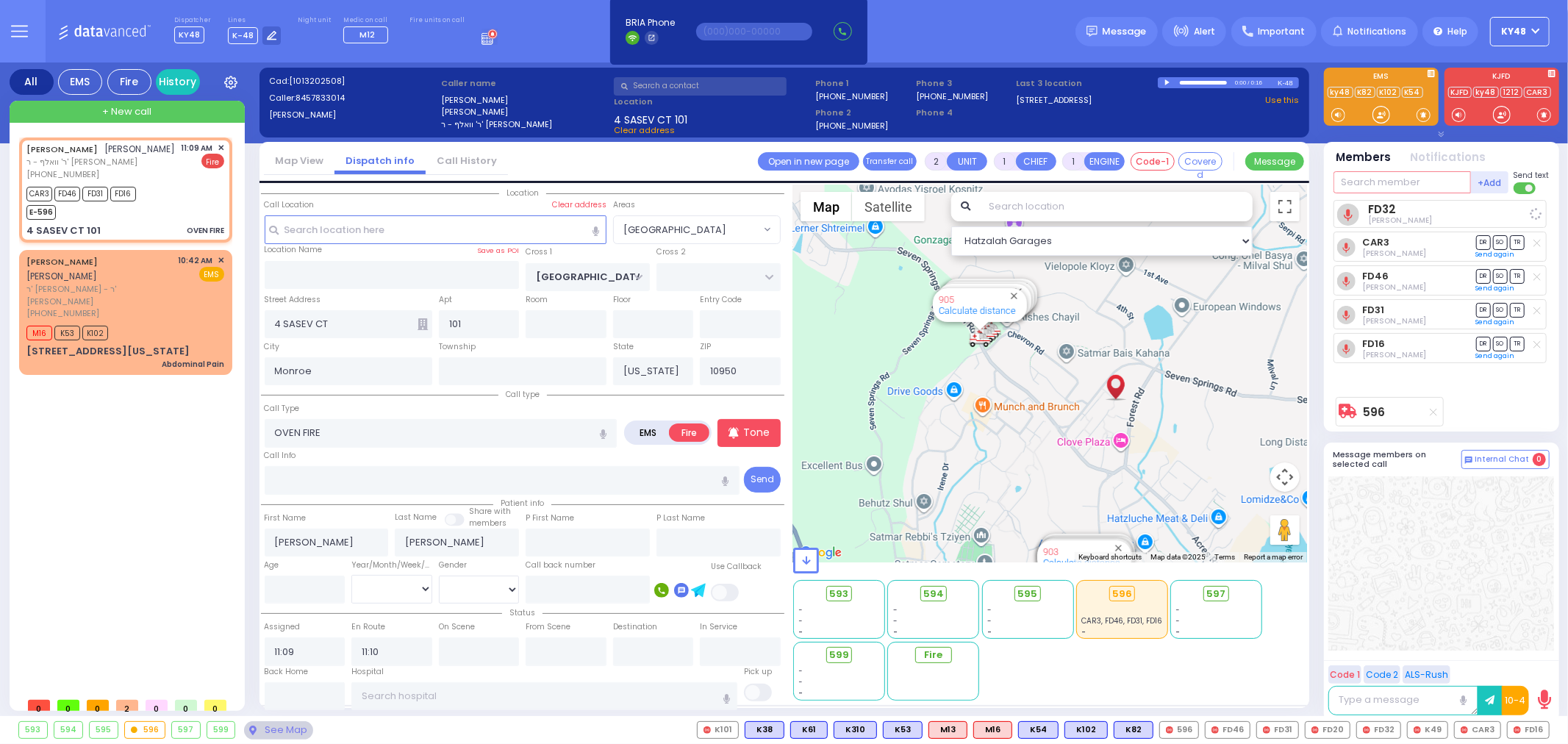
click at [1391, 185] on input "text" at bounding box center [1402, 182] width 138 height 22
type input "2"
select select
radio input "true"
select select
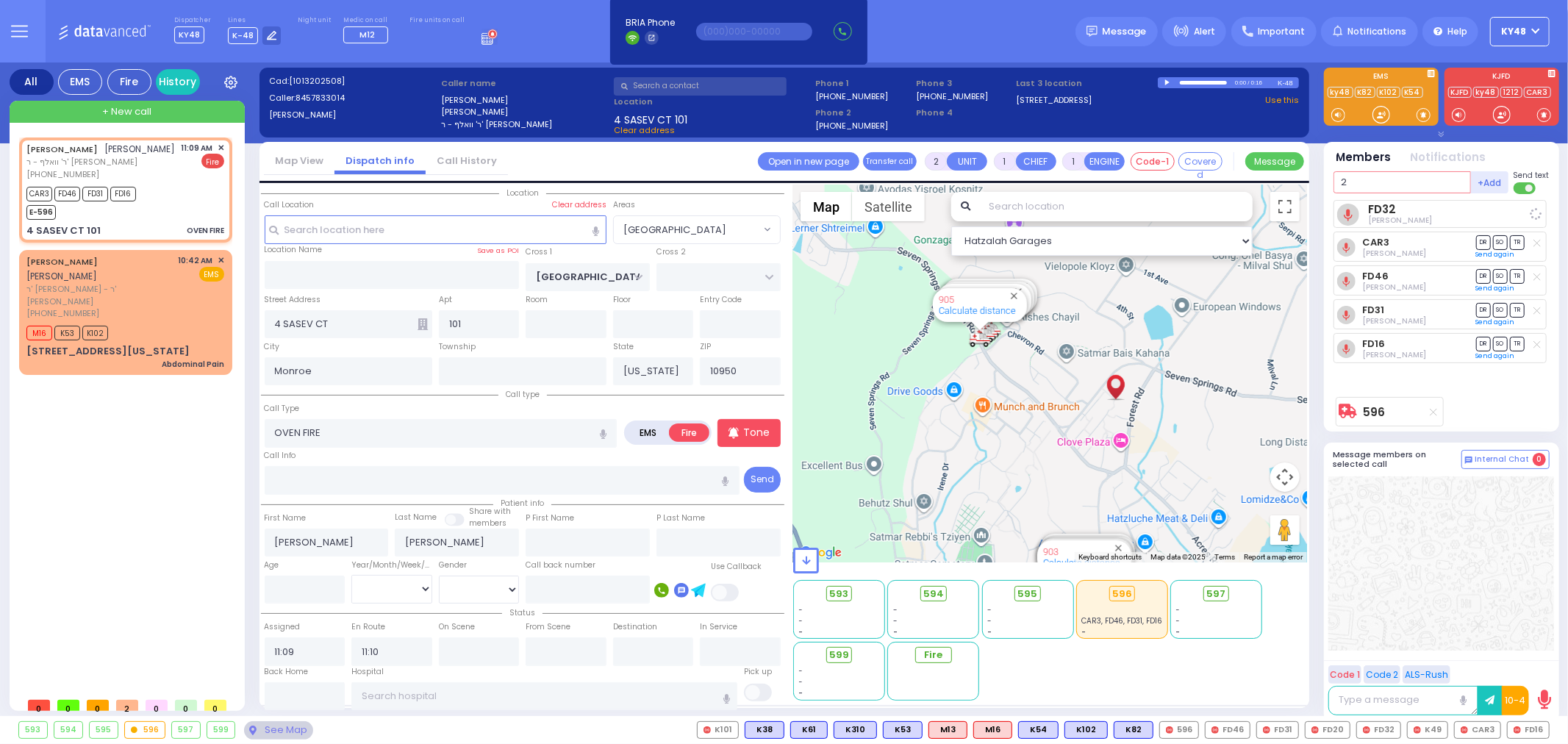
select select "Hatzalah Garages"
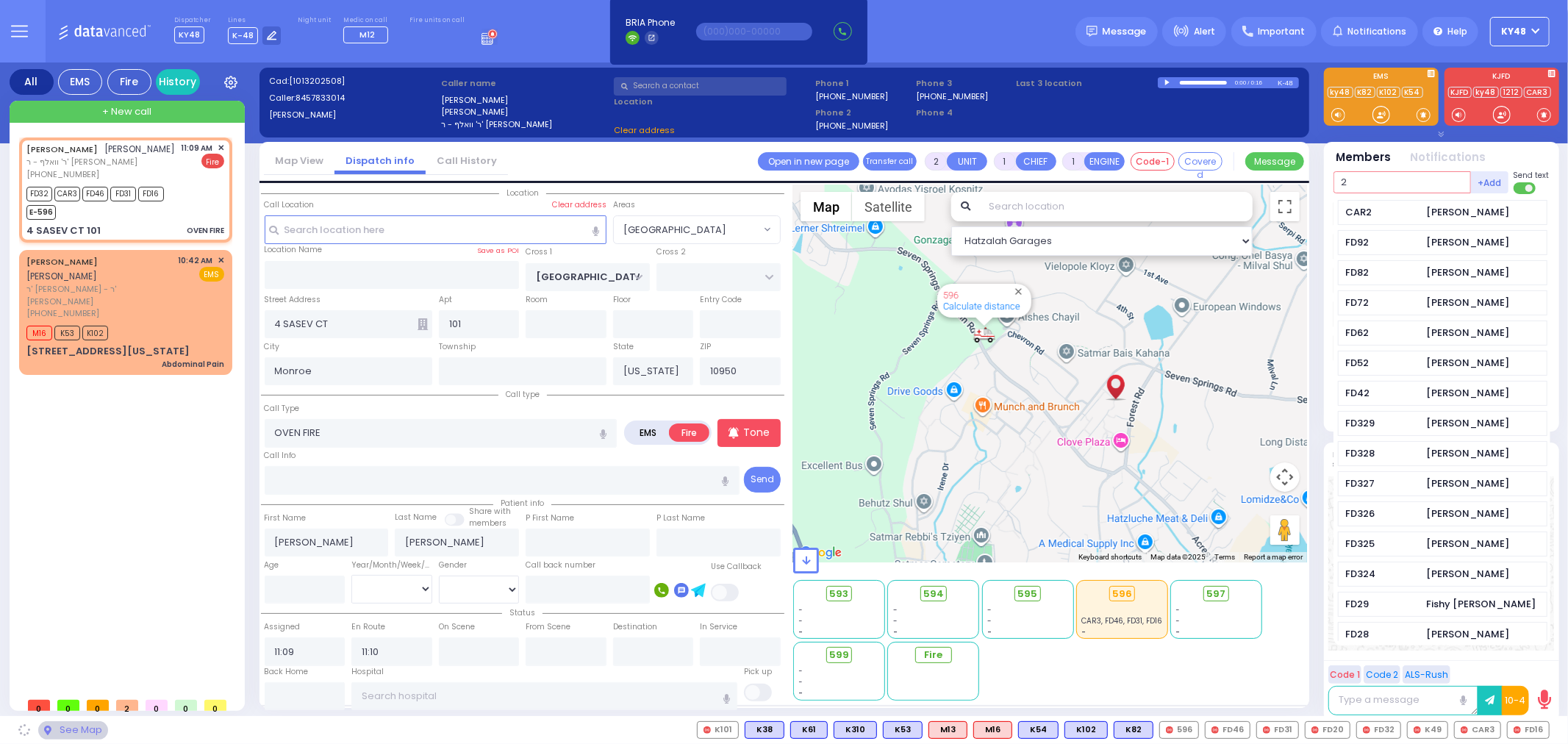
type input "20"
select select "[GEOGRAPHIC_DATA]"
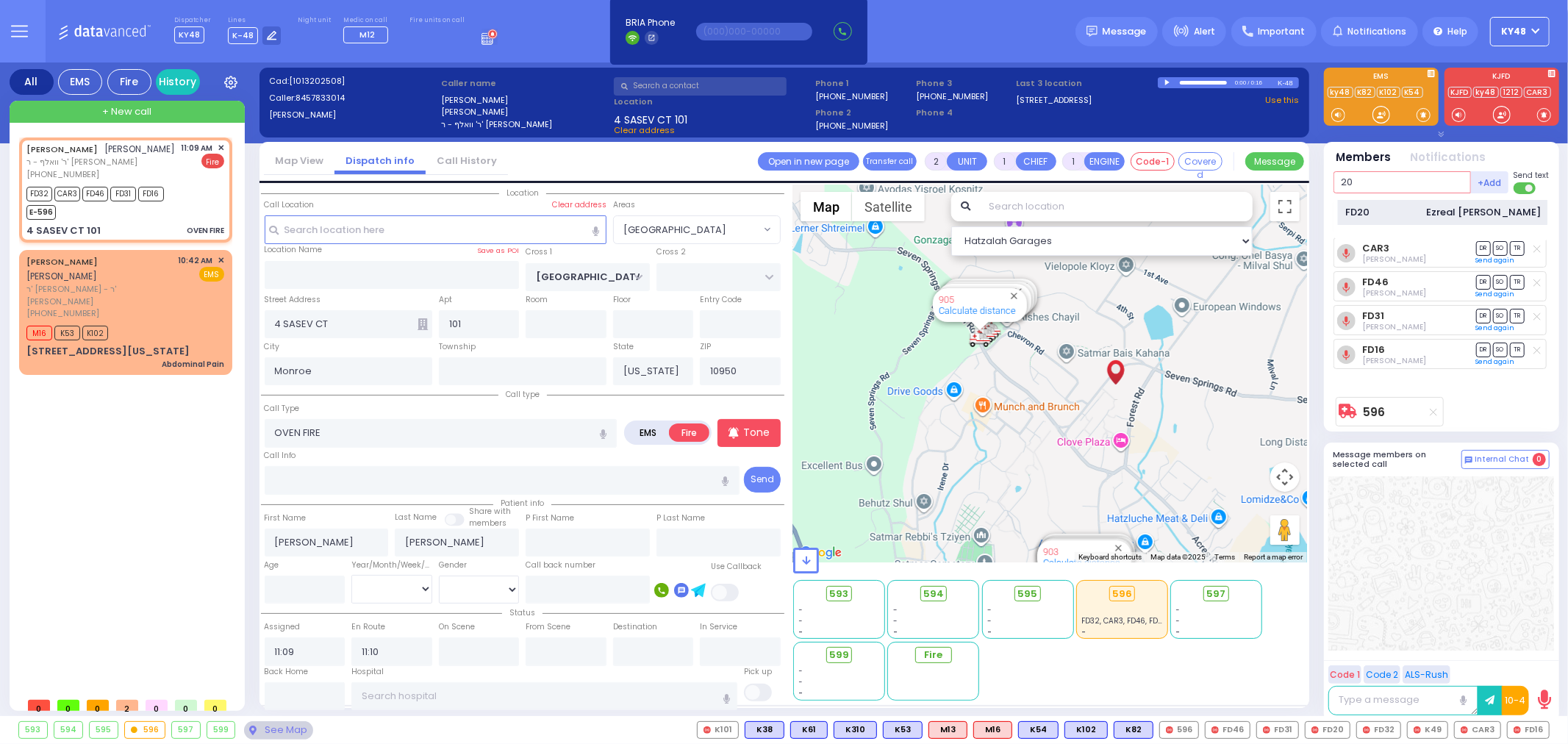
type input "20"
click at [1398, 214] on div "FD20" at bounding box center [1383, 212] width 73 height 14
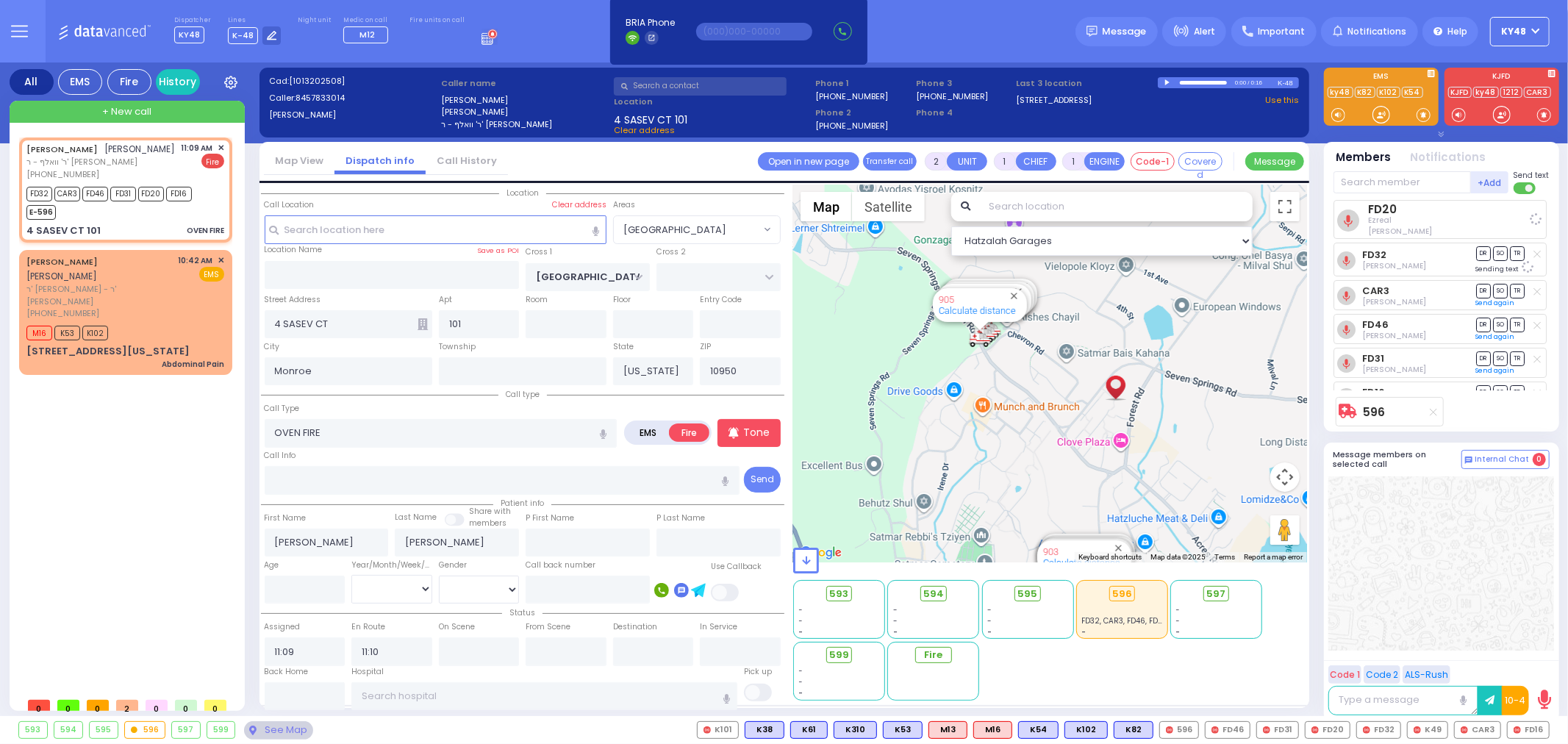
select select
radio input "true"
select select
select select "[GEOGRAPHIC_DATA]"
select select "Hatzalah Garages"
